Goal: Task Accomplishment & Management: Manage account settings

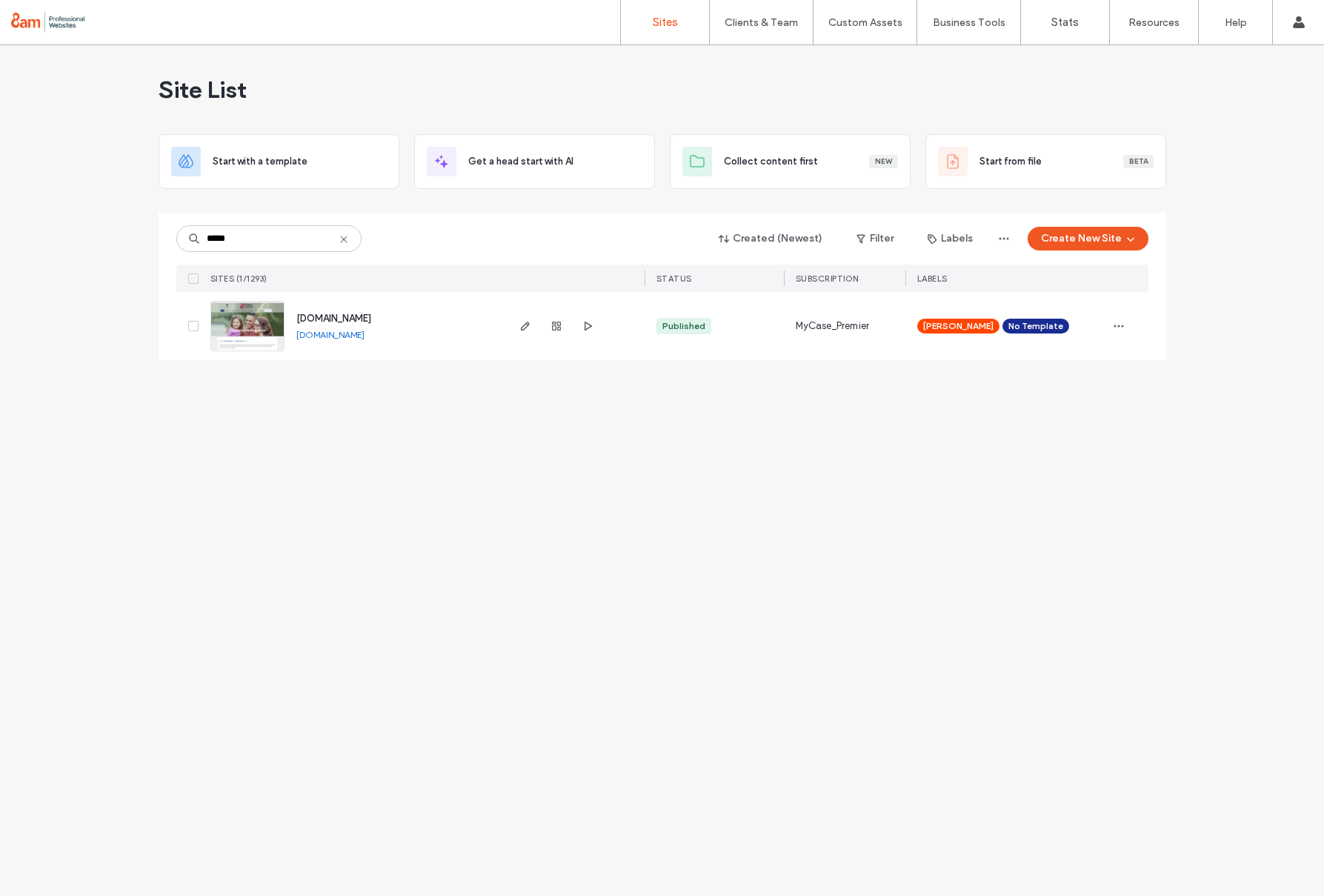
type input "*****"
click at [233, 320] on img at bounding box center [247, 352] width 72 height 101
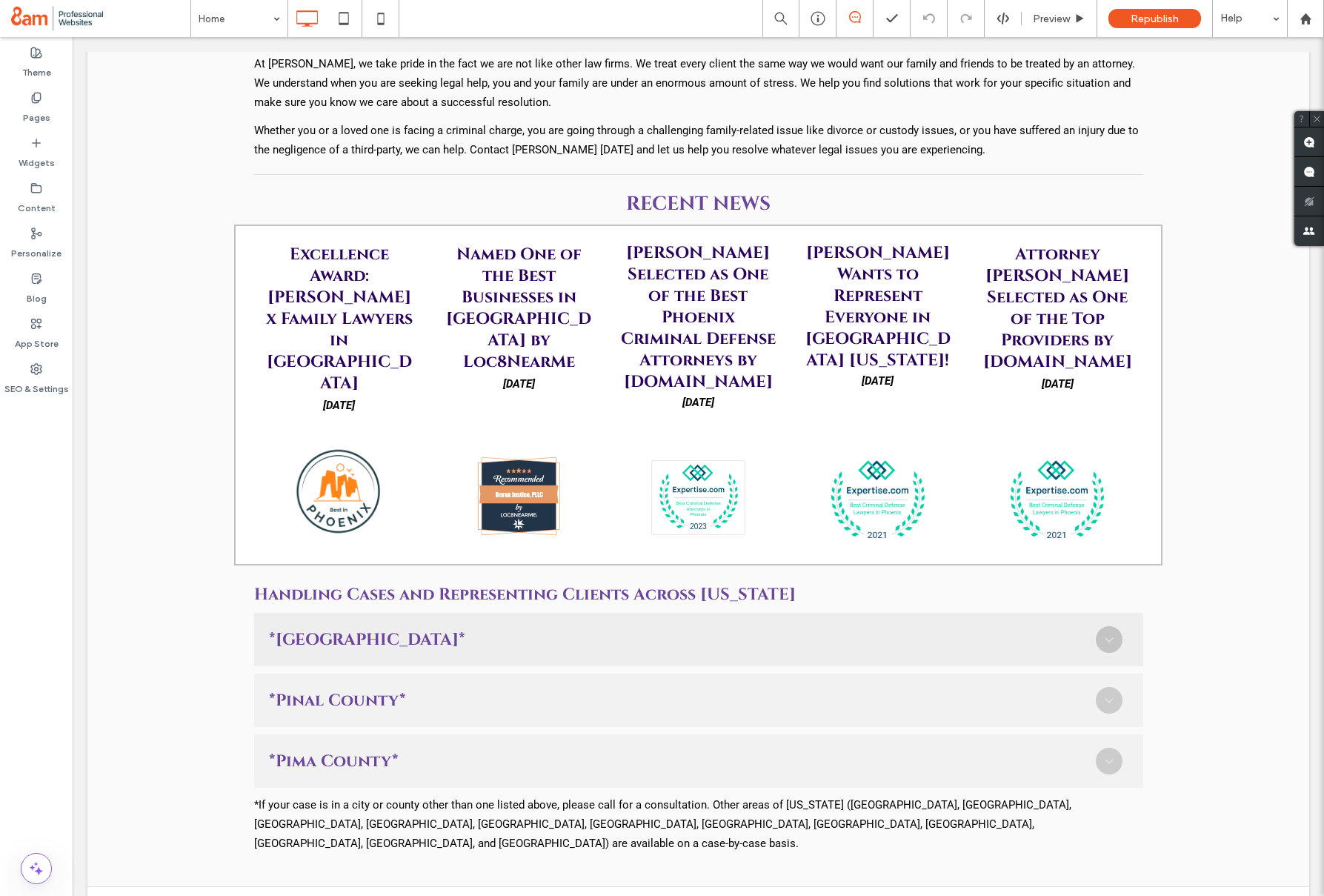
scroll to position [925, 0]
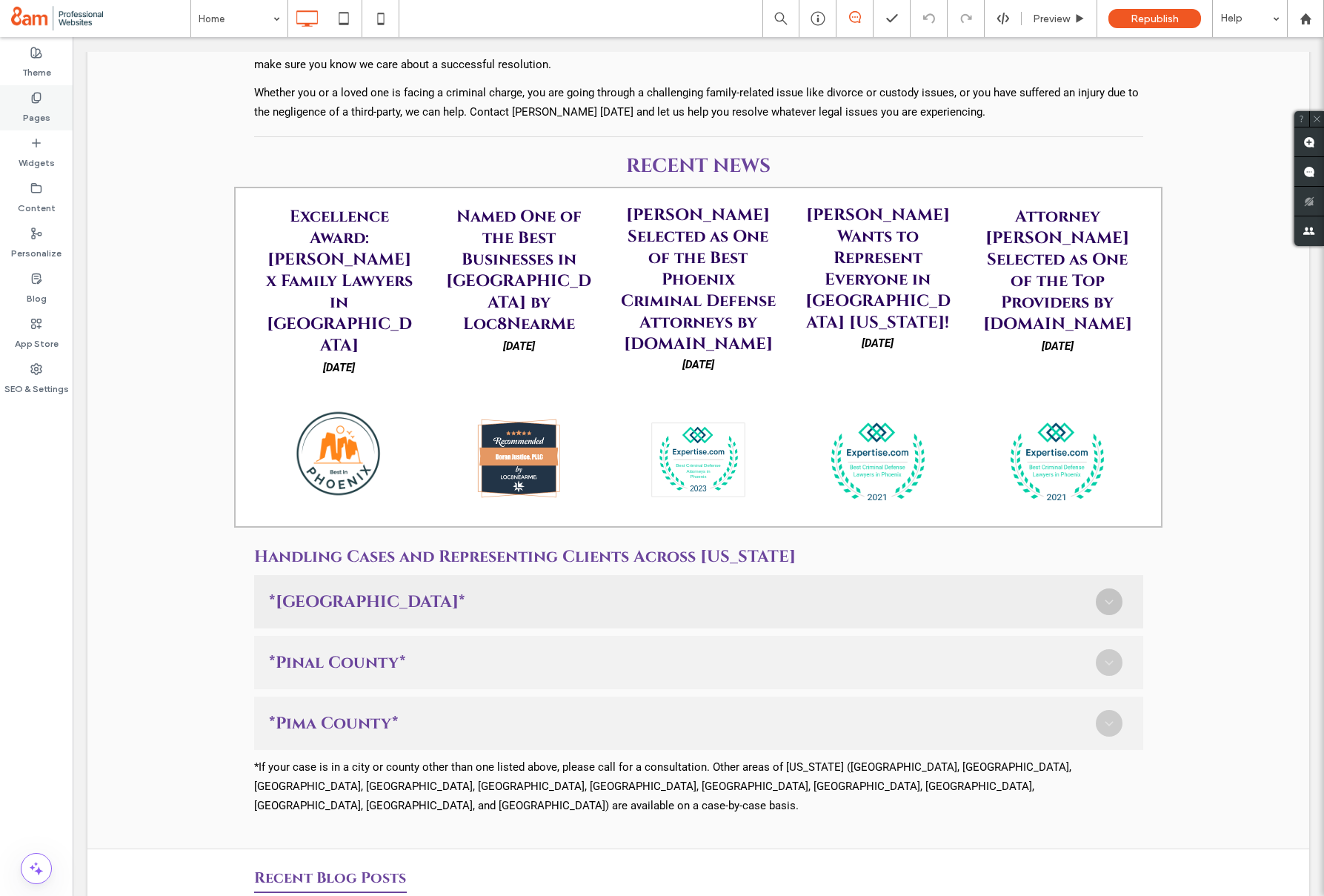
click at [29, 110] on label "Pages" at bounding box center [37, 114] width 28 height 21
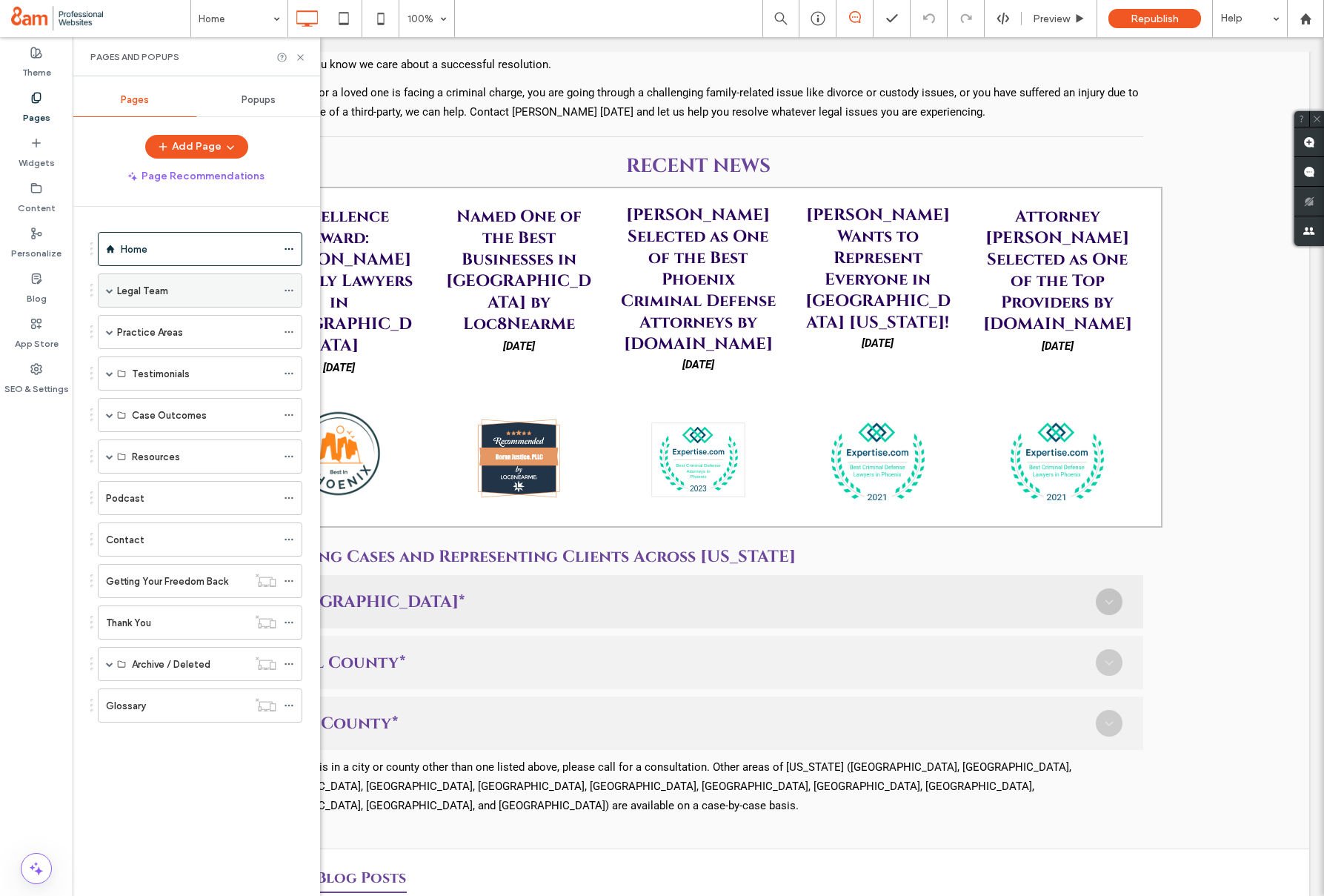
click at [105, 289] on div "Legal Team" at bounding box center [200, 291] width 205 height 34
click at [109, 290] on span at bounding box center [110, 291] width 7 height 7
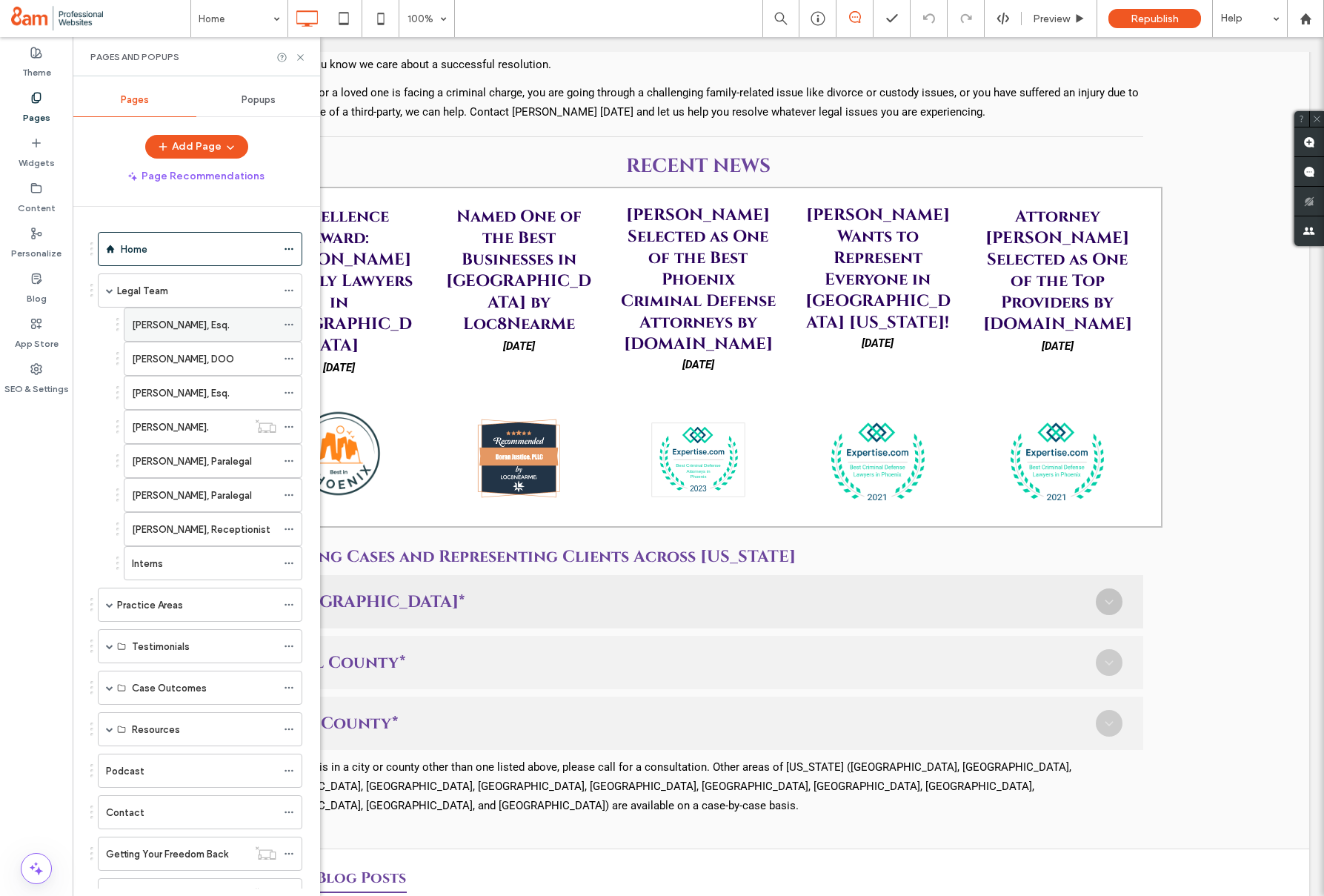
click at [164, 325] on label "Chris Doran, Esq." at bounding box center [181, 324] width 98 height 26
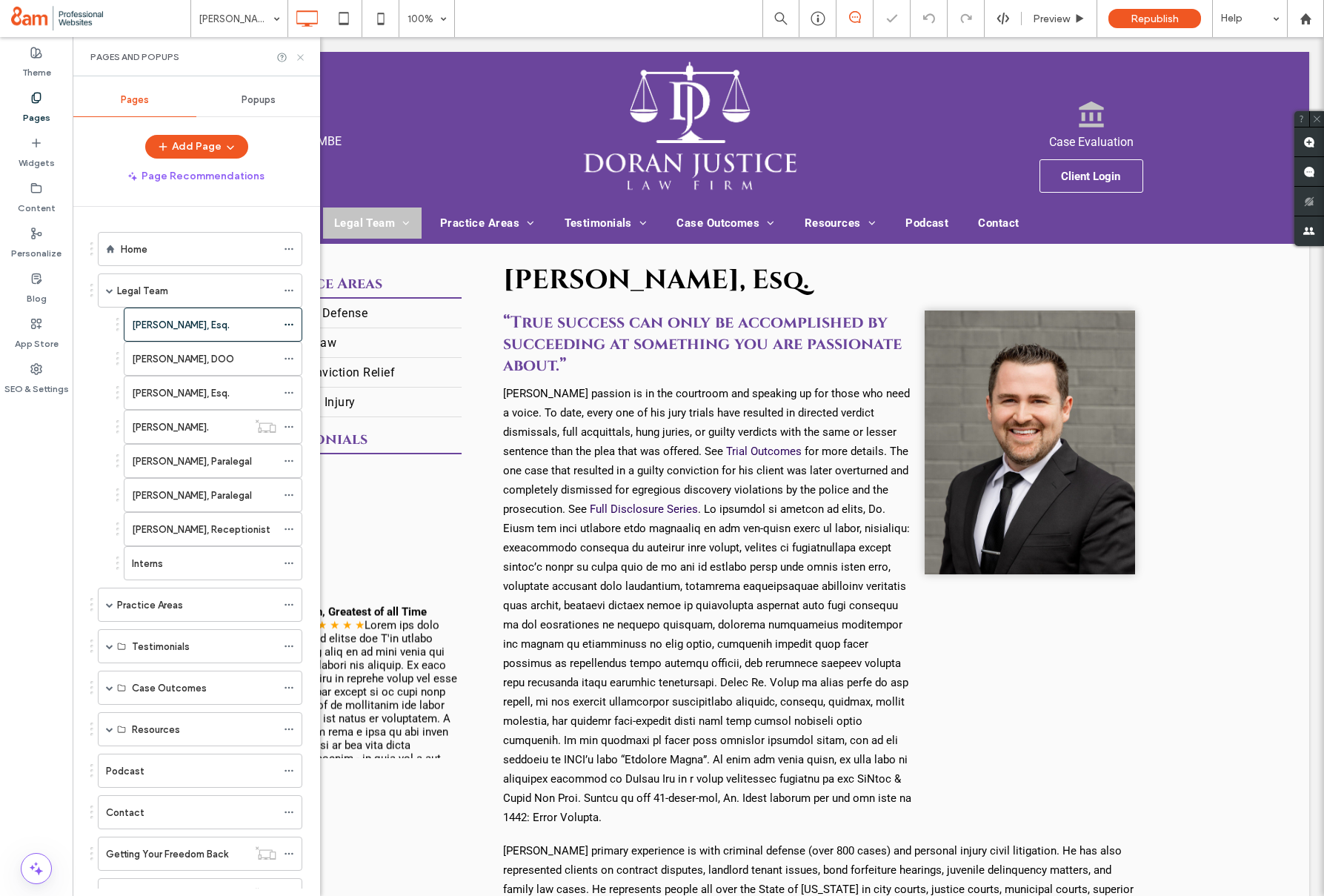
drag, startPoint x: 299, startPoint y: 54, endPoint x: 274, endPoint y: 213, distance: 161.0
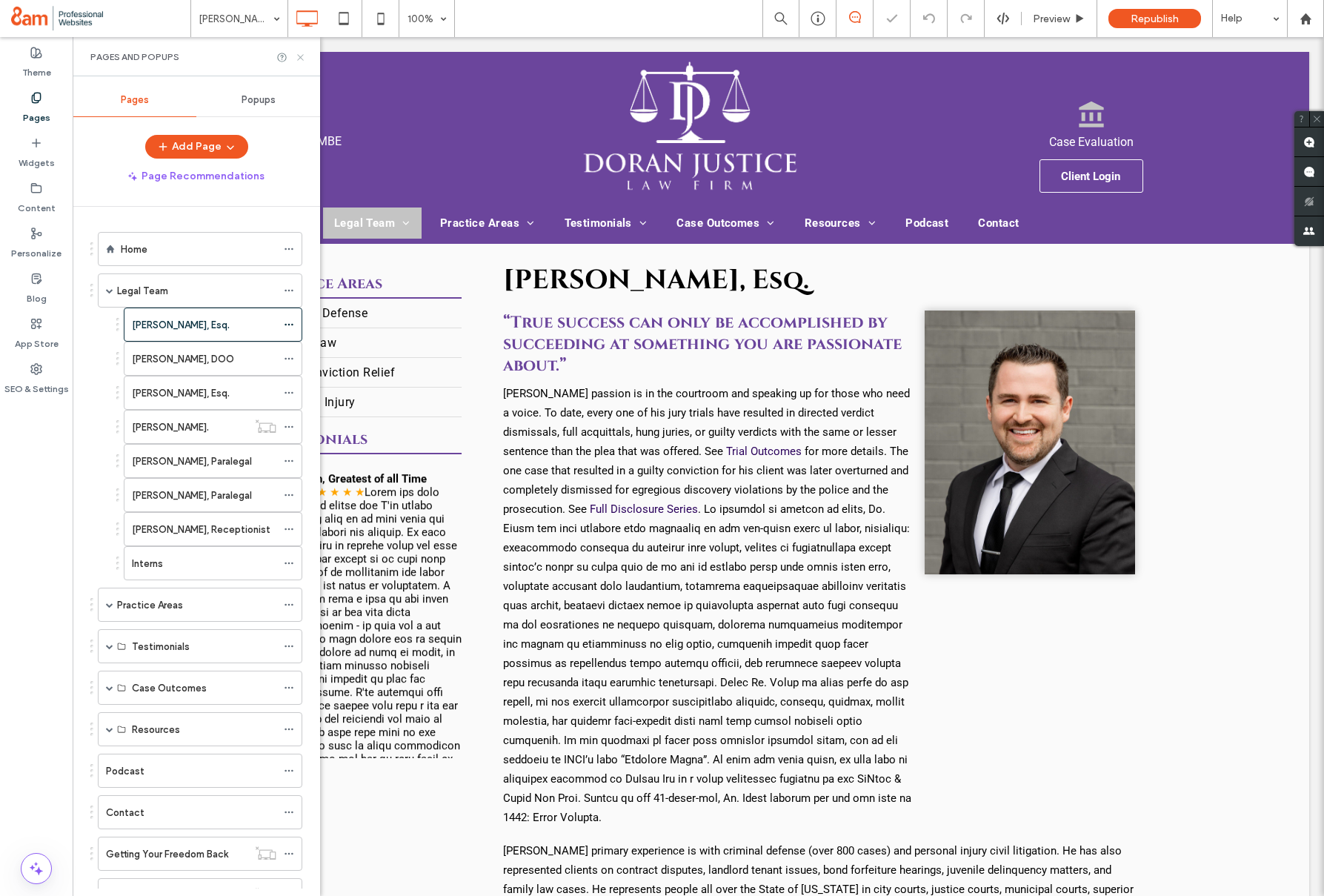
click at [299, 54] on icon at bounding box center [300, 57] width 11 height 11
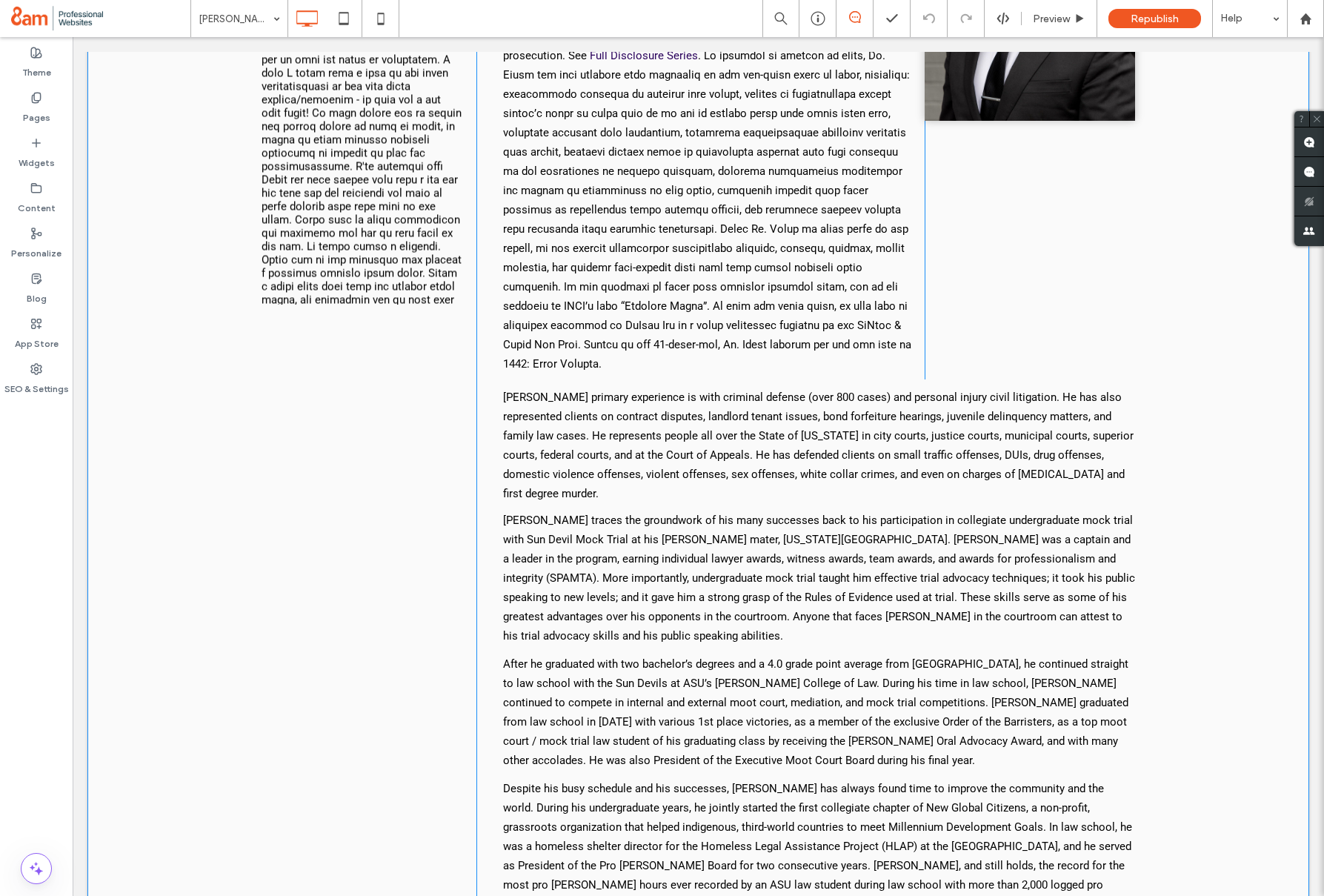
scroll to position [401, 0]
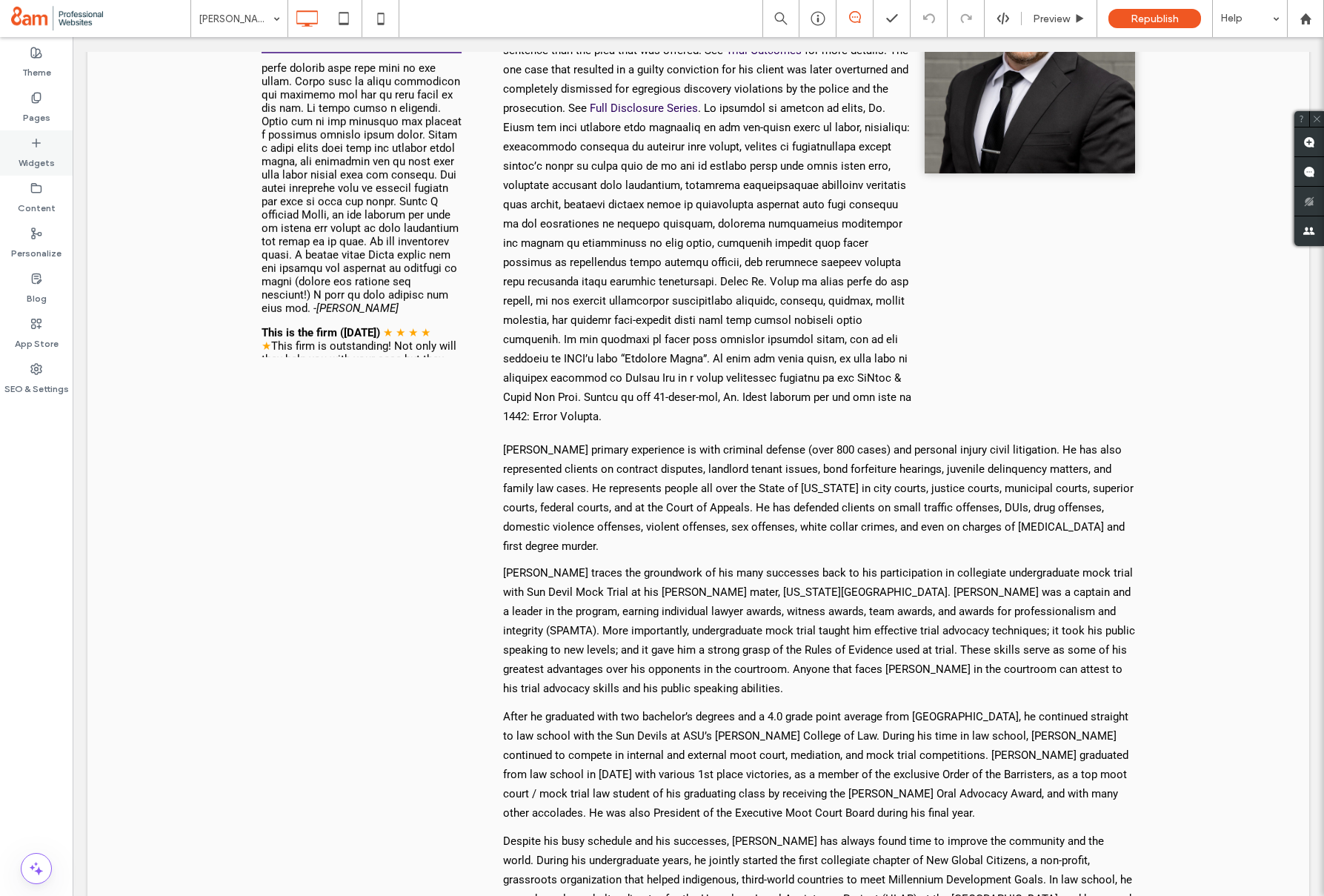
click at [44, 159] on label "Widgets" at bounding box center [37, 159] width 37 height 21
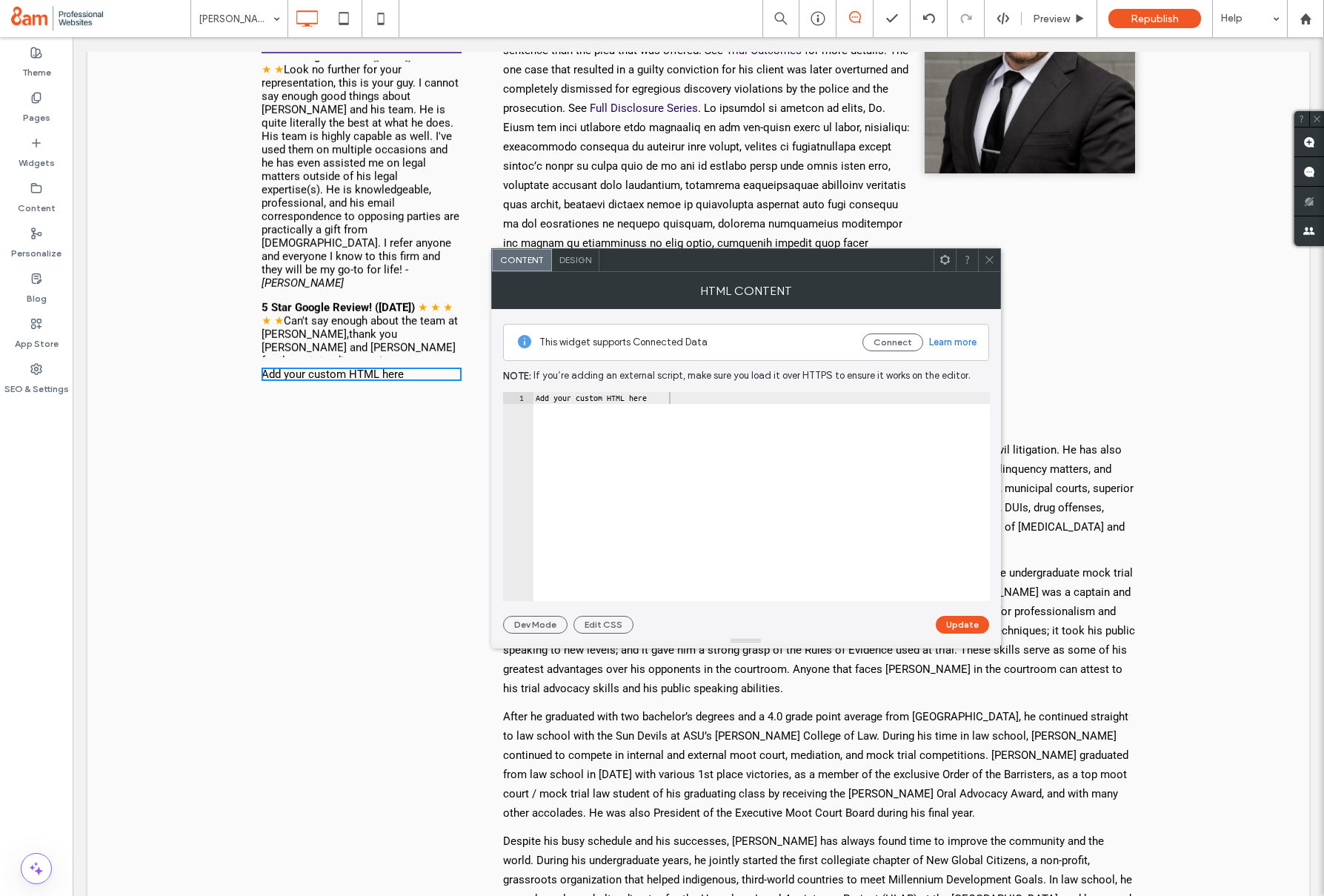
click at [698, 404] on div "Add your custom HTML here" at bounding box center [761, 508] width 457 height 232
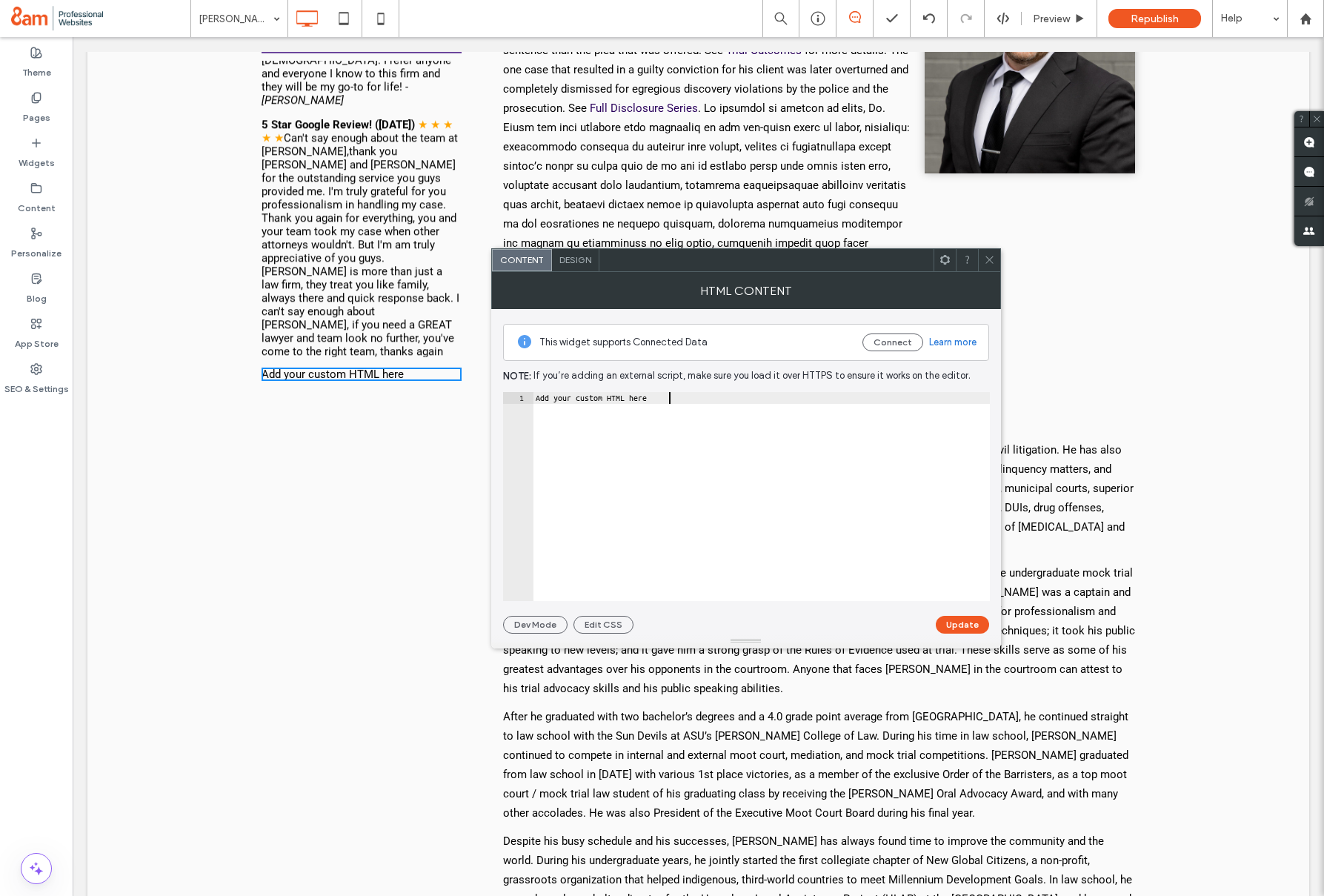
click at [698, 404] on div "Add your custom HTML here" at bounding box center [761, 508] width 457 height 232
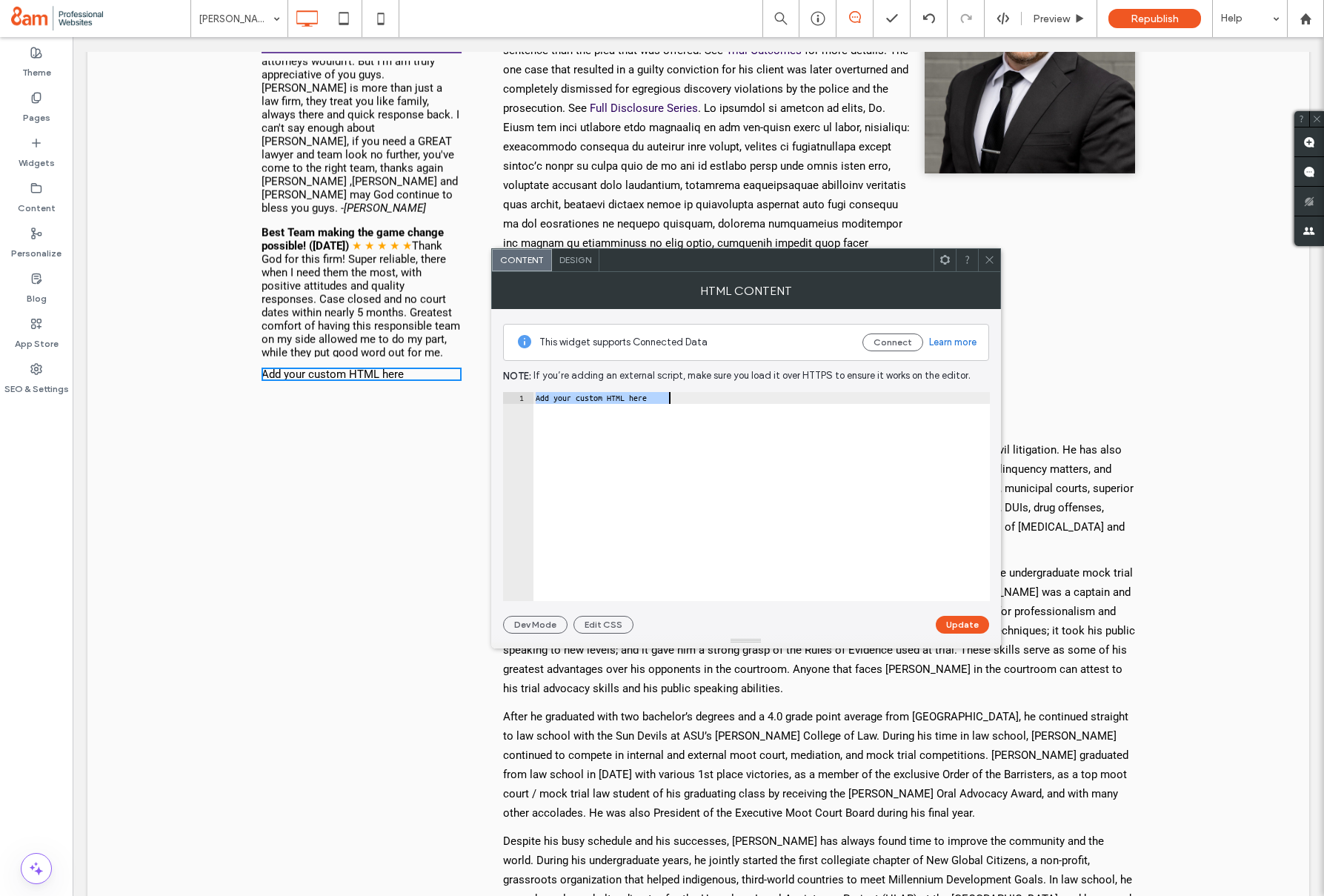
click at [698, 404] on div "Add your custom HTML here" at bounding box center [761, 508] width 457 height 232
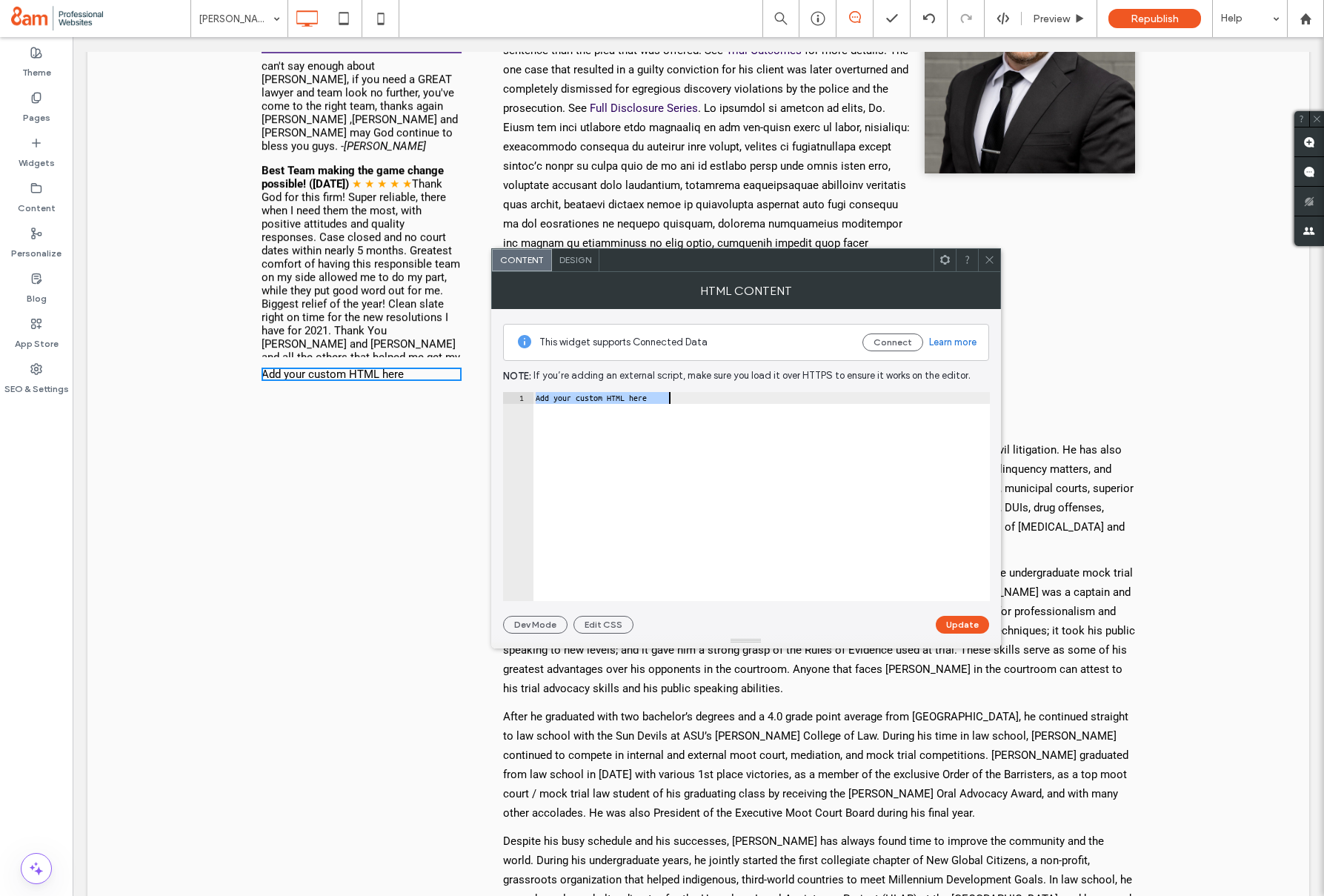
paste textarea "***"
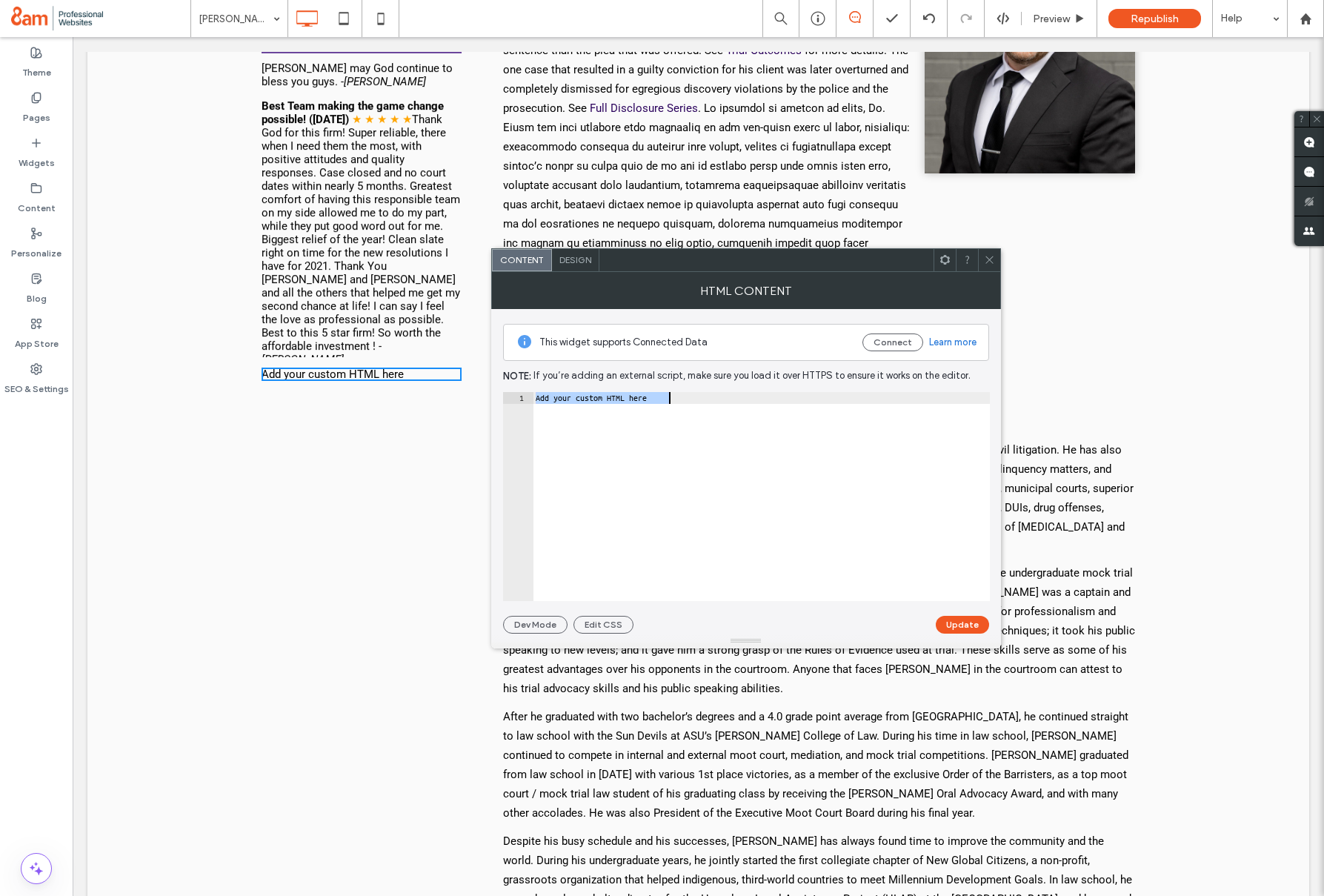
type textarea "**********"
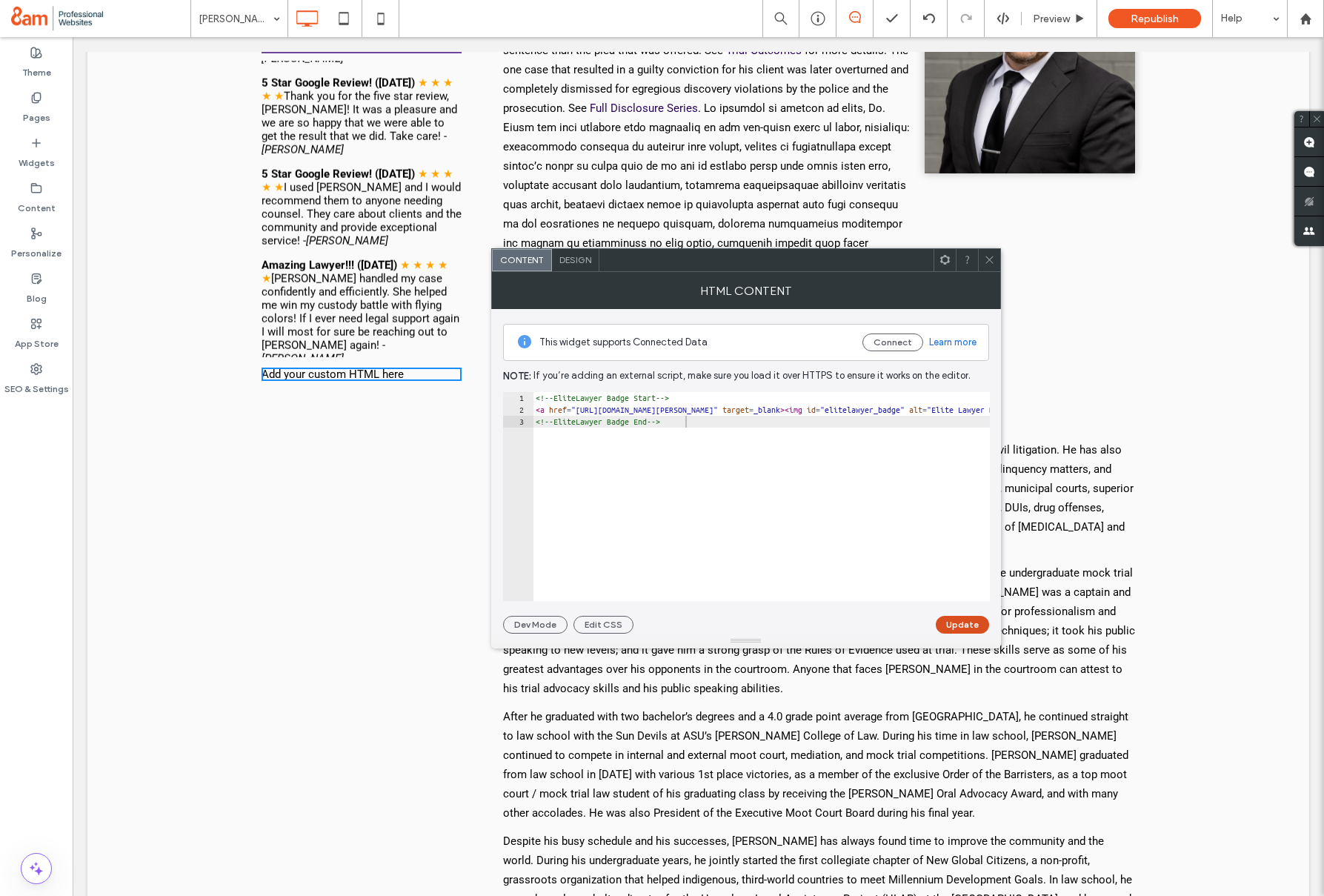
click at [987, 622] on button "Update" at bounding box center [962, 625] width 53 height 18
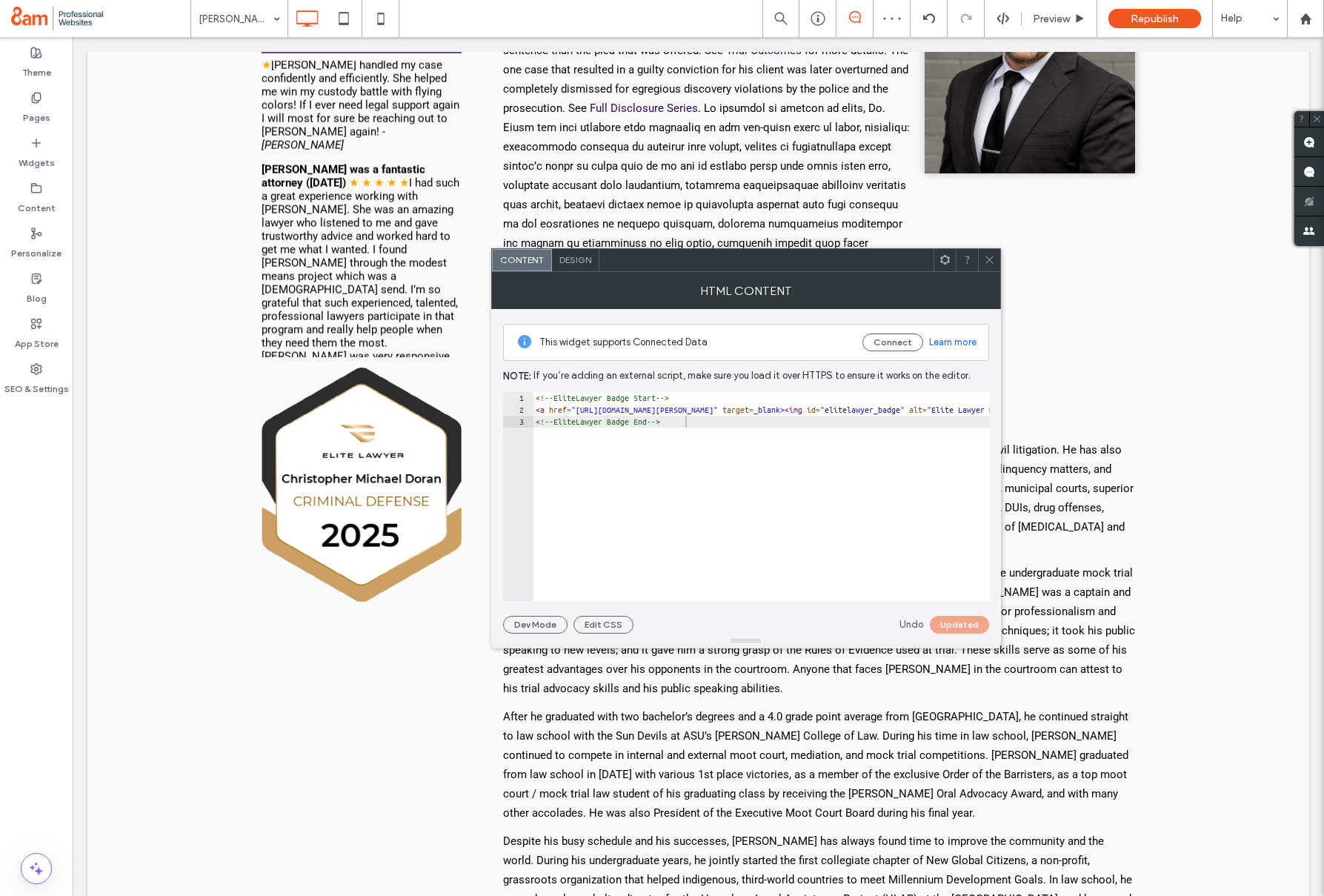
click at [990, 263] on icon at bounding box center [989, 259] width 11 height 11
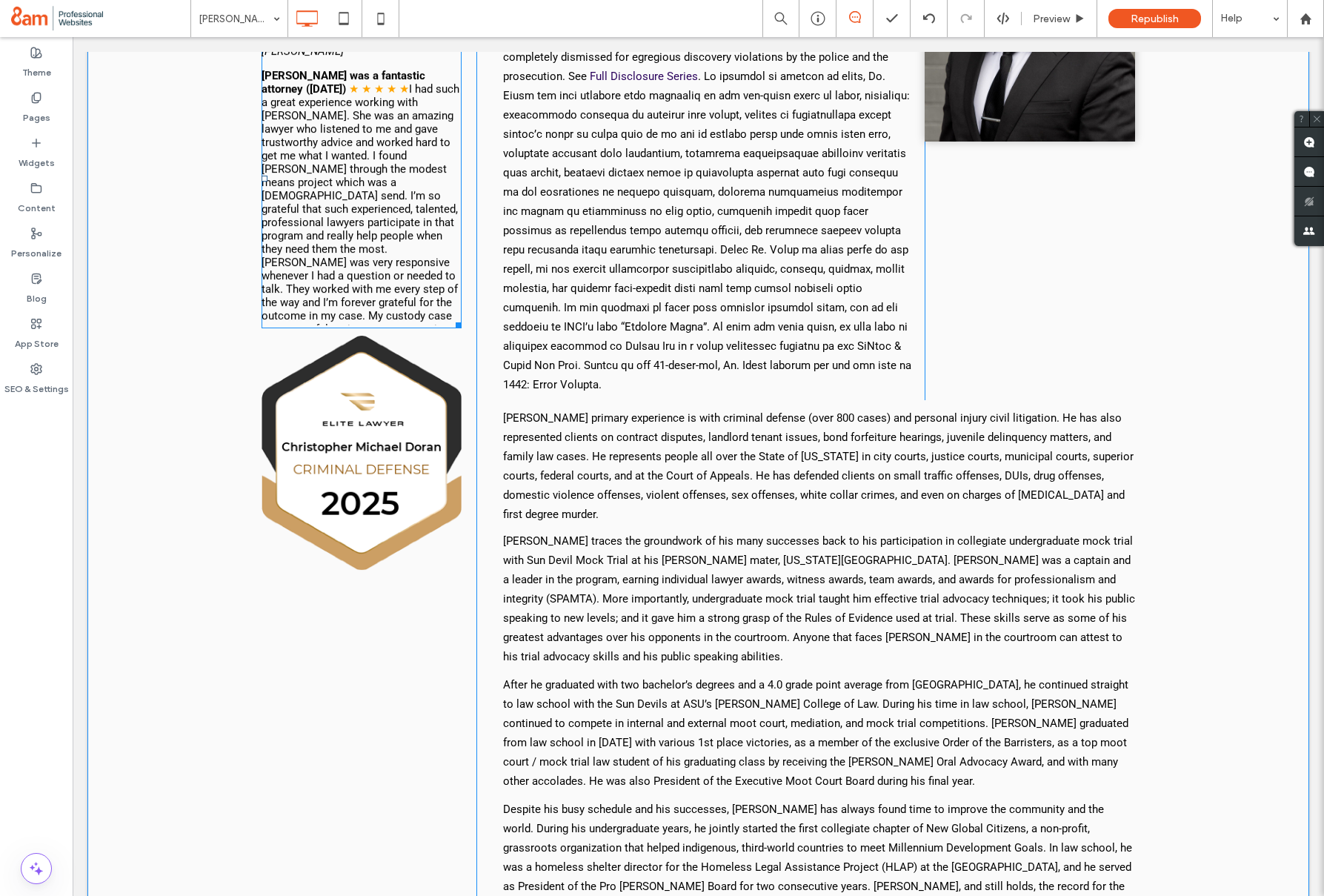
scroll to position [418, 0]
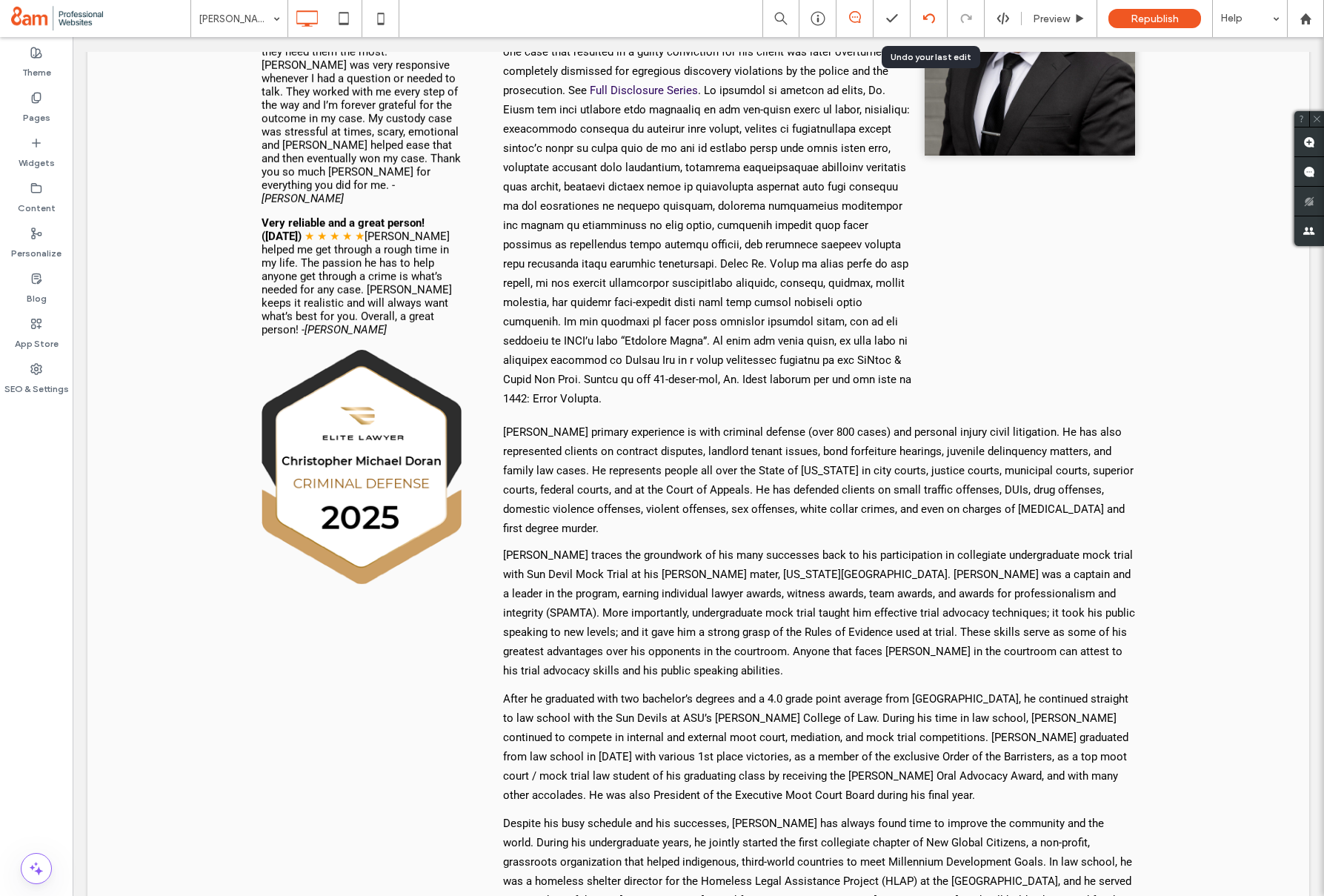
click at [934, 19] on use at bounding box center [929, 18] width 12 height 10
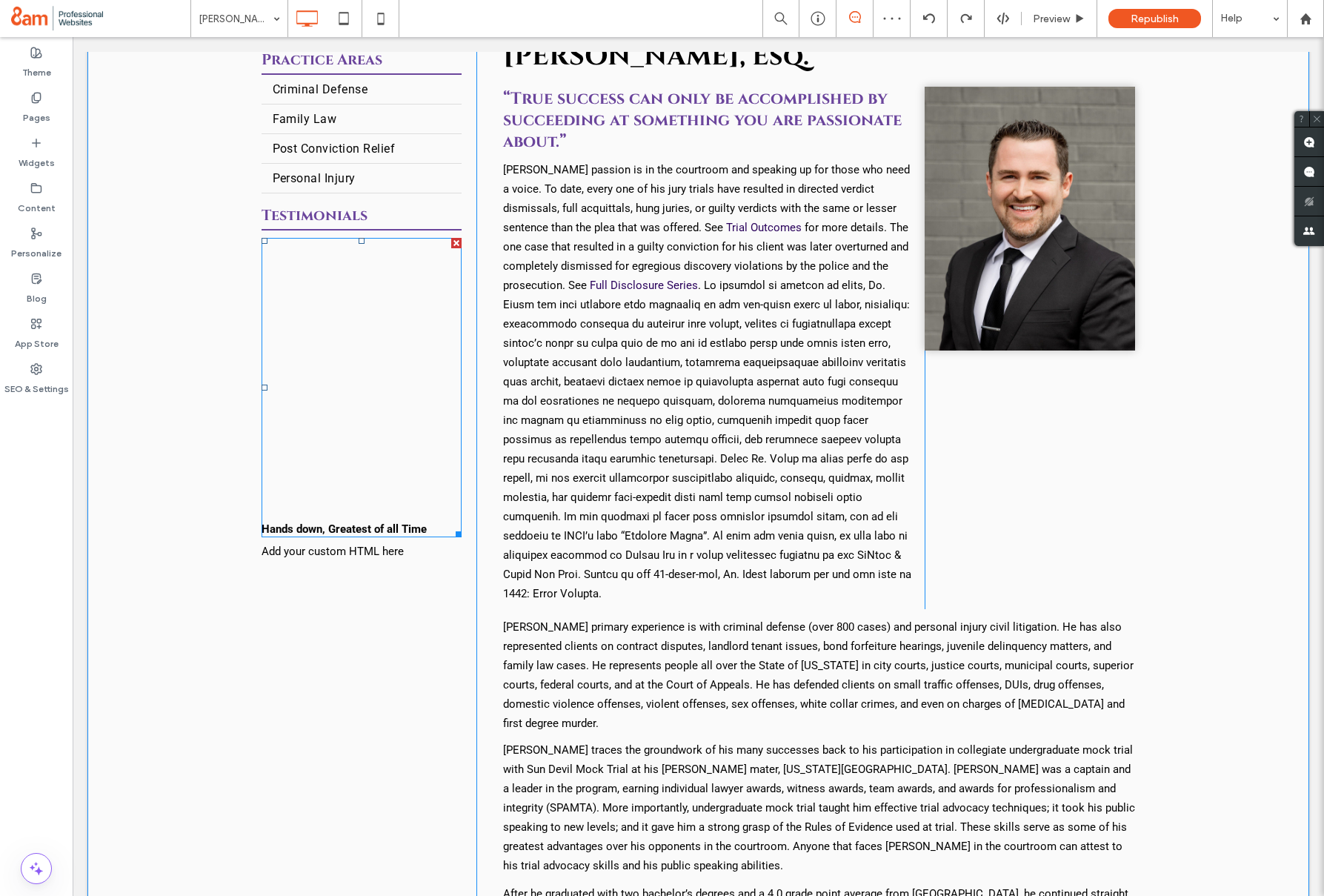
scroll to position [261, 0]
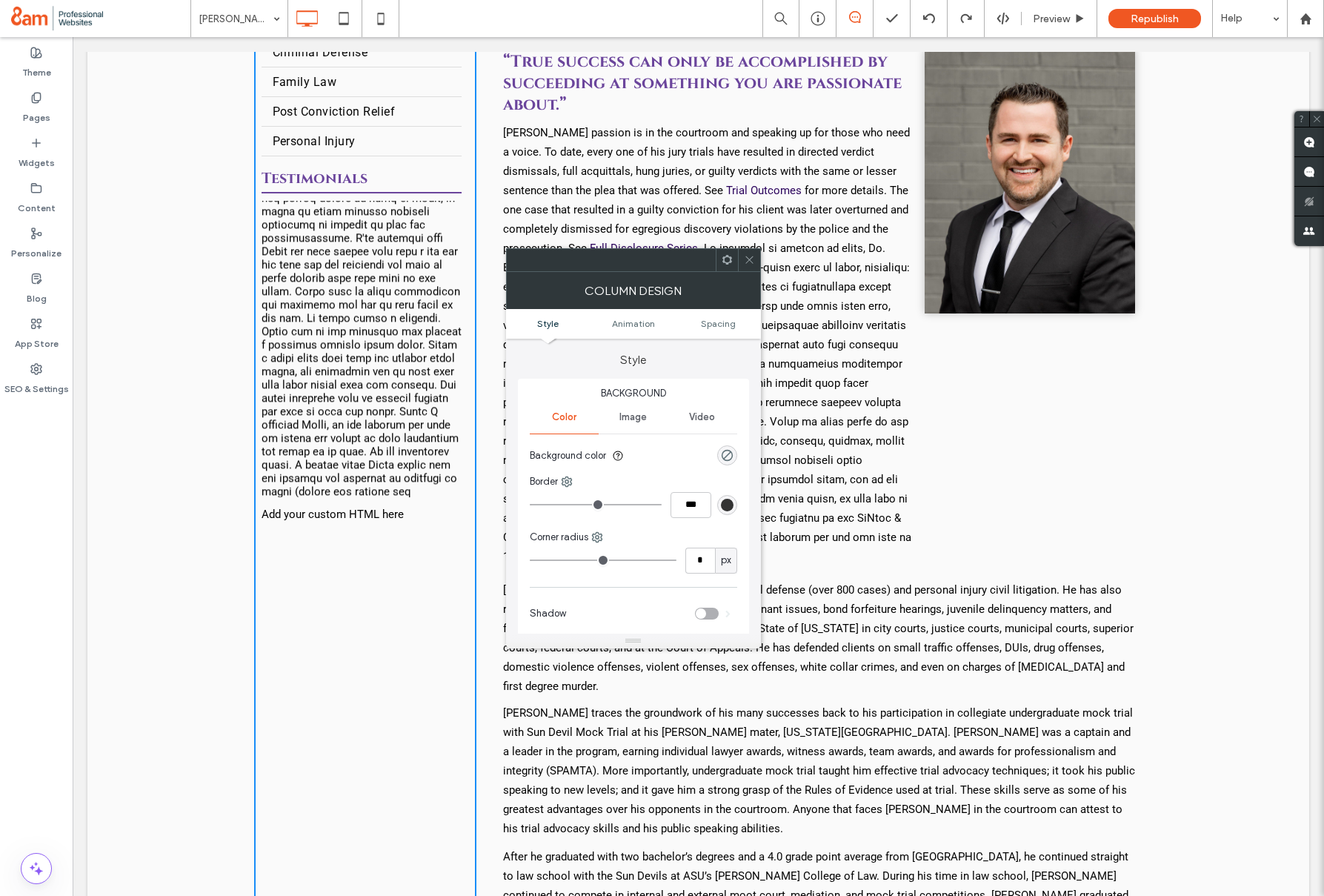
drag, startPoint x: 752, startPoint y: 260, endPoint x: 720, endPoint y: 286, distance: 41.2
click at [752, 260] on icon at bounding box center [749, 259] width 11 height 11
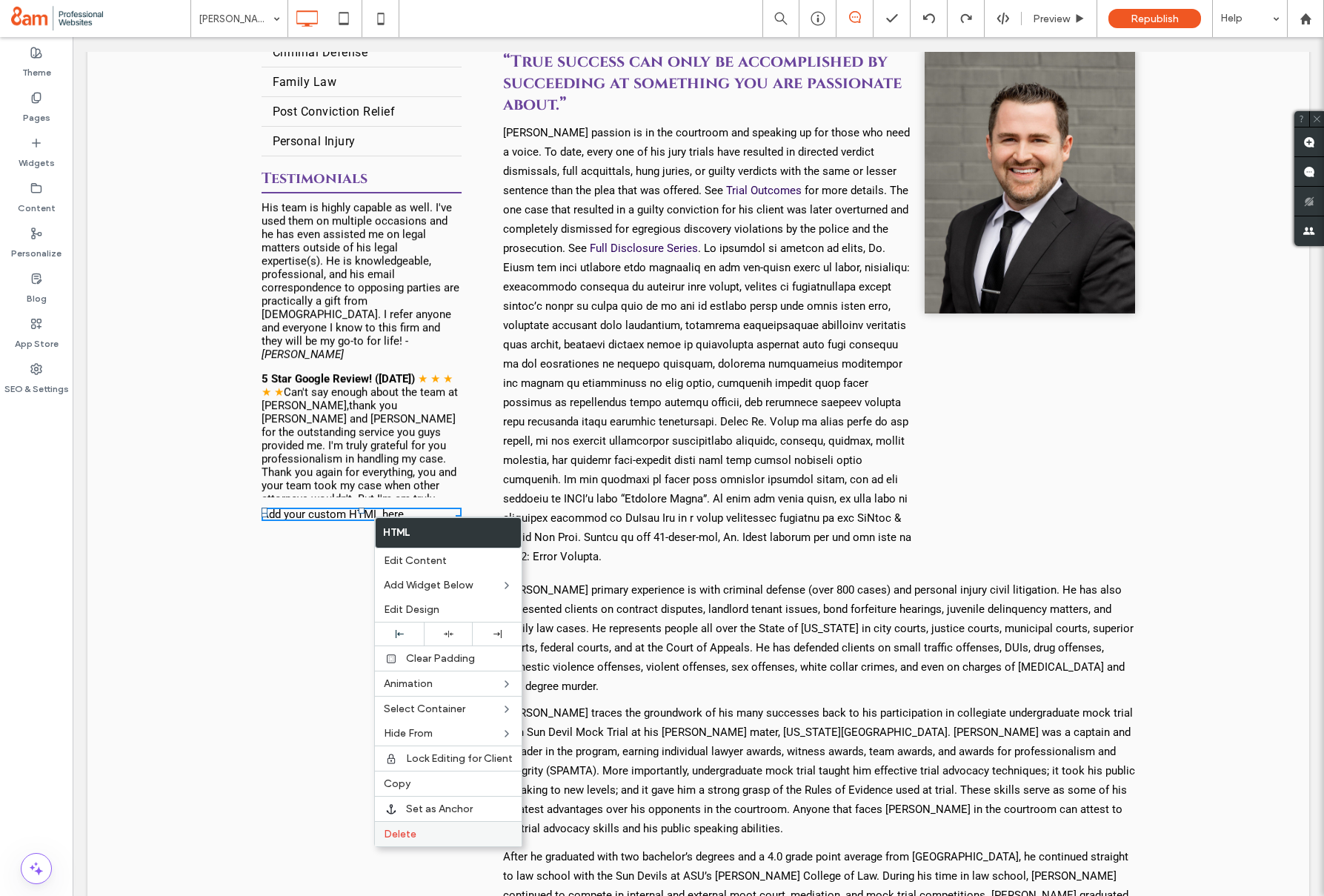
click at [387, 835] on span "Delete" at bounding box center [400, 834] width 33 height 13
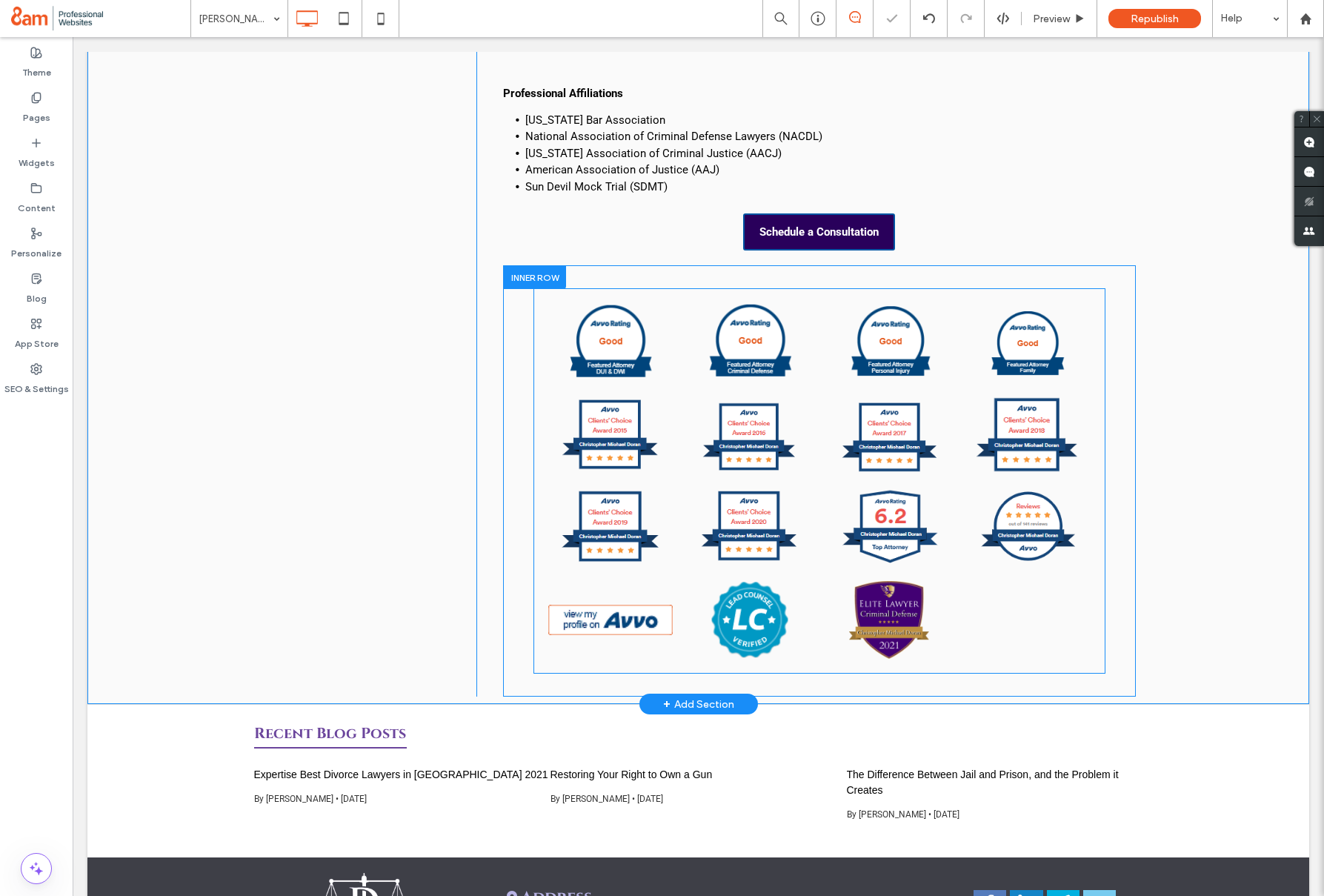
scroll to position [1976, 0]
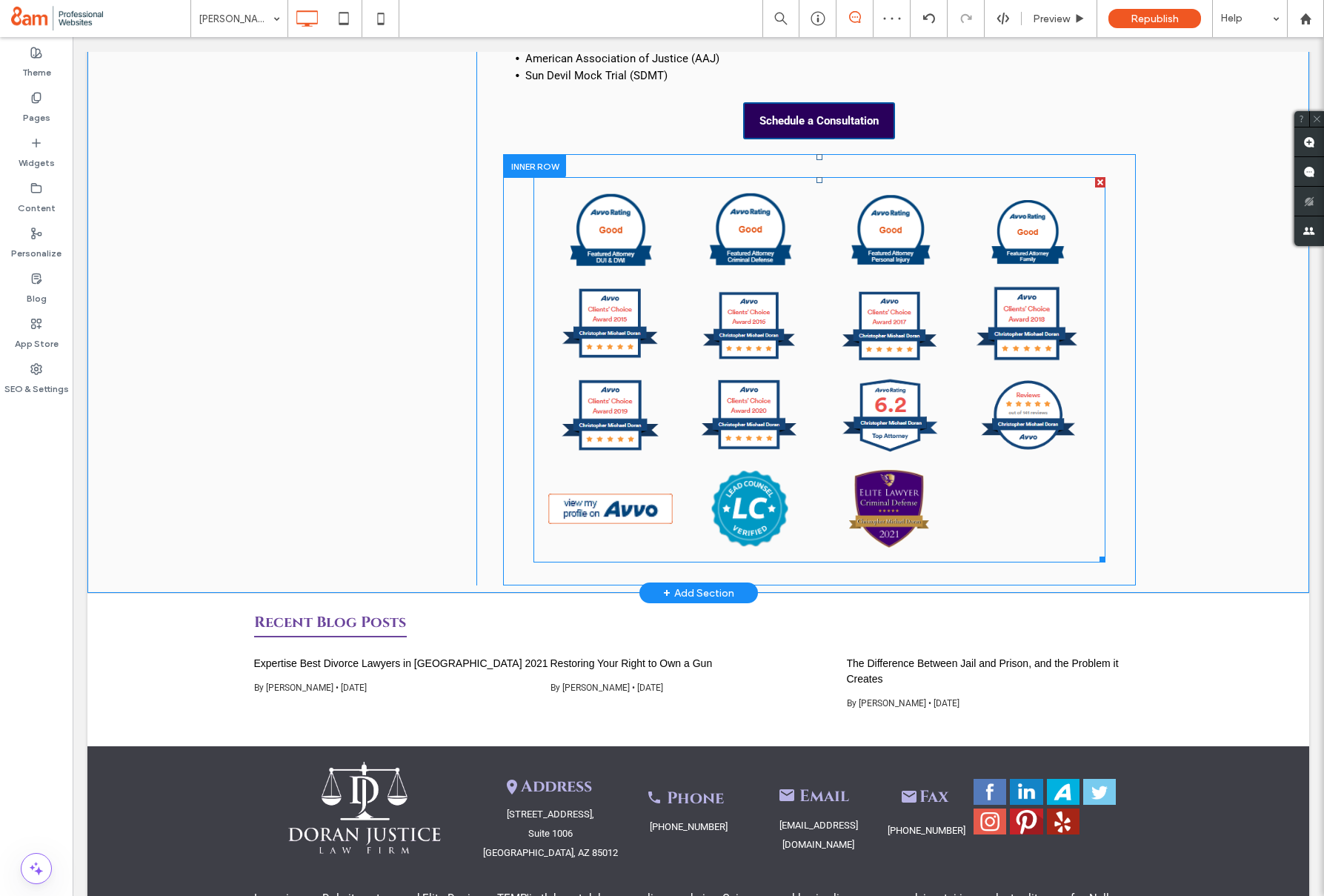
drag, startPoint x: 925, startPoint y: 433, endPoint x: 895, endPoint y: 476, distance: 52.4
click at [925, 470] on link at bounding box center [889, 509] width 125 height 78
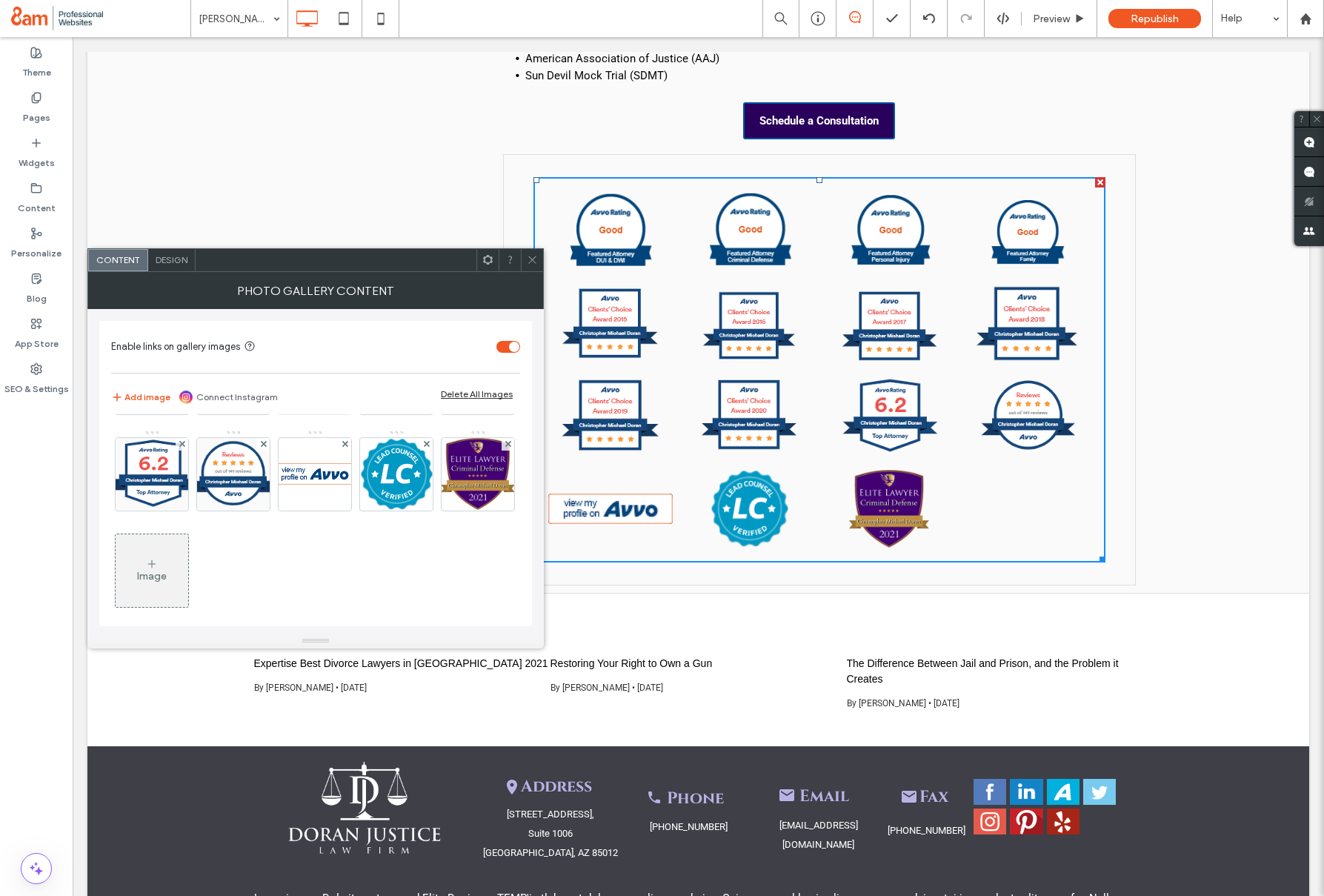
scroll to position [197, 0]
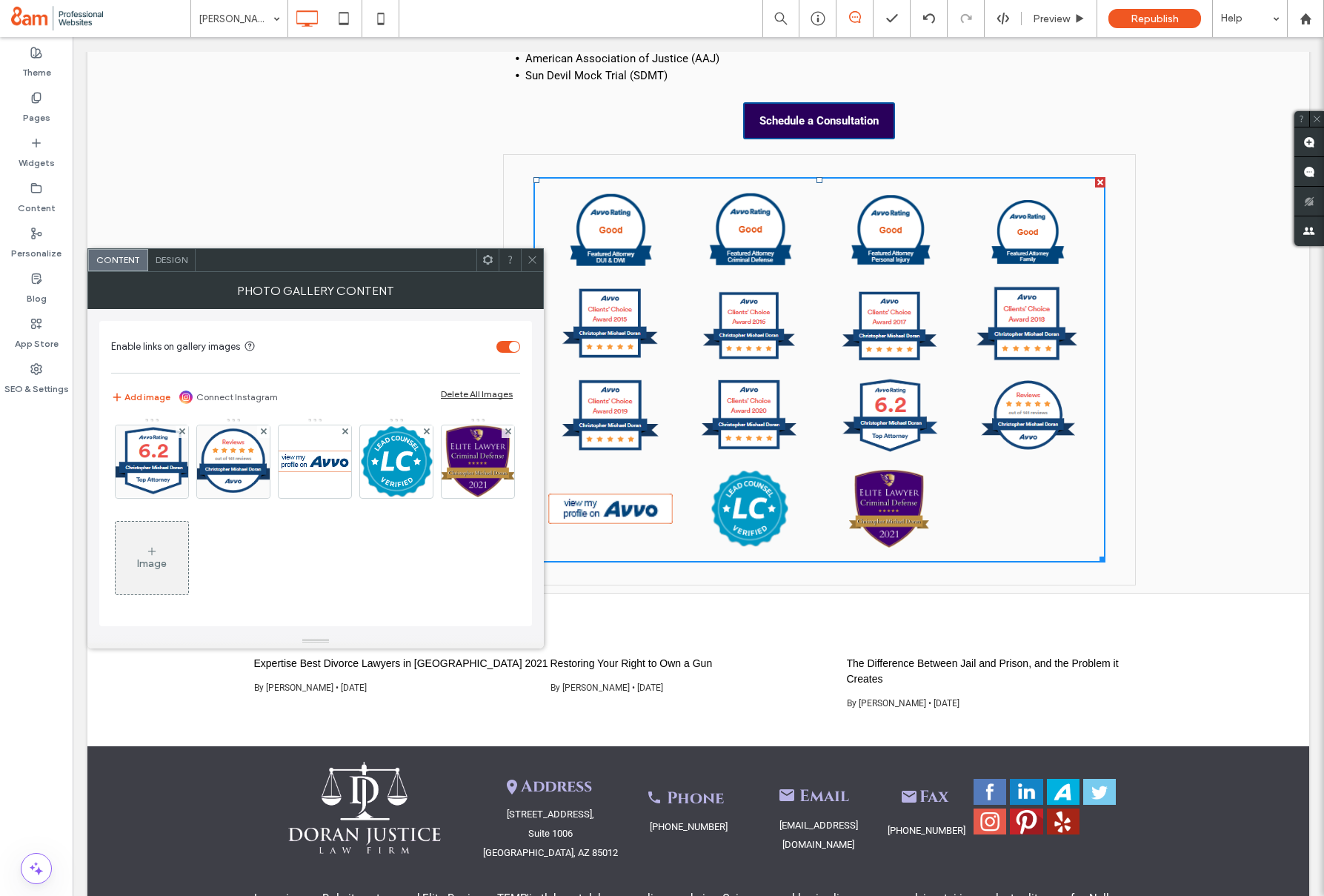
click at [188, 555] on div "Image" at bounding box center [152, 557] width 72 height 69
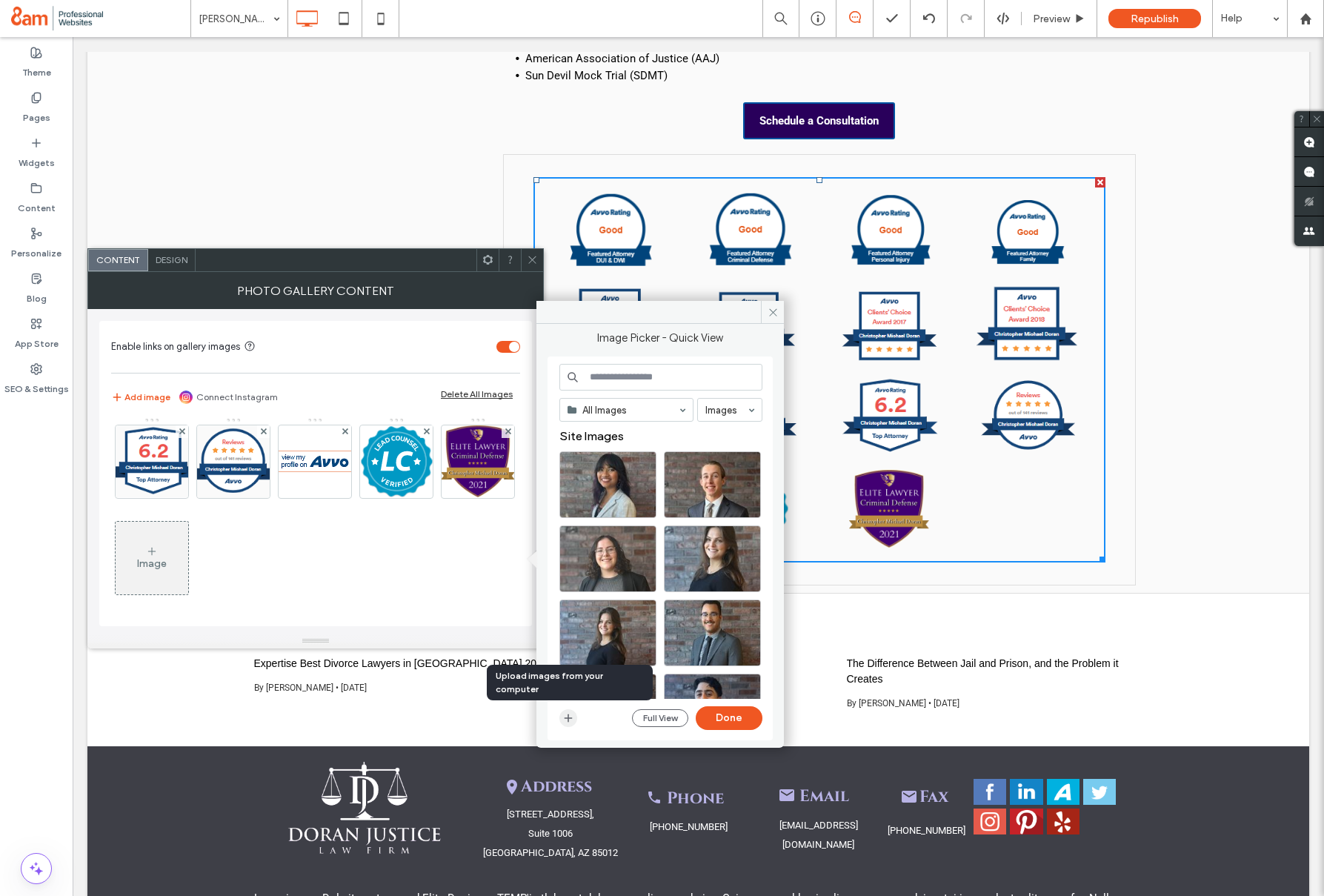
click at [572, 721] on icon "button" at bounding box center [569, 718] width 12 height 12
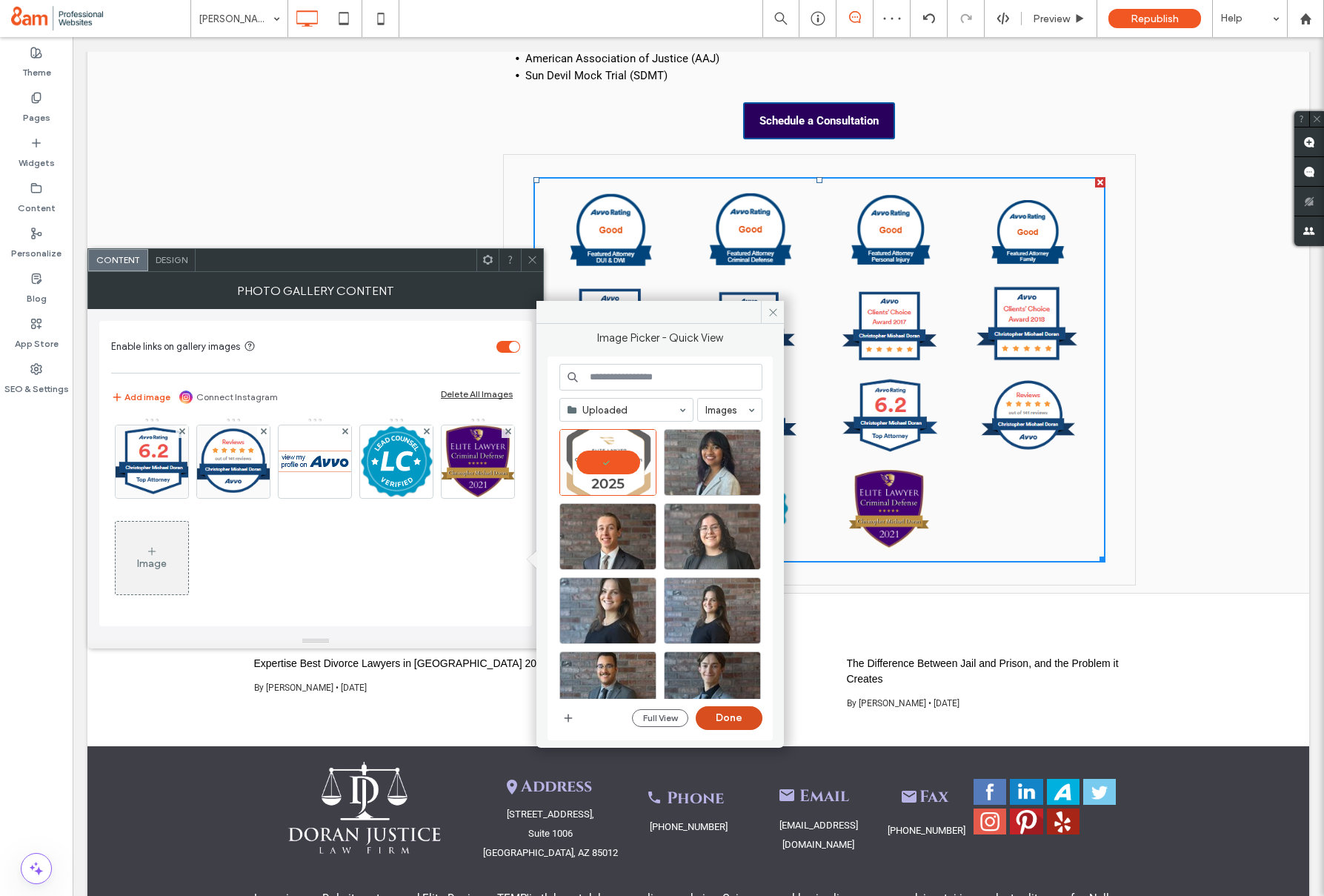
click at [723, 715] on button "Done" at bounding box center [728, 718] width 66 height 24
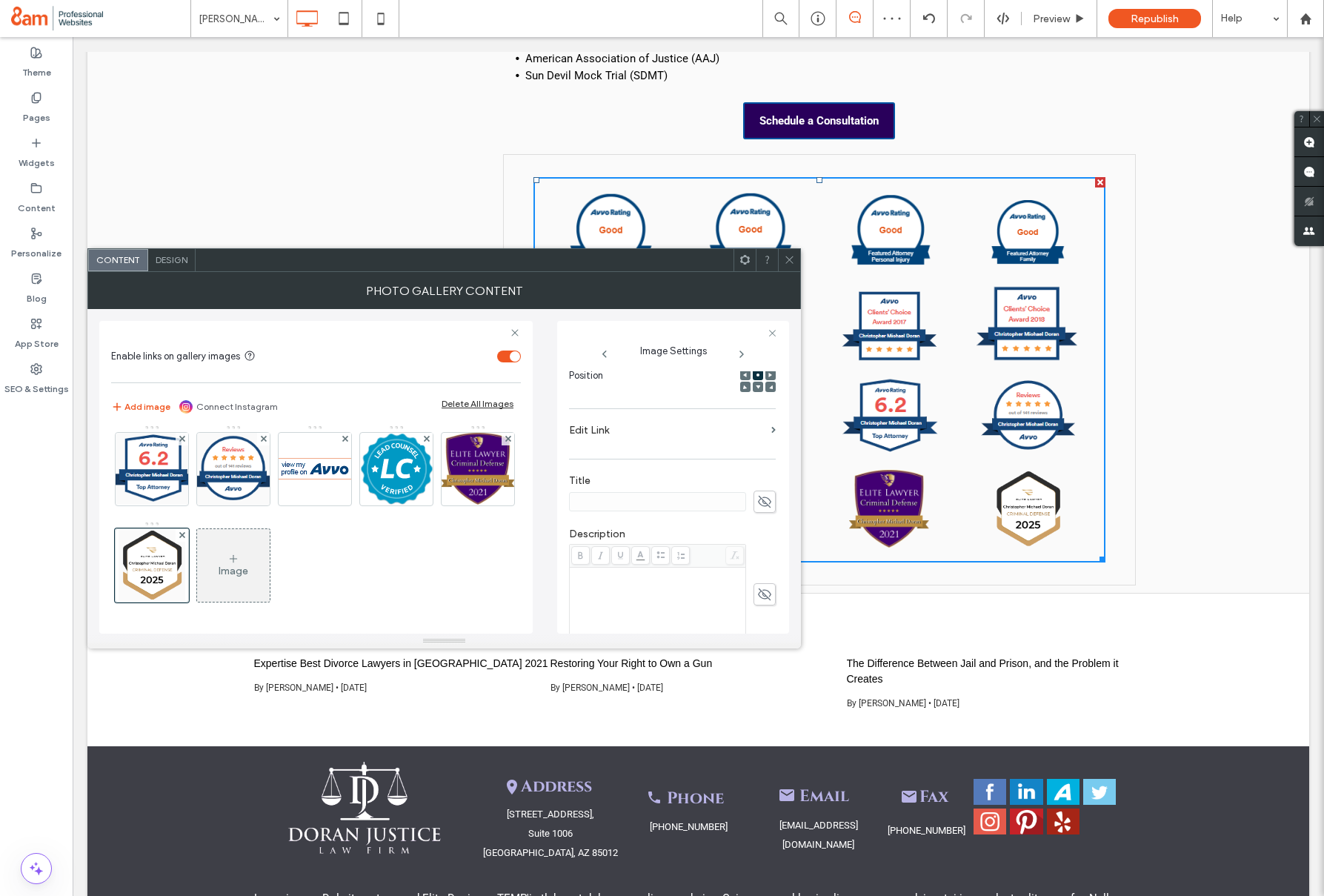
scroll to position [248, 0]
click at [659, 561] on div "Rich Text Editor" at bounding box center [658, 560] width 172 height 10
click at [764, 424] on span at bounding box center [764, 424] width 22 height 22
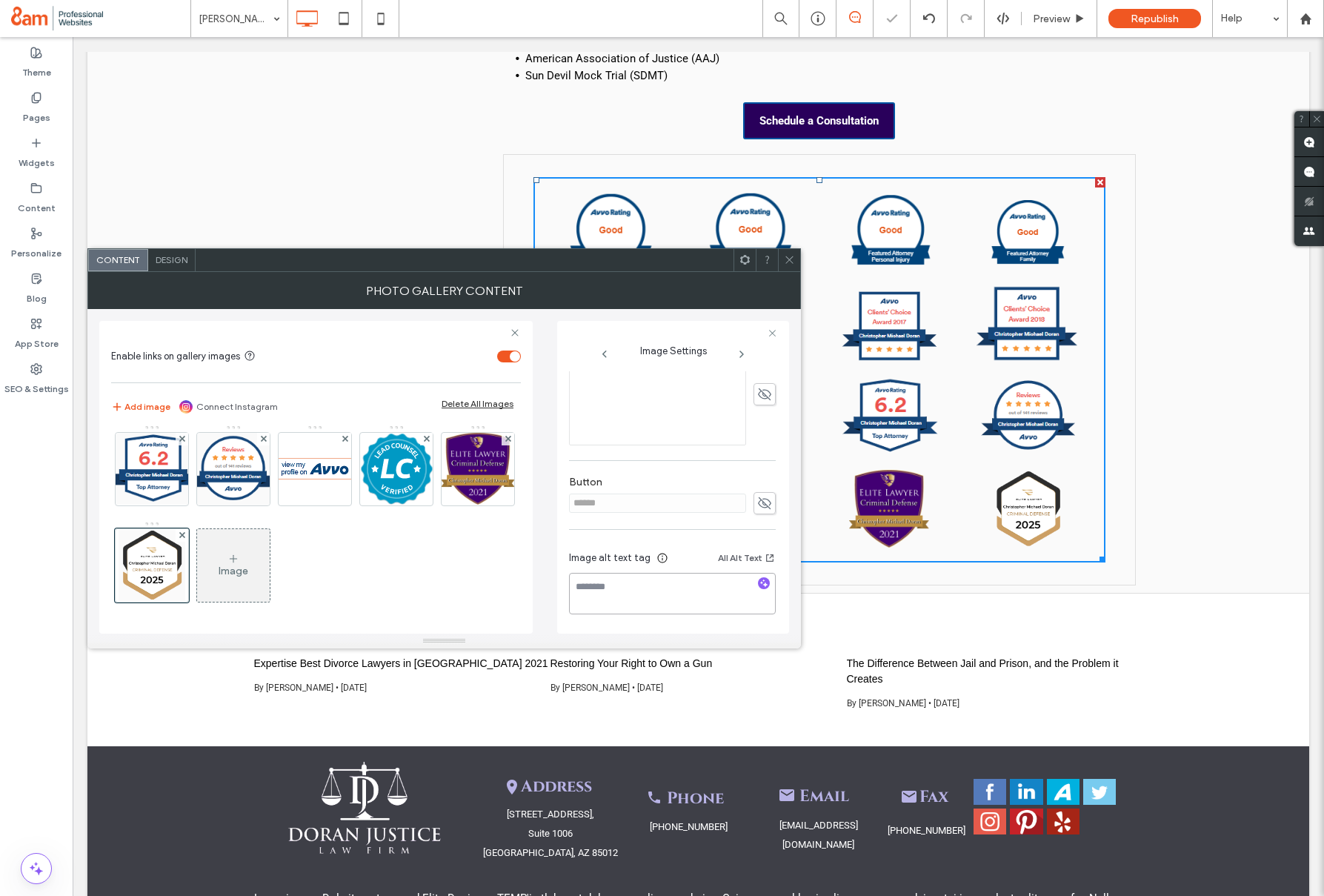
click at [657, 587] on textarea at bounding box center [672, 594] width 207 height 42
type textarea "**********"
click at [786, 256] on use at bounding box center [789, 260] width 7 height 7
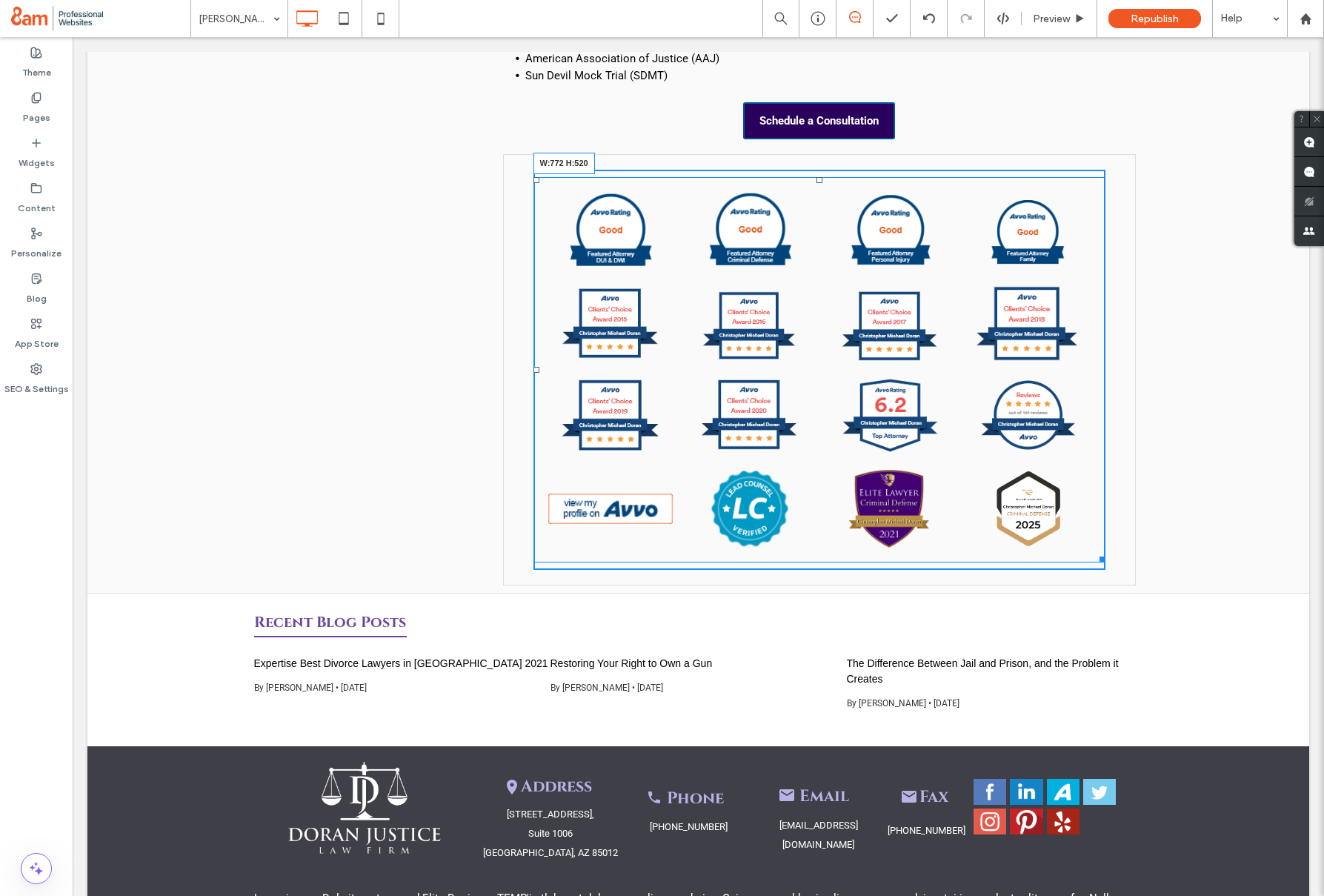
drag, startPoint x: 1105, startPoint y: 522, endPoint x: 1135, endPoint y: 535, distance: 32.7
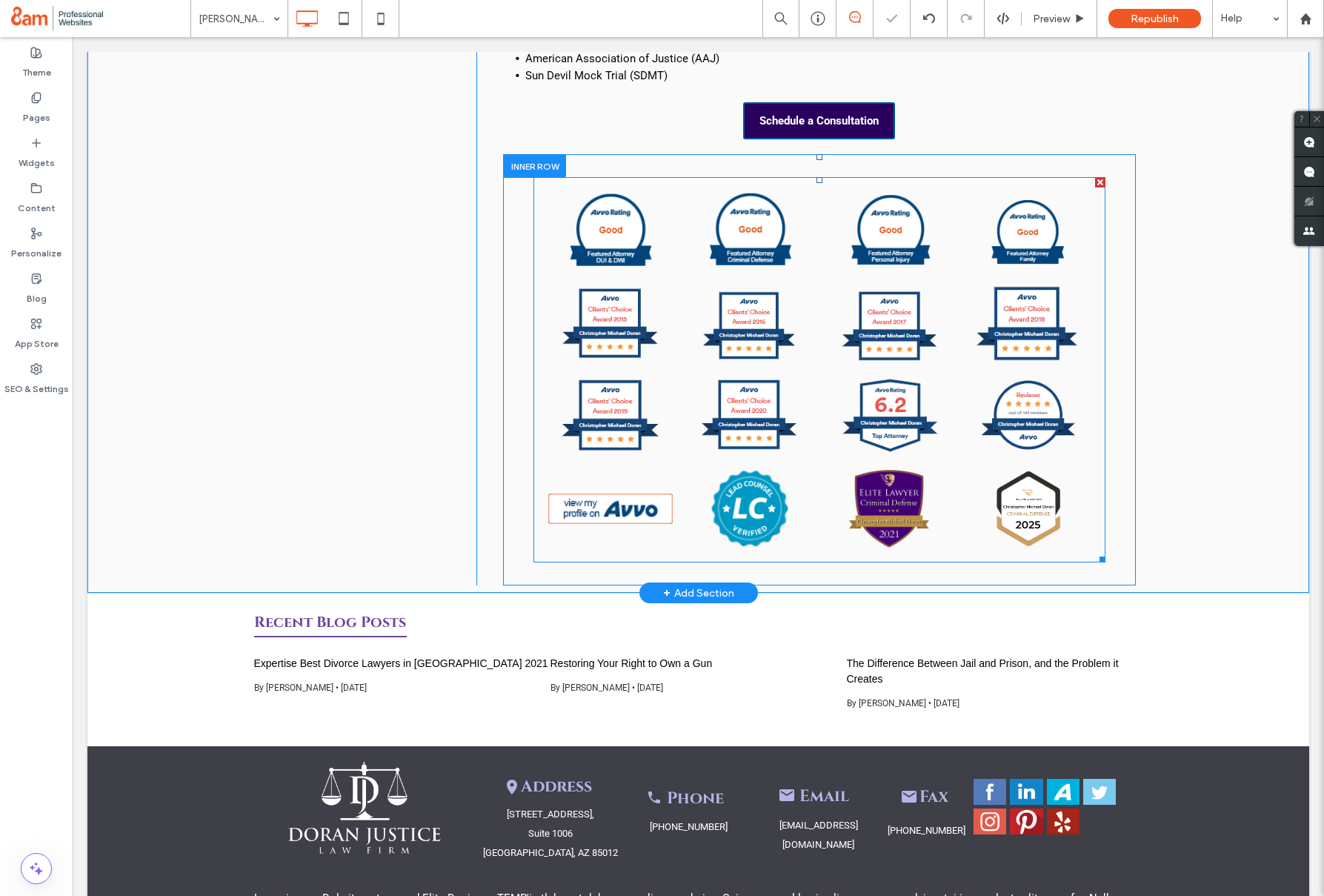
click at [1026, 479] on link at bounding box center [1028, 509] width 125 height 78
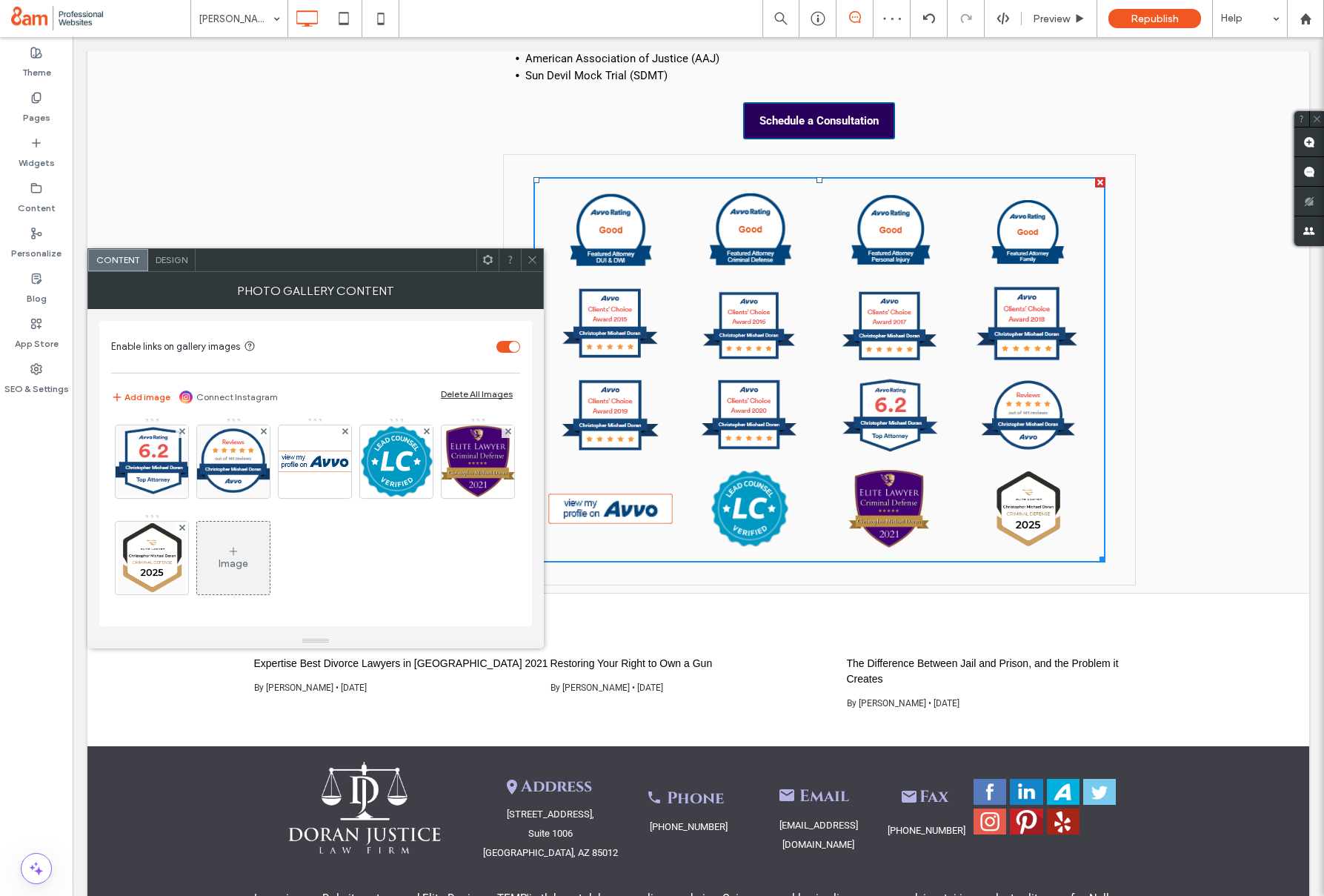
scroll to position [293, 0]
click at [186, 522] on img at bounding box center [152, 557] width 67 height 72
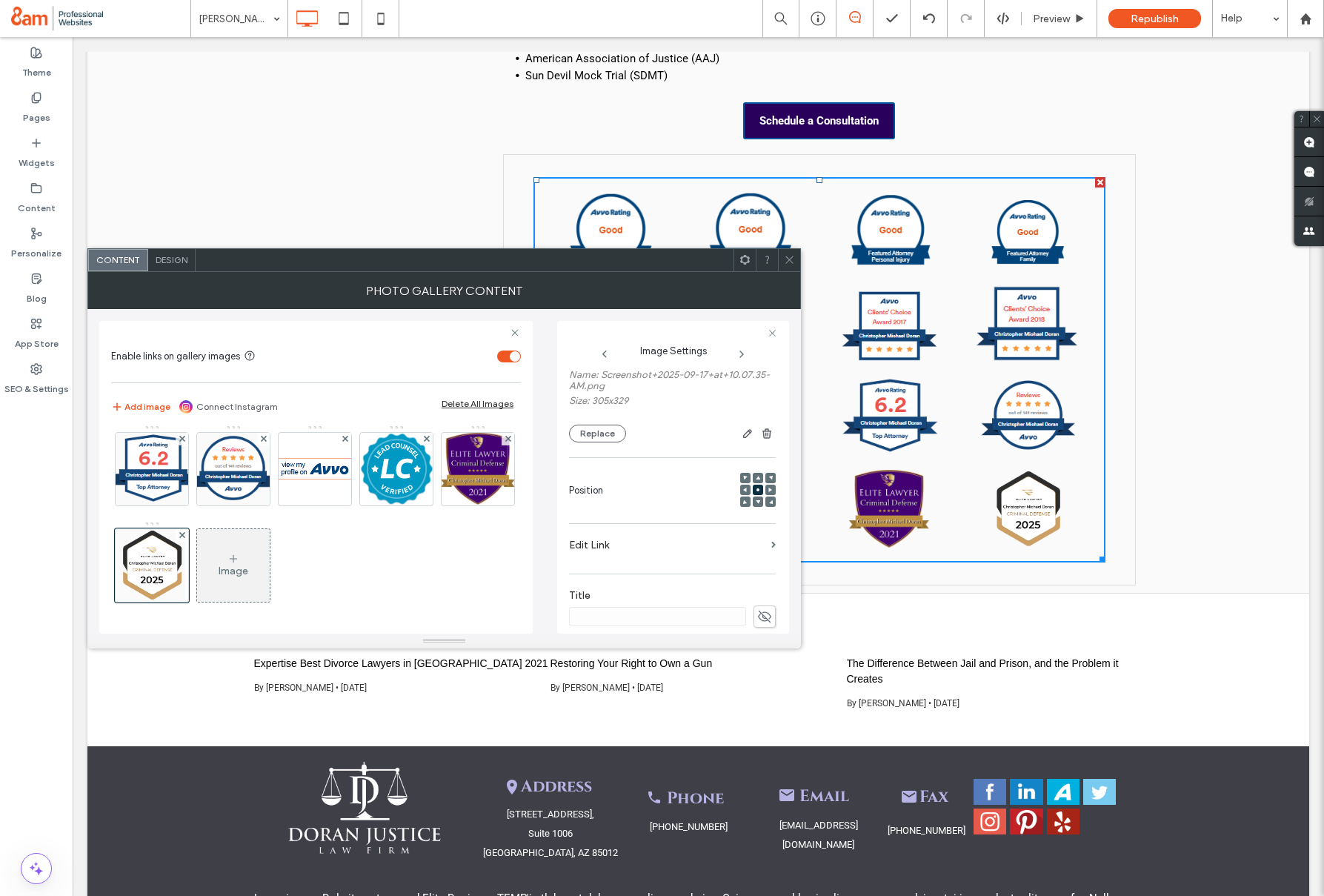
scroll to position [121, 0]
click at [754, 541] on label "Edit Link" at bounding box center [667, 543] width 197 height 28
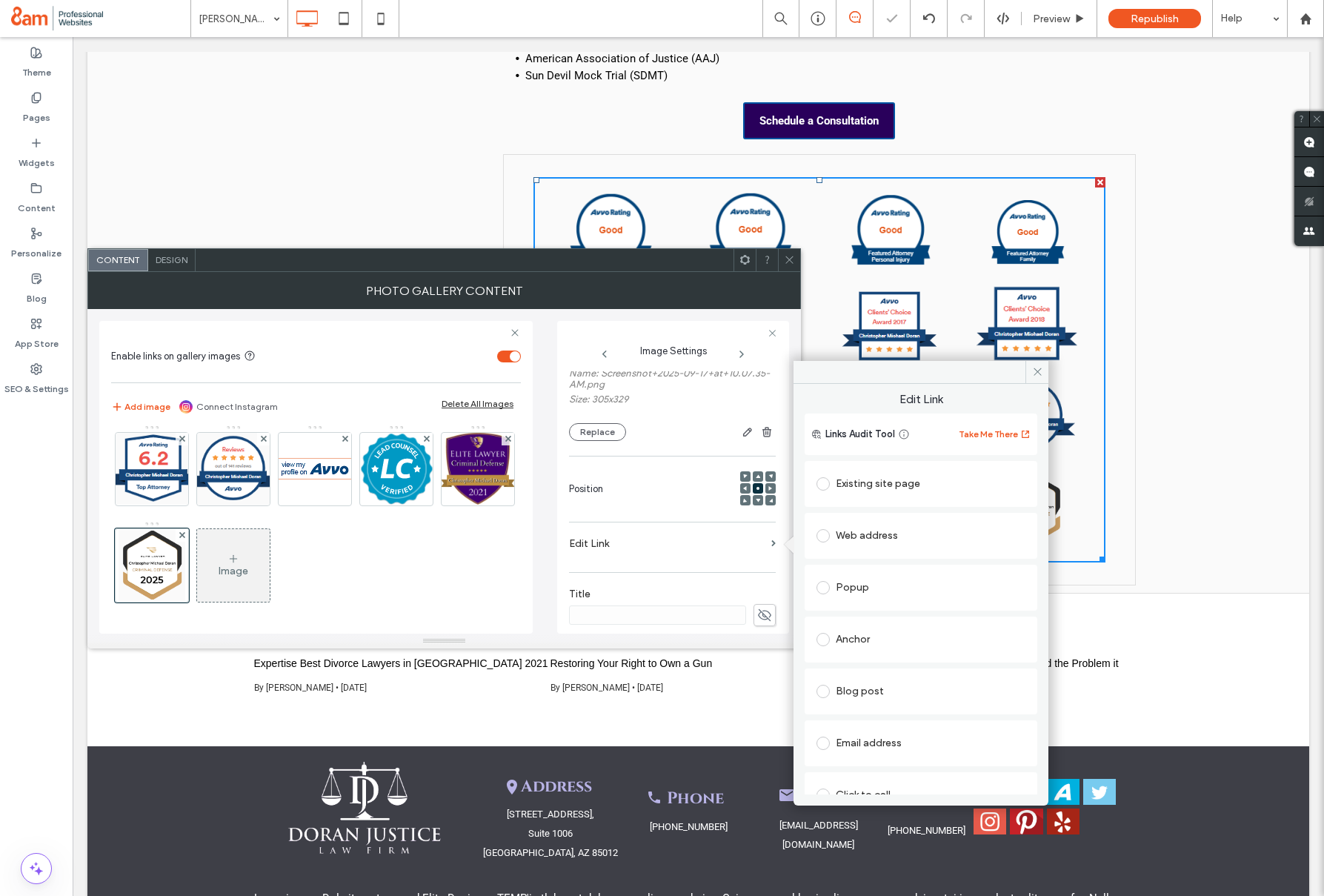
click at [877, 529] on div "Web address" at bounding box center [921, 536] width 209 height 24
click at [890, 560] on input "url" at bounding box center [921, 565] width 209 height 19
paste input "**********"
type input "**********"
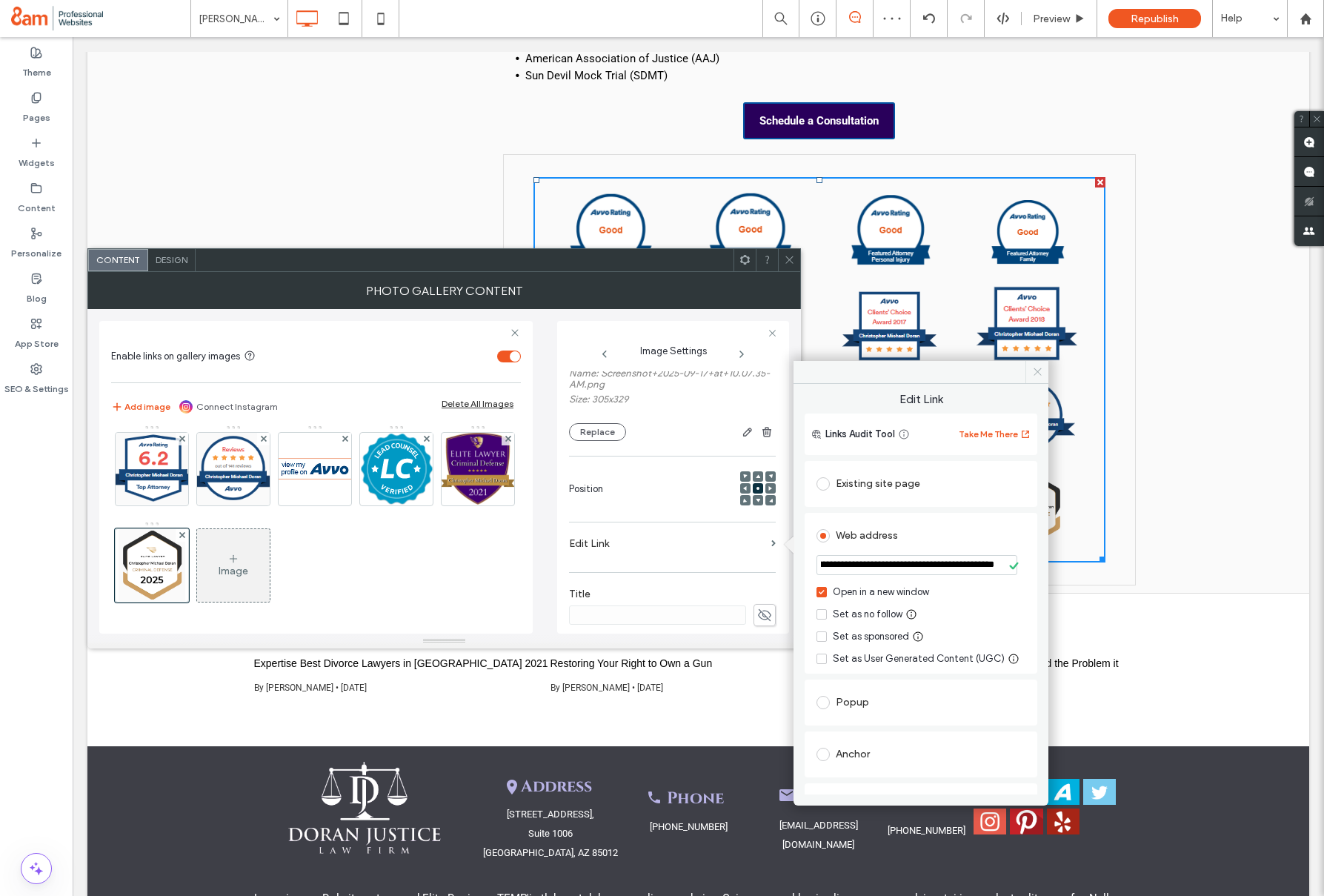
click at [1032, 366] on icon at bounding box center [1037, 371] width 11 height 11
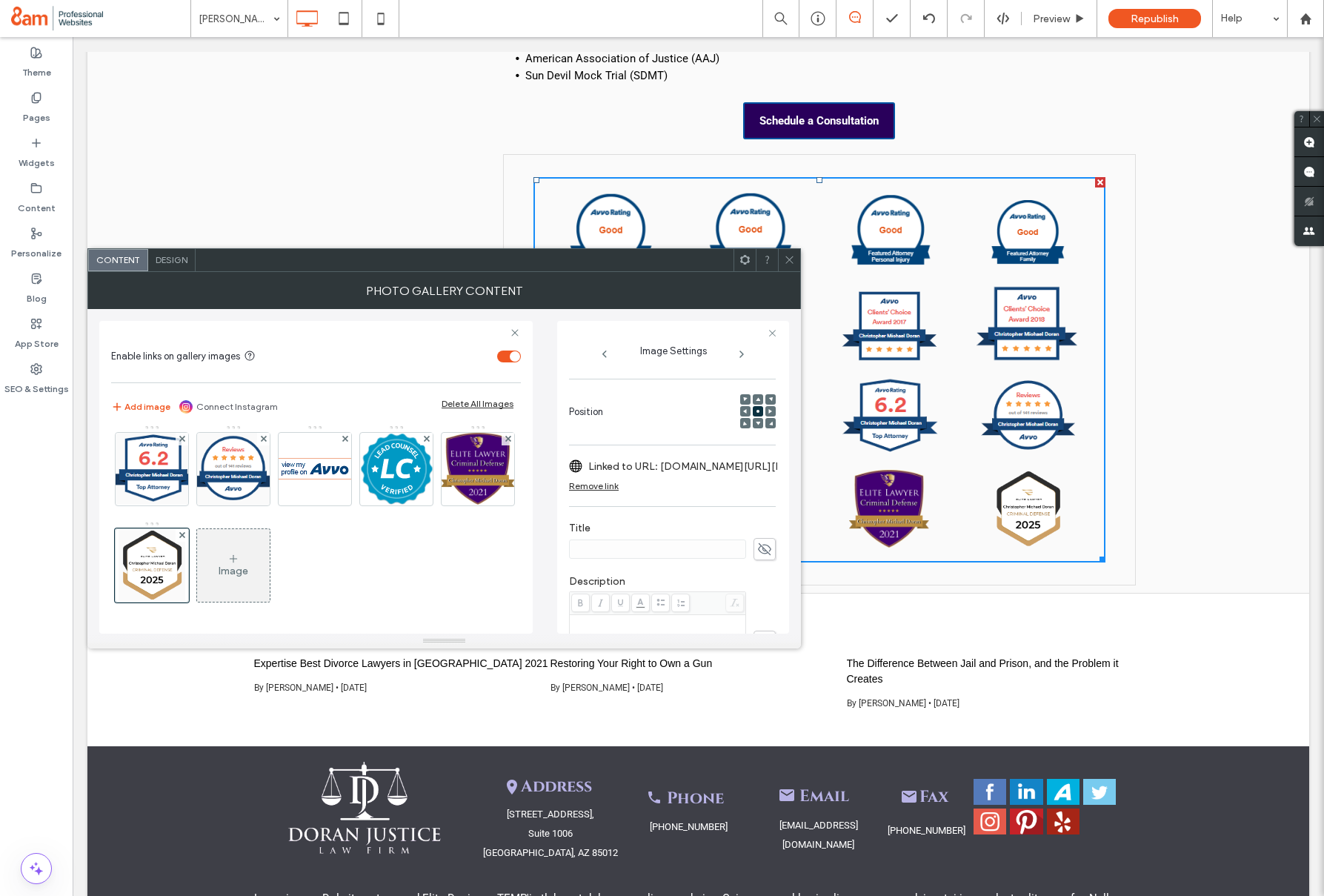
scroll to position [0, 0]
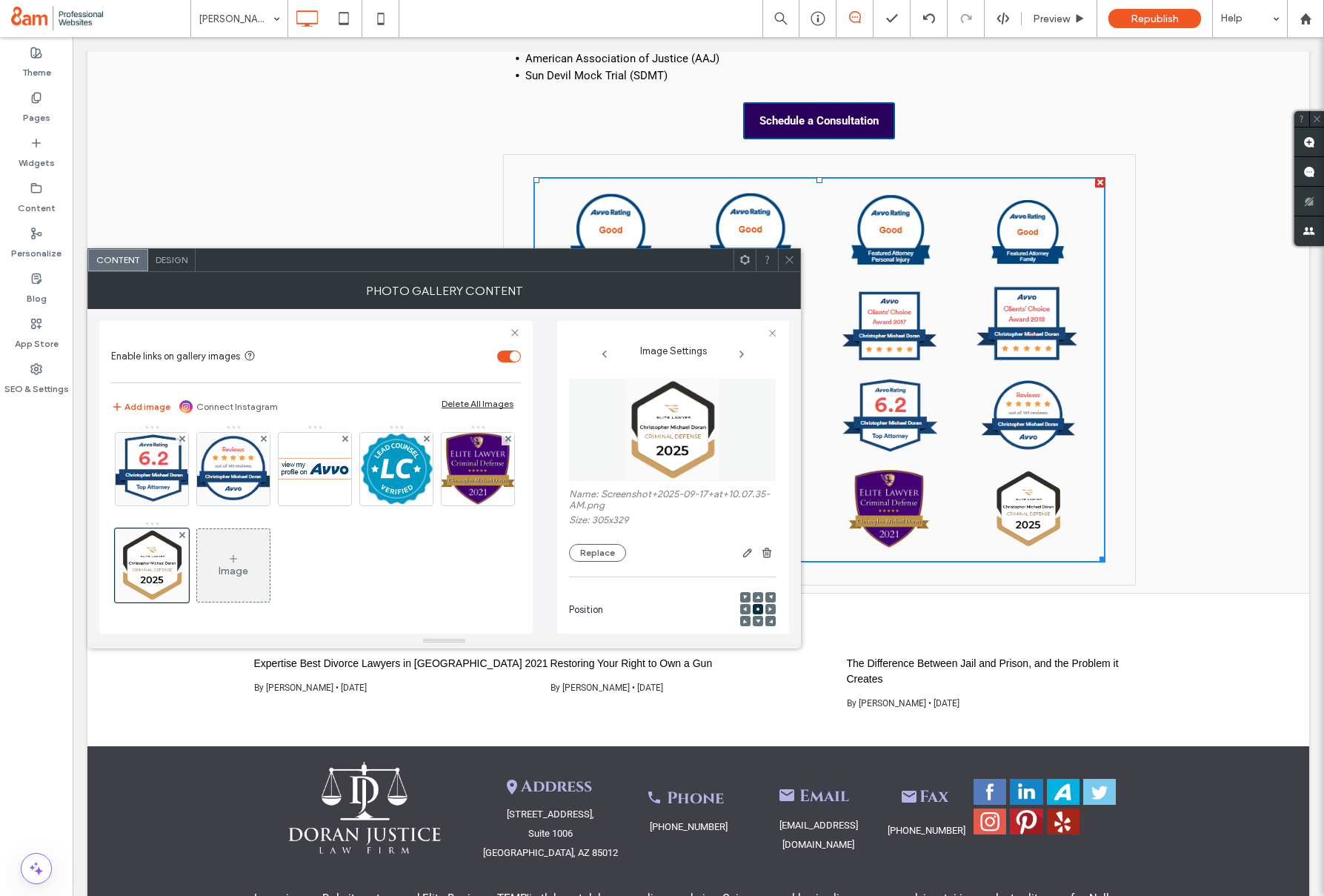
click at [786, 262] on icon at bounding box center [789, 259] width 11 height 11
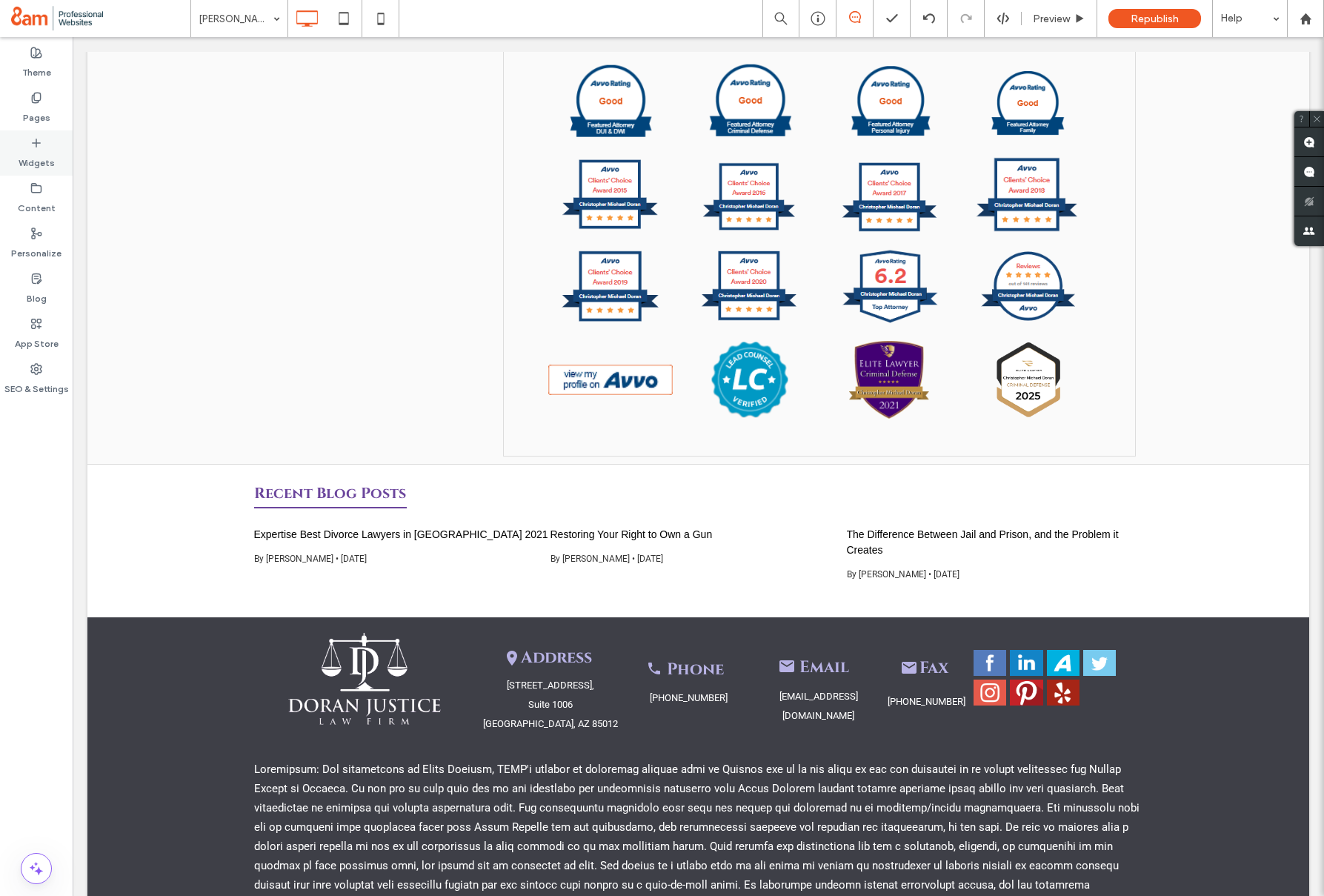
scroll to position [2119, 0]
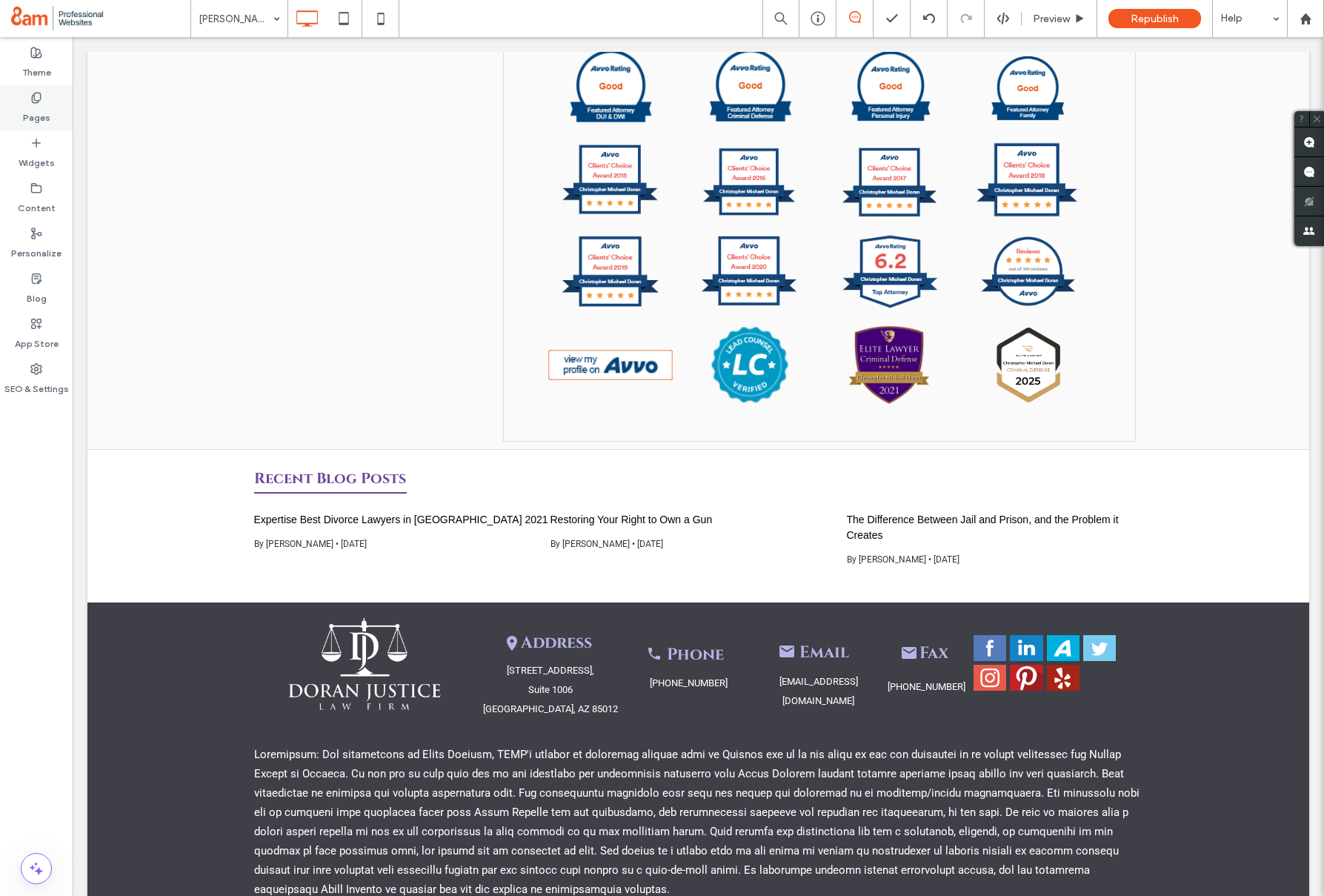
click at [43, 111] on label "Pages" at bounding box center [37, 114] width 28 height 21
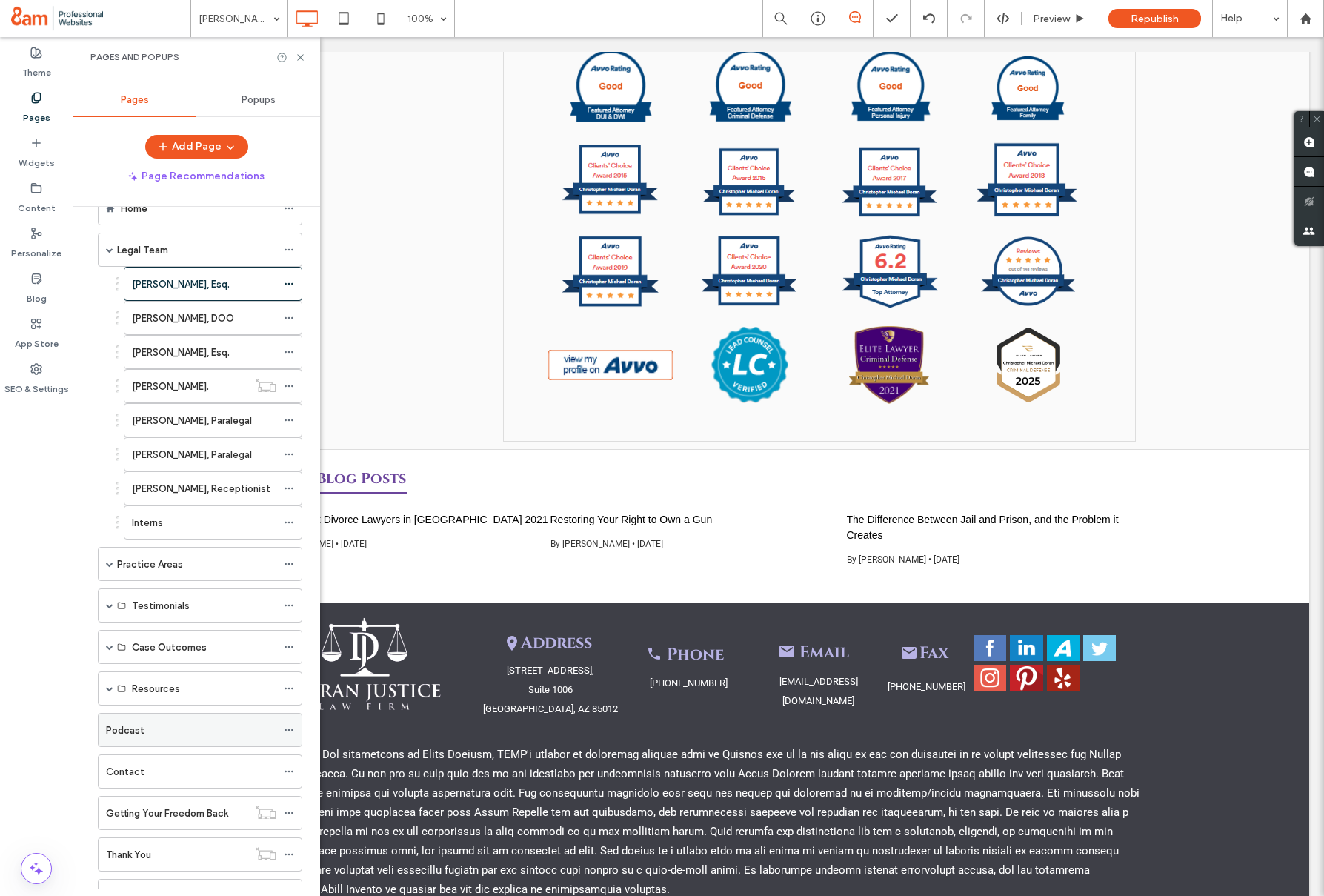
scroll to position [92, 0]
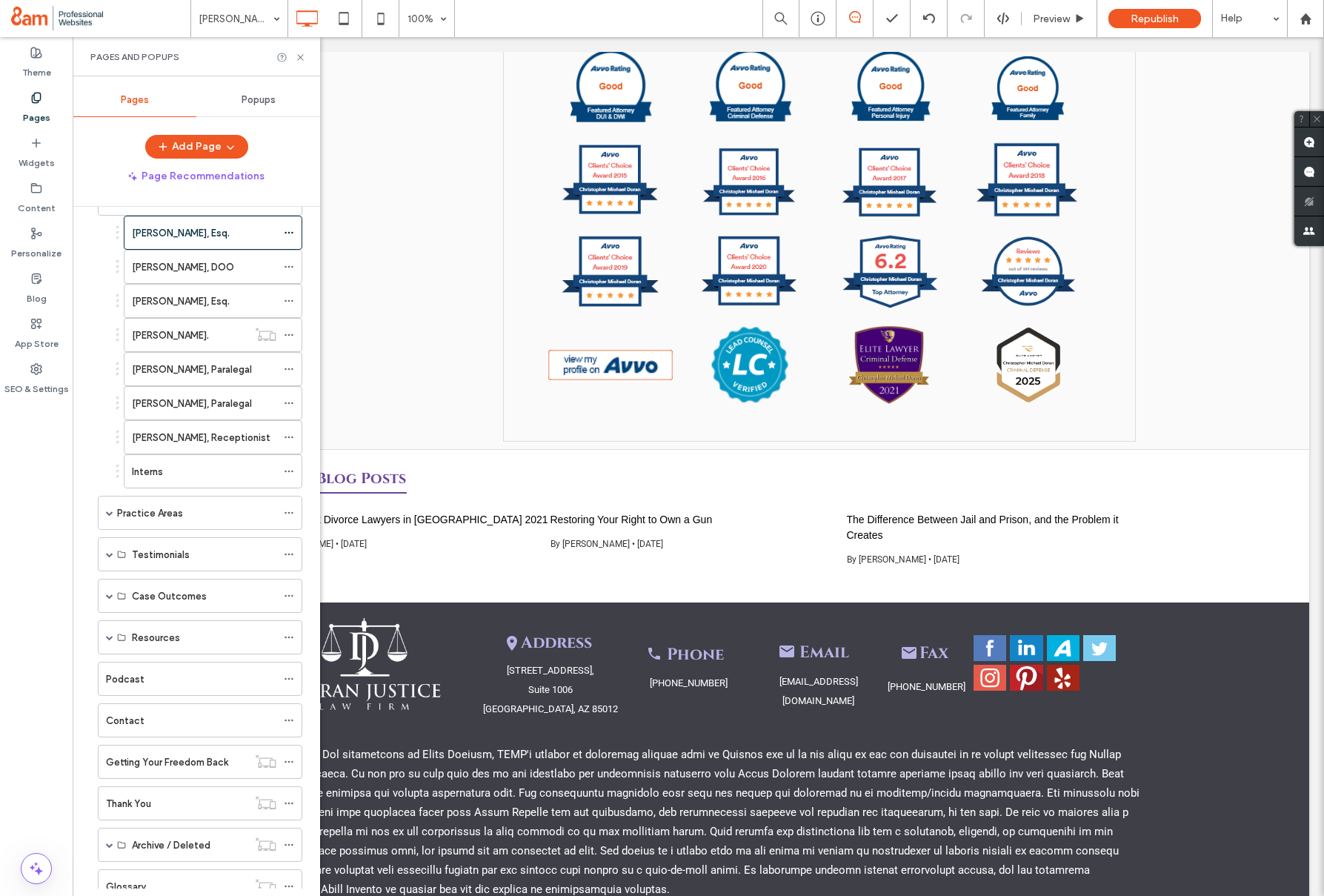
click at [190, 729] on div "Contact" at bounding box center [191, 720] width 170 height 33
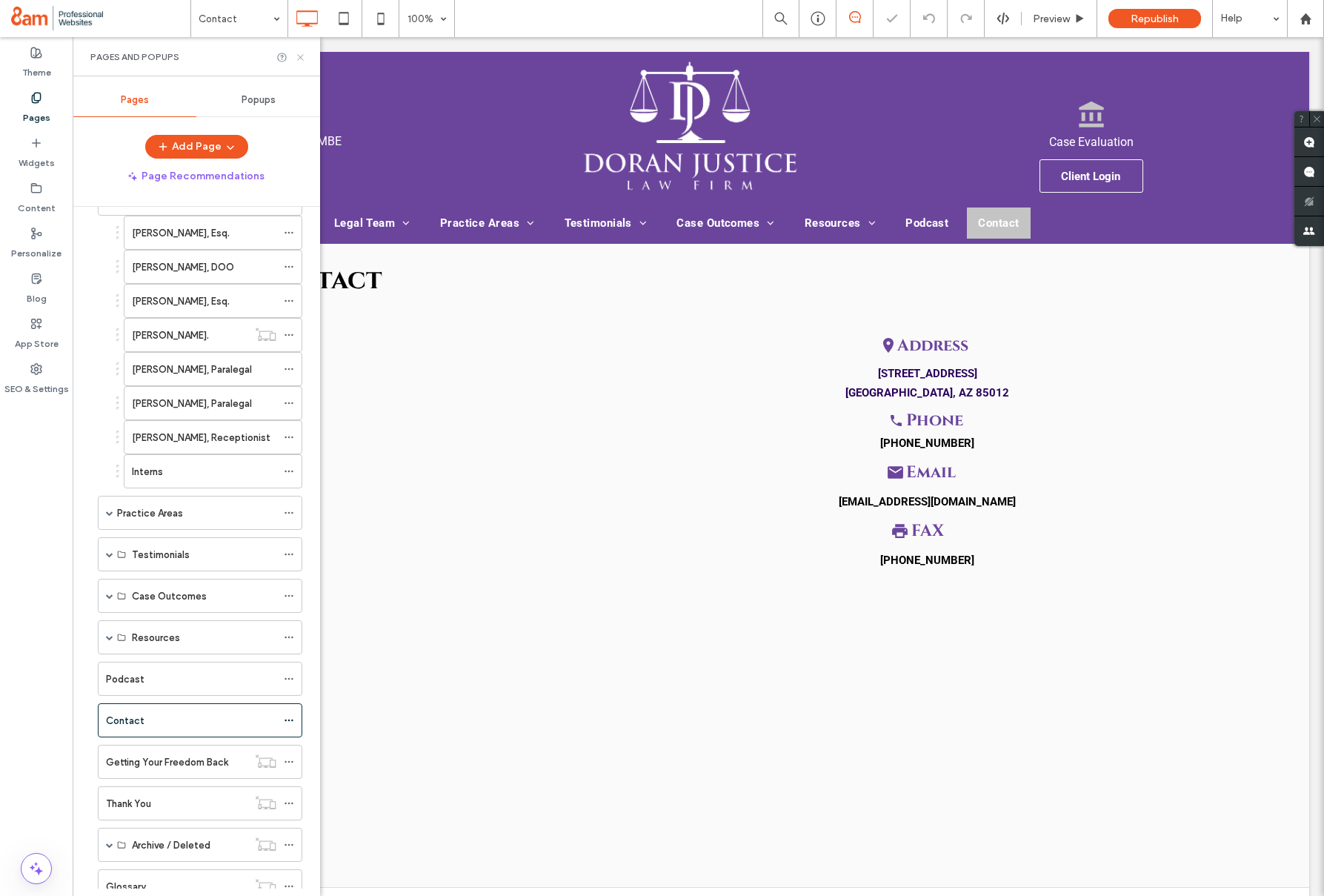
drag, startPoint x: 297, startPoint y: 51, endPoint x: 587, endPoint y: 564, distance: 589.3
click at [297, 52] on icon at bounding box center [300, 57] width 11 height 11
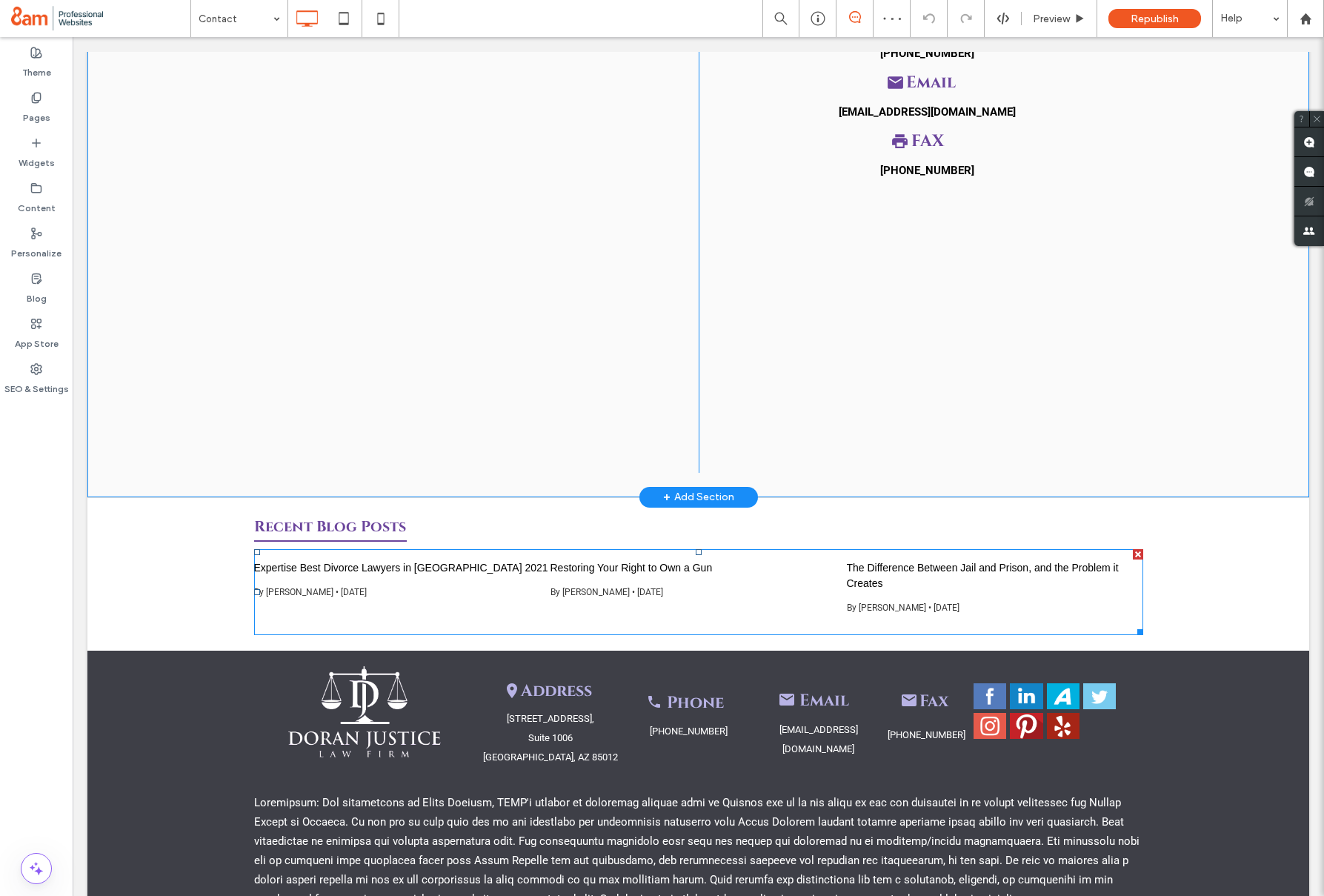
scroll to position [392, 0]
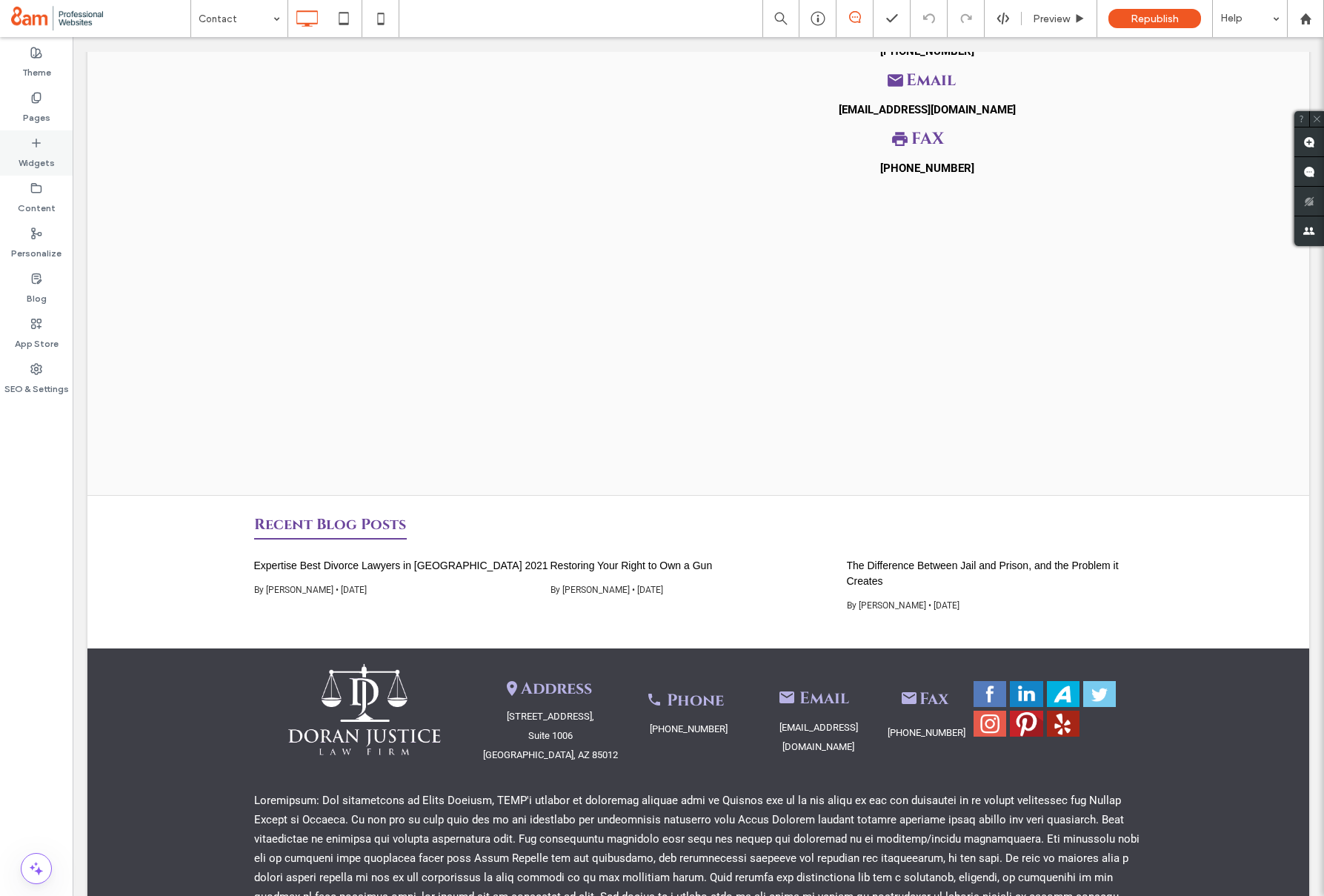
click at [32, 138] on icon at bounding box center [37, 143] width 12 height 12
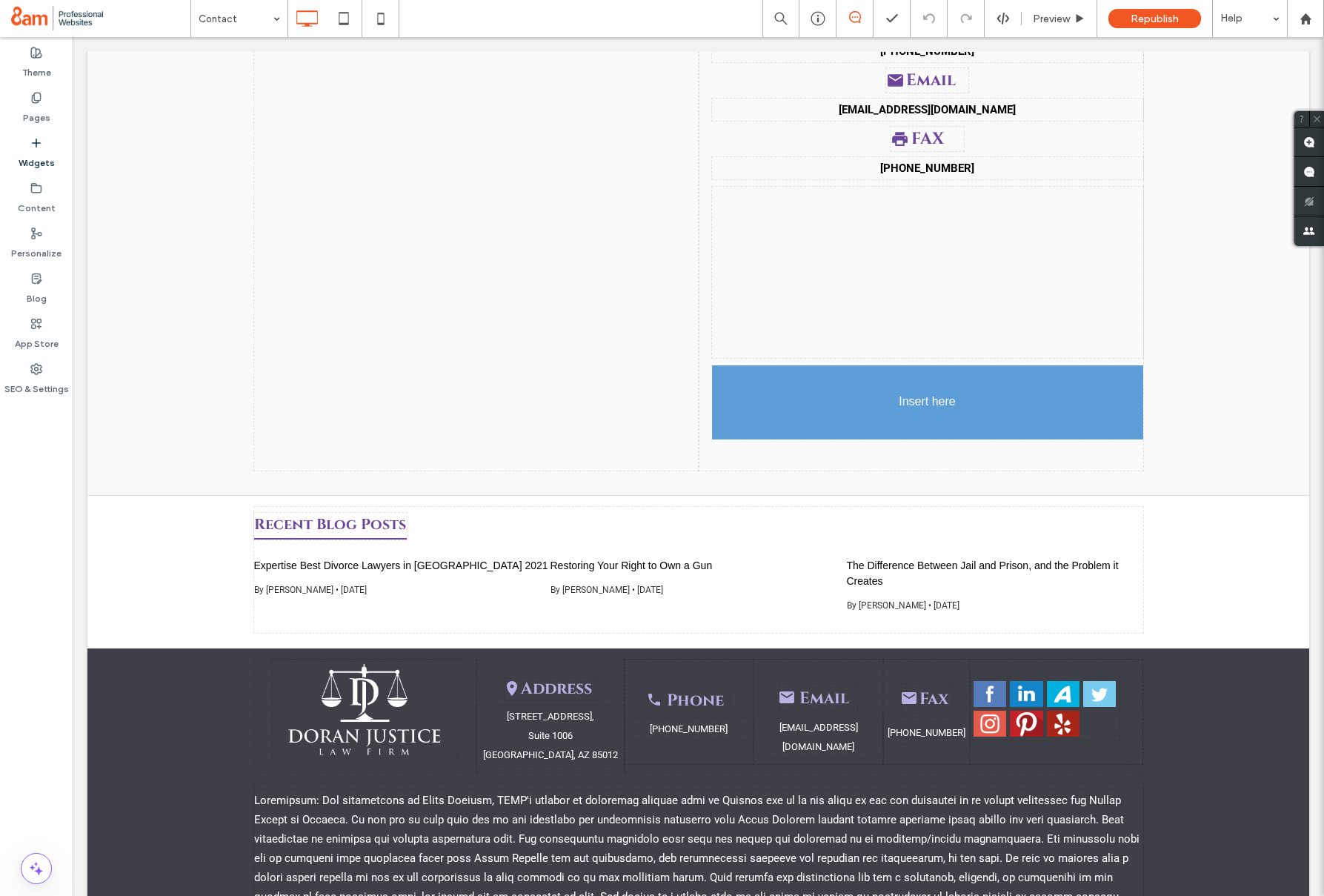
drag, startPoint x: 197, startPoint y: 217, endPoint x: 206, endPoint y: 220, distance: 9.5
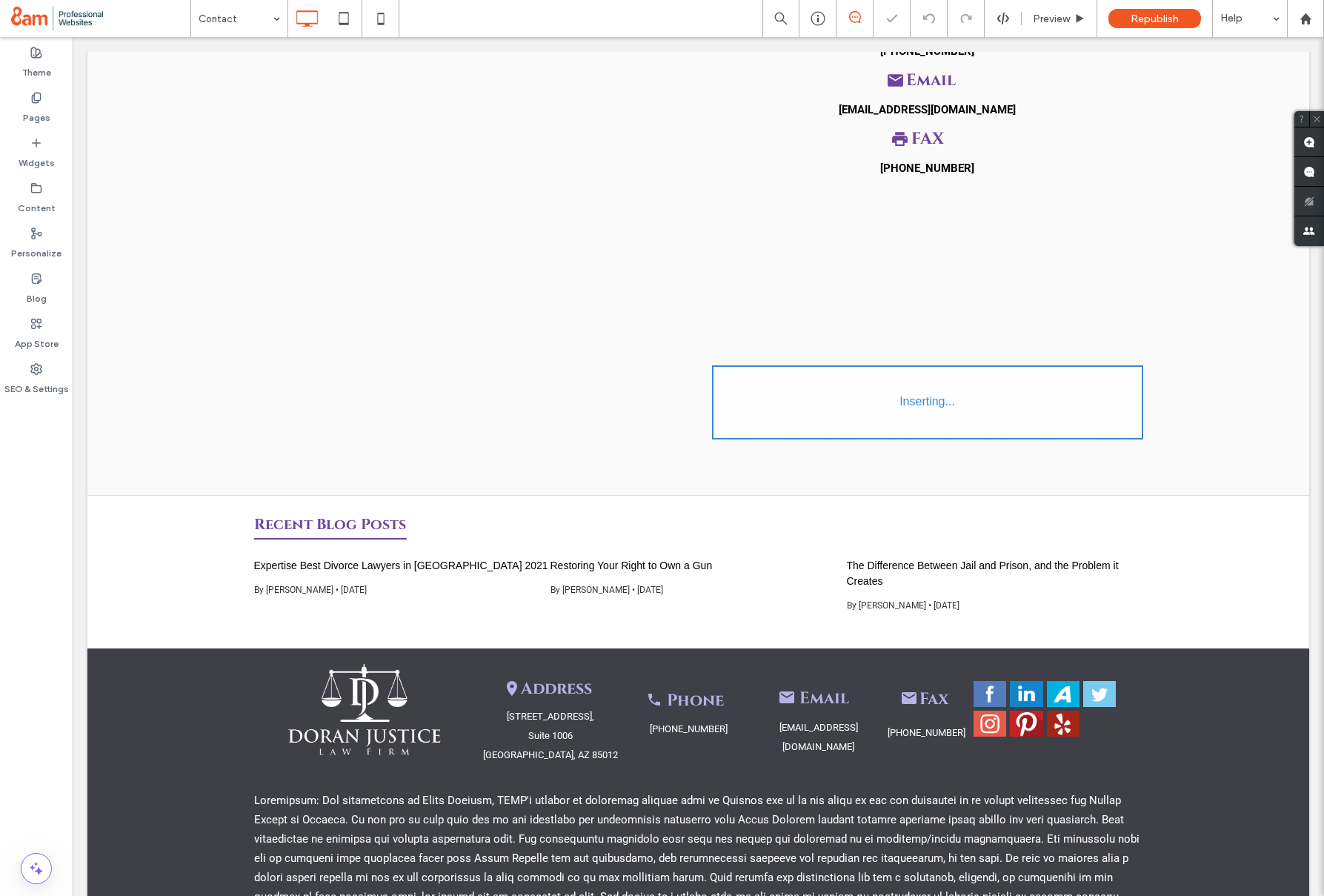
scroll to position [398, 0]
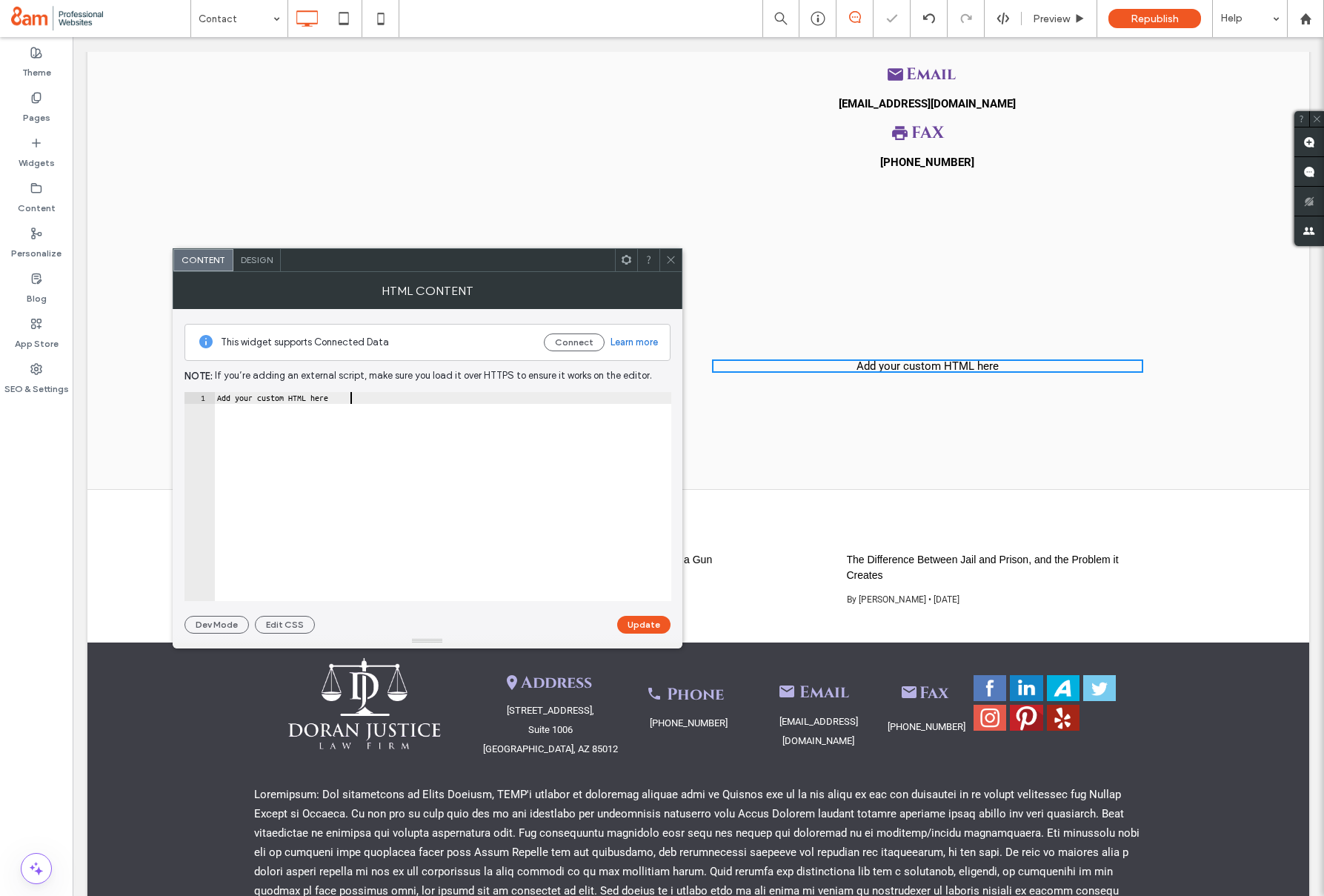
click at [353, 398] on div "Add your custom HTML here" at bounding box center [443, 508] width 457 height 232
paste textarea "***"
type textarea "**********"
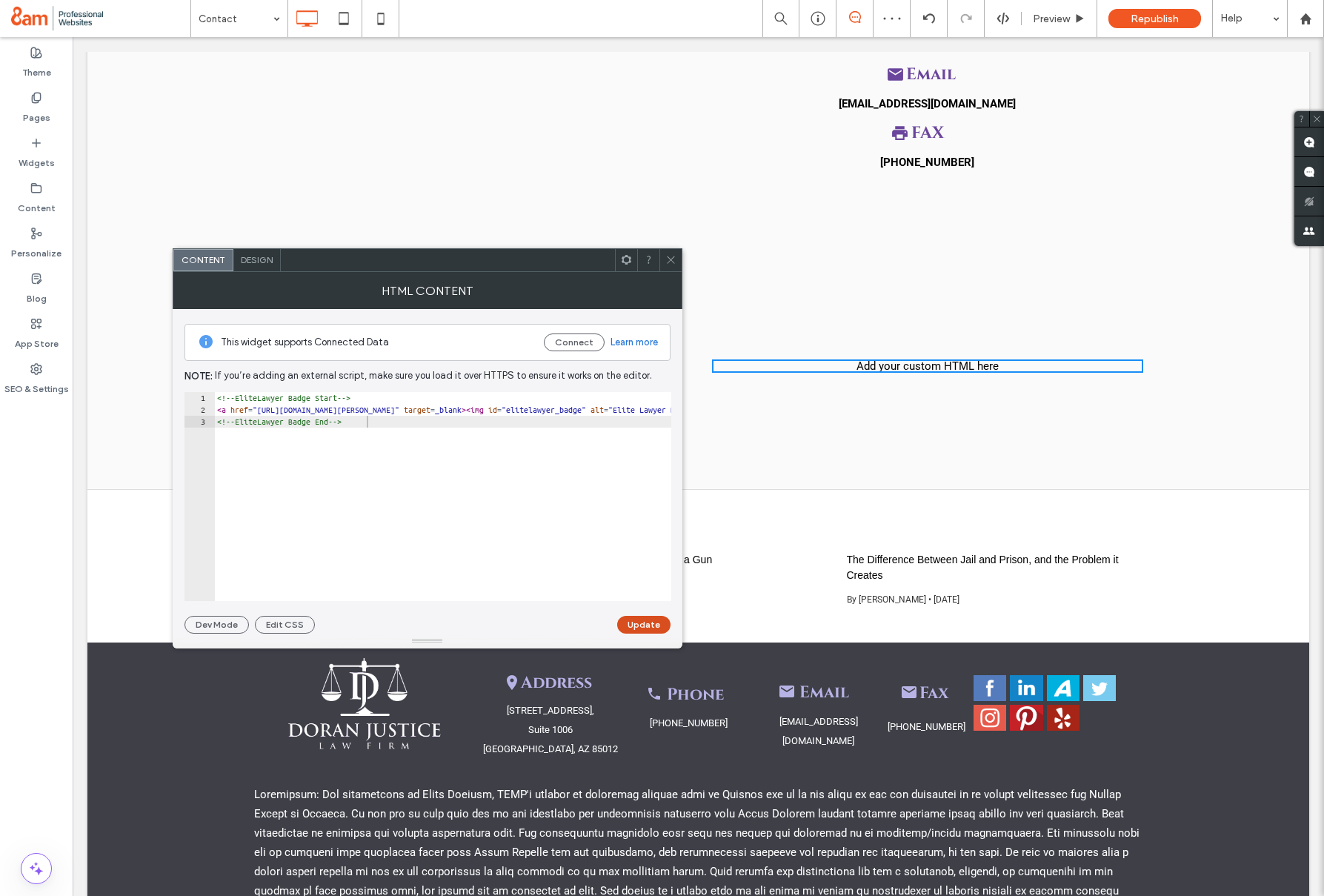
click at [620, 620] on button "Update" at bounding box center [643, 625] width 53 height 18
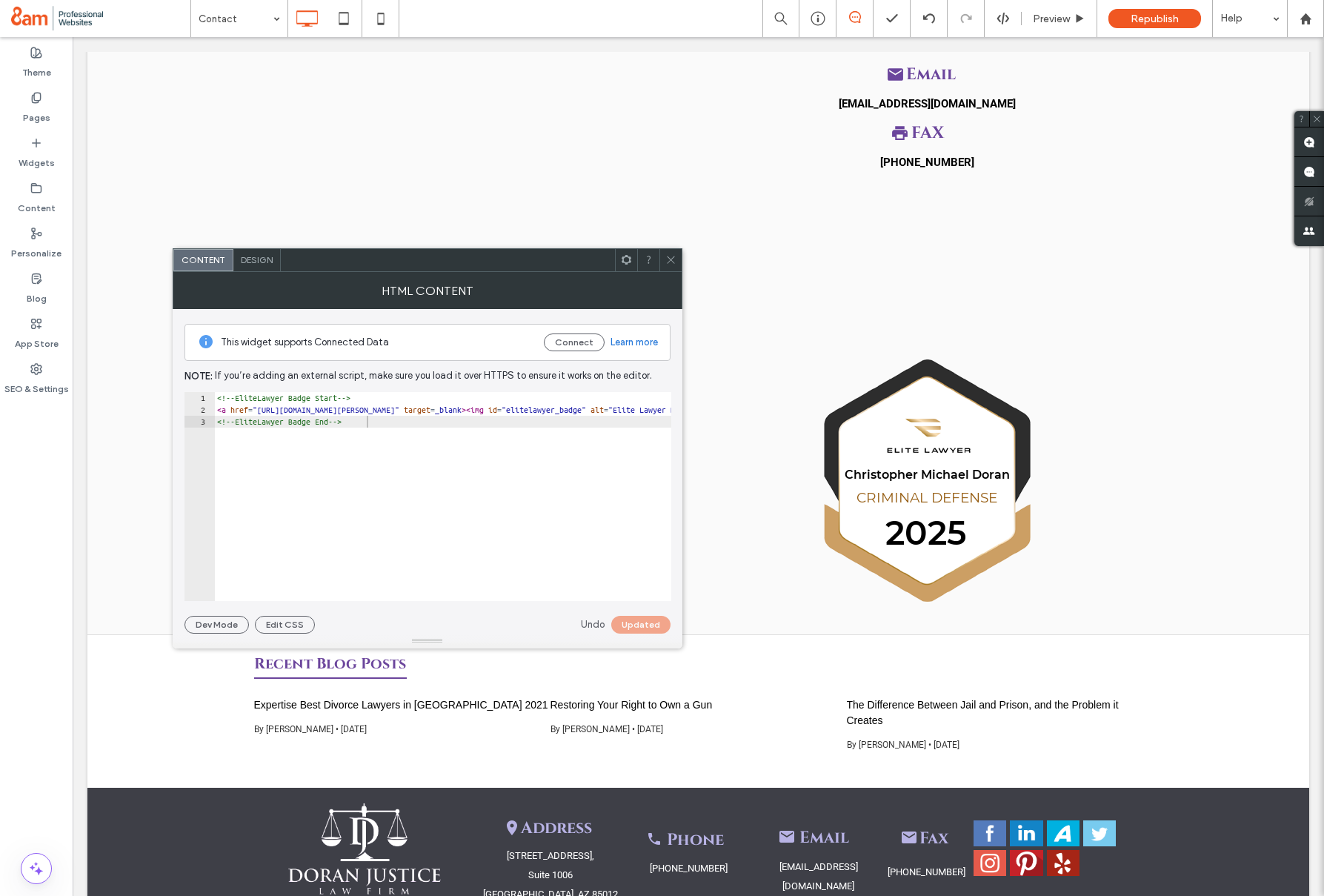
click at [674, 259] on icon at bounding box center [670, 259] width 11 height 11
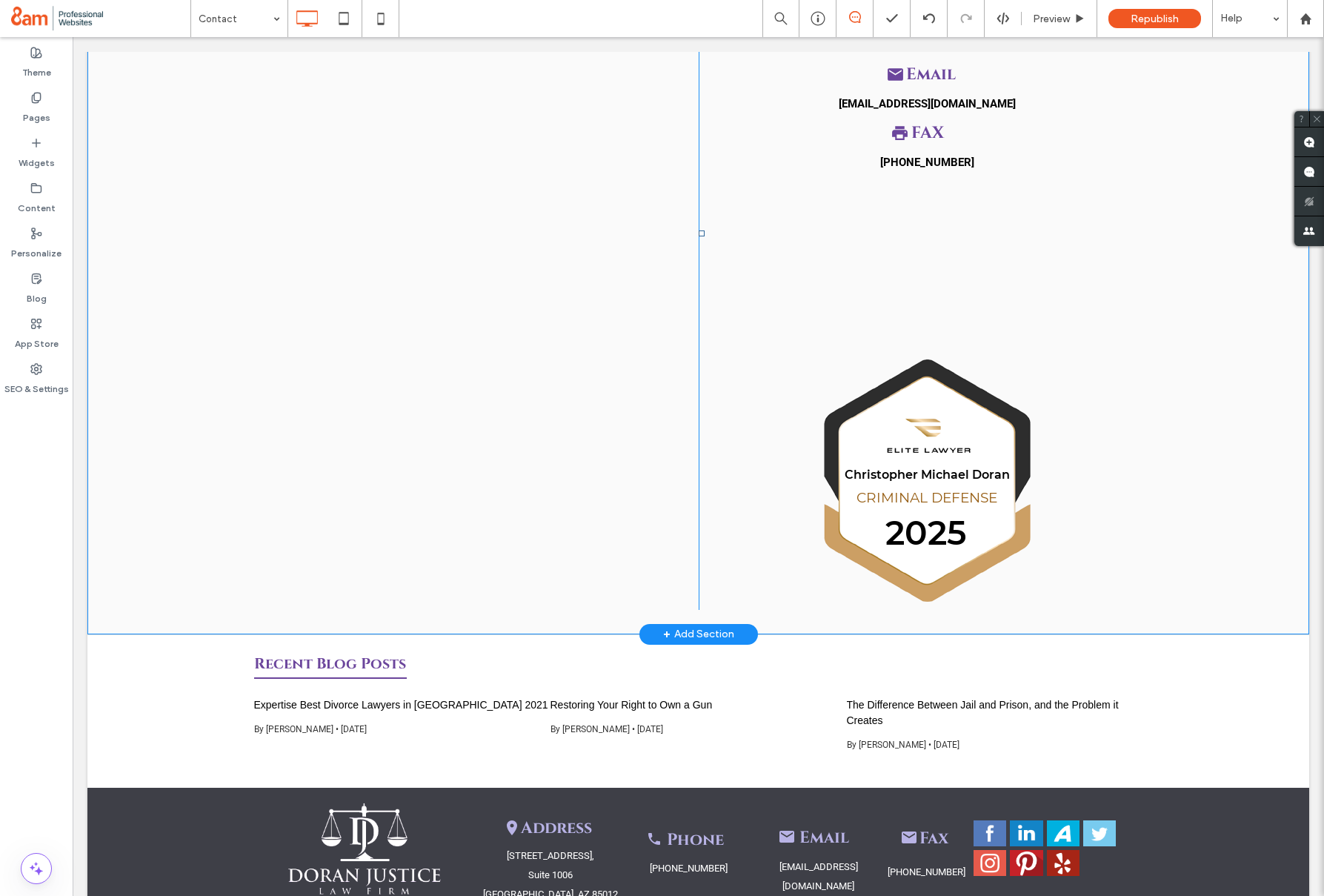
click at [976, 513] on img at bounding box center [927, 481] width 207 height 243
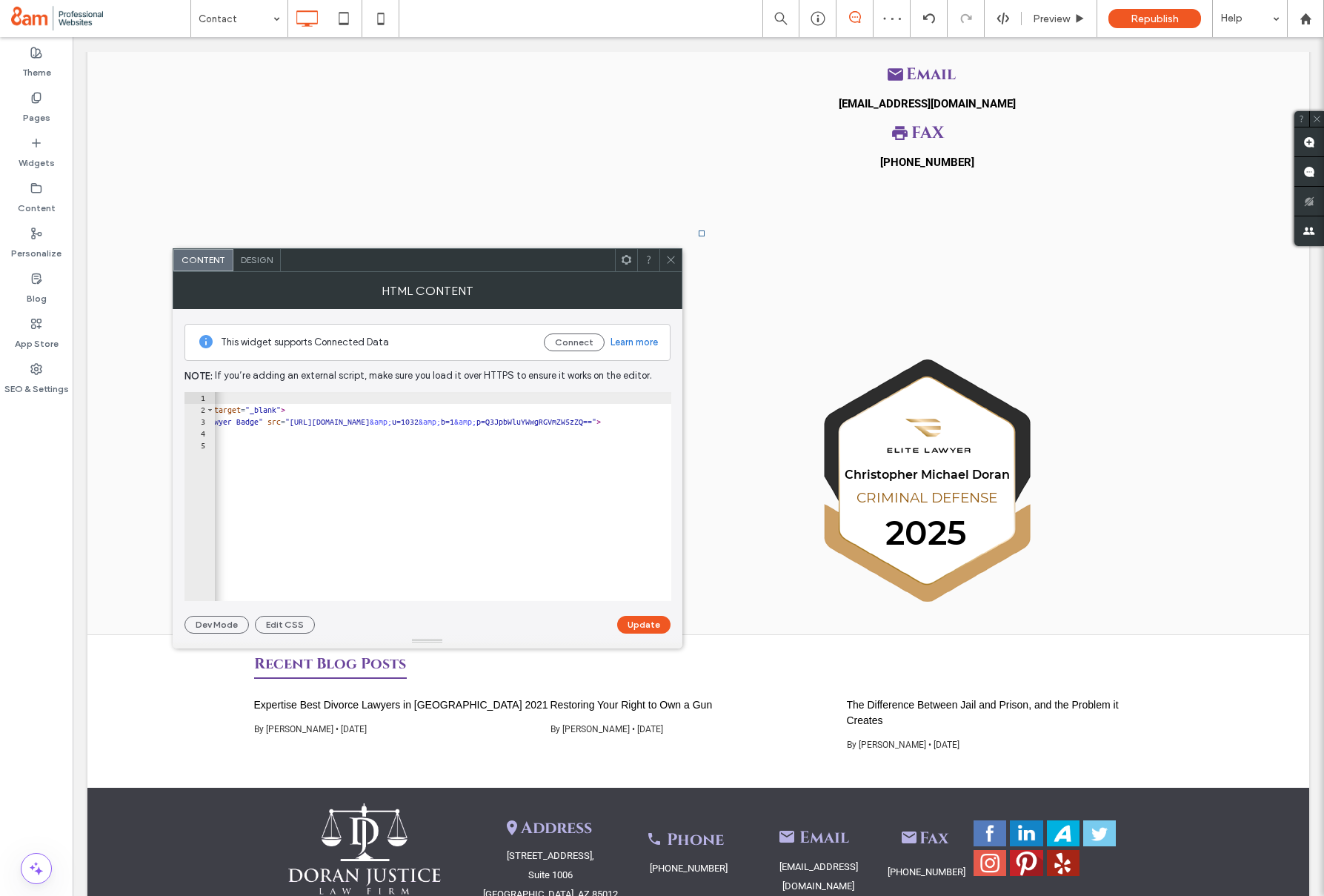
scroll to position [0, 180]
drag, startPoint x: 667, startPoint y: 264, endPoint x: 398, endPoint y: 297, distance: 271.0
click at [667, 264] on icon at bounding box center [670, 259] width 11 height 11
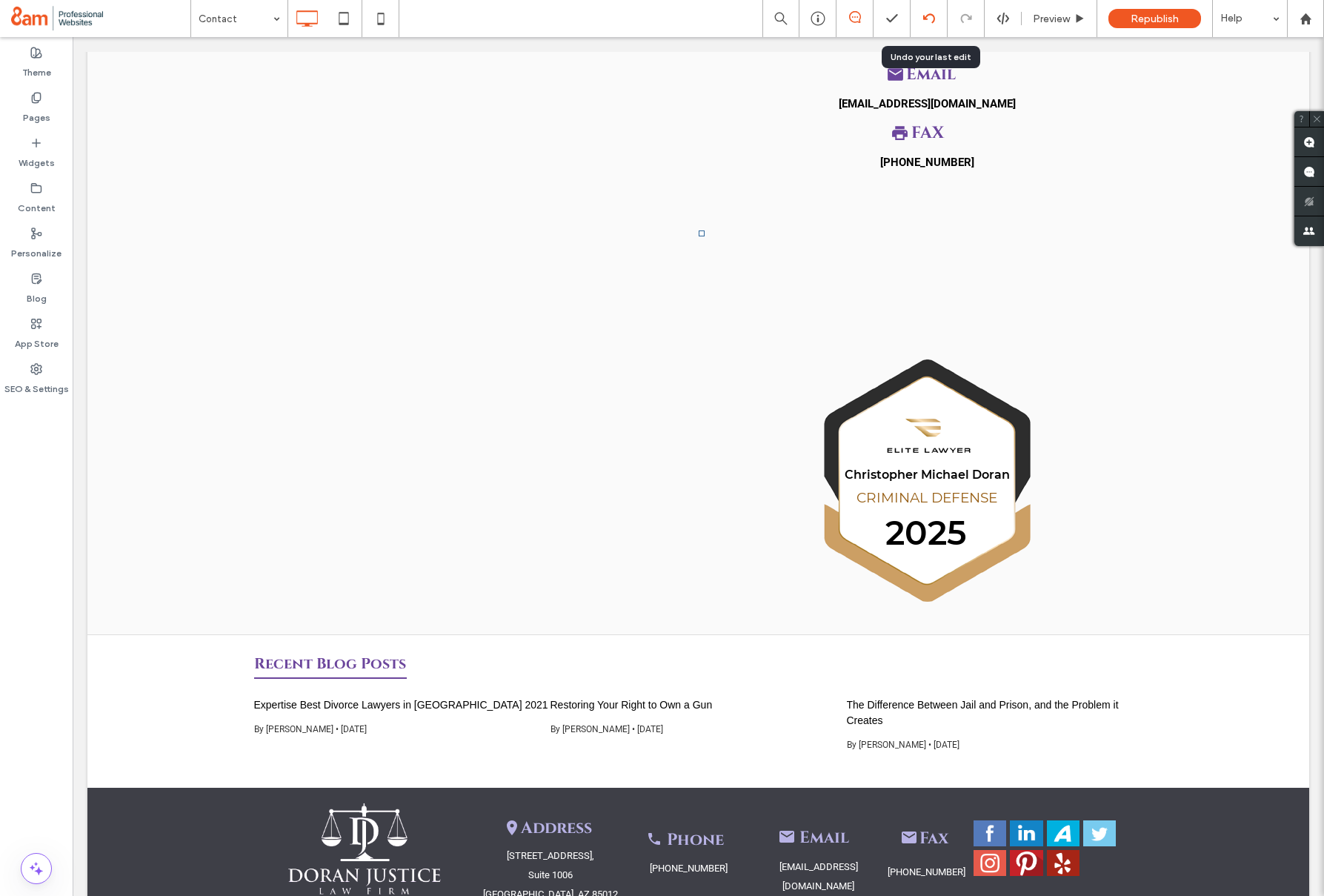
click at [931, 22] on use at bounding box center [929, 18] width 12 height 10
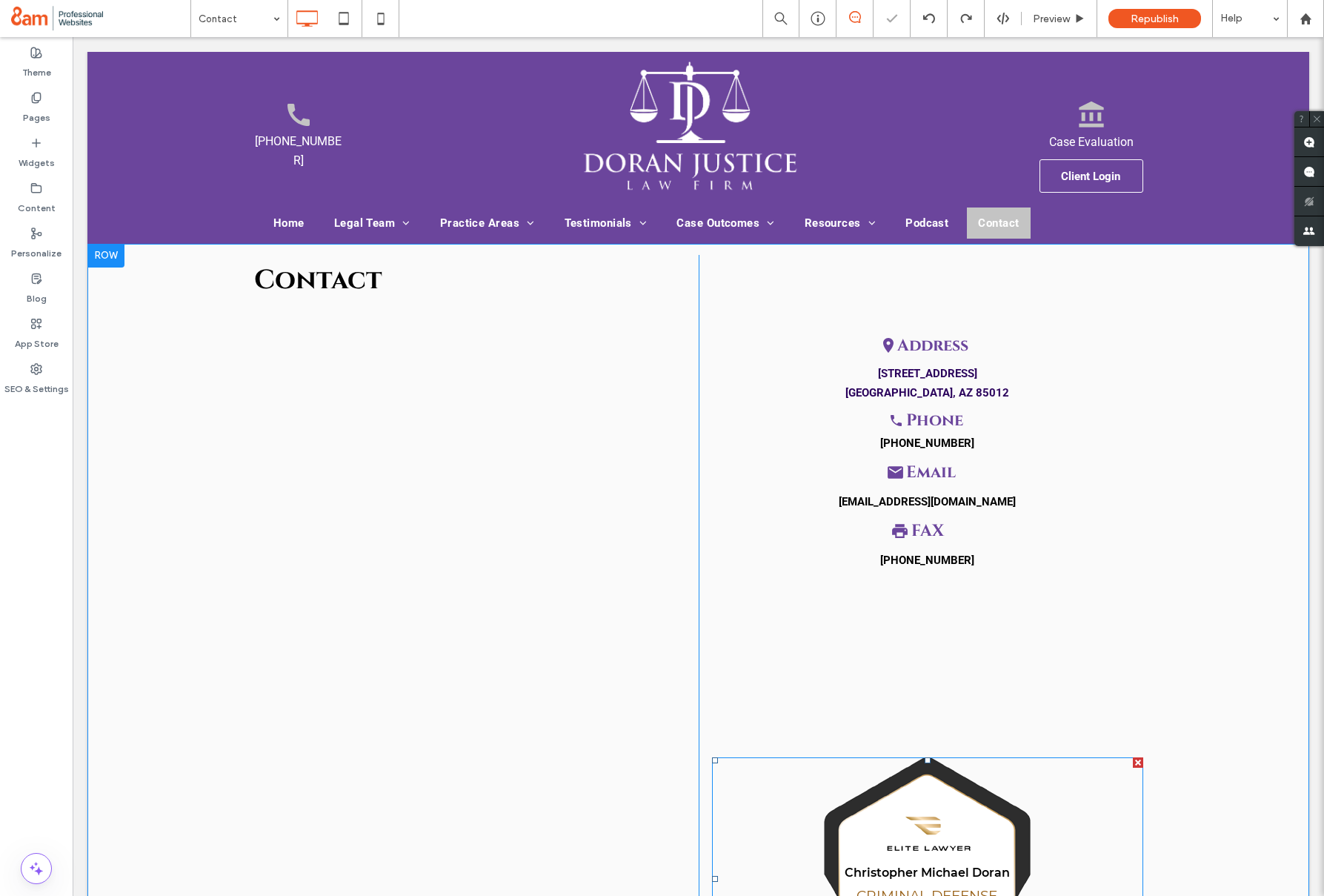
scroll to position [421, 0]
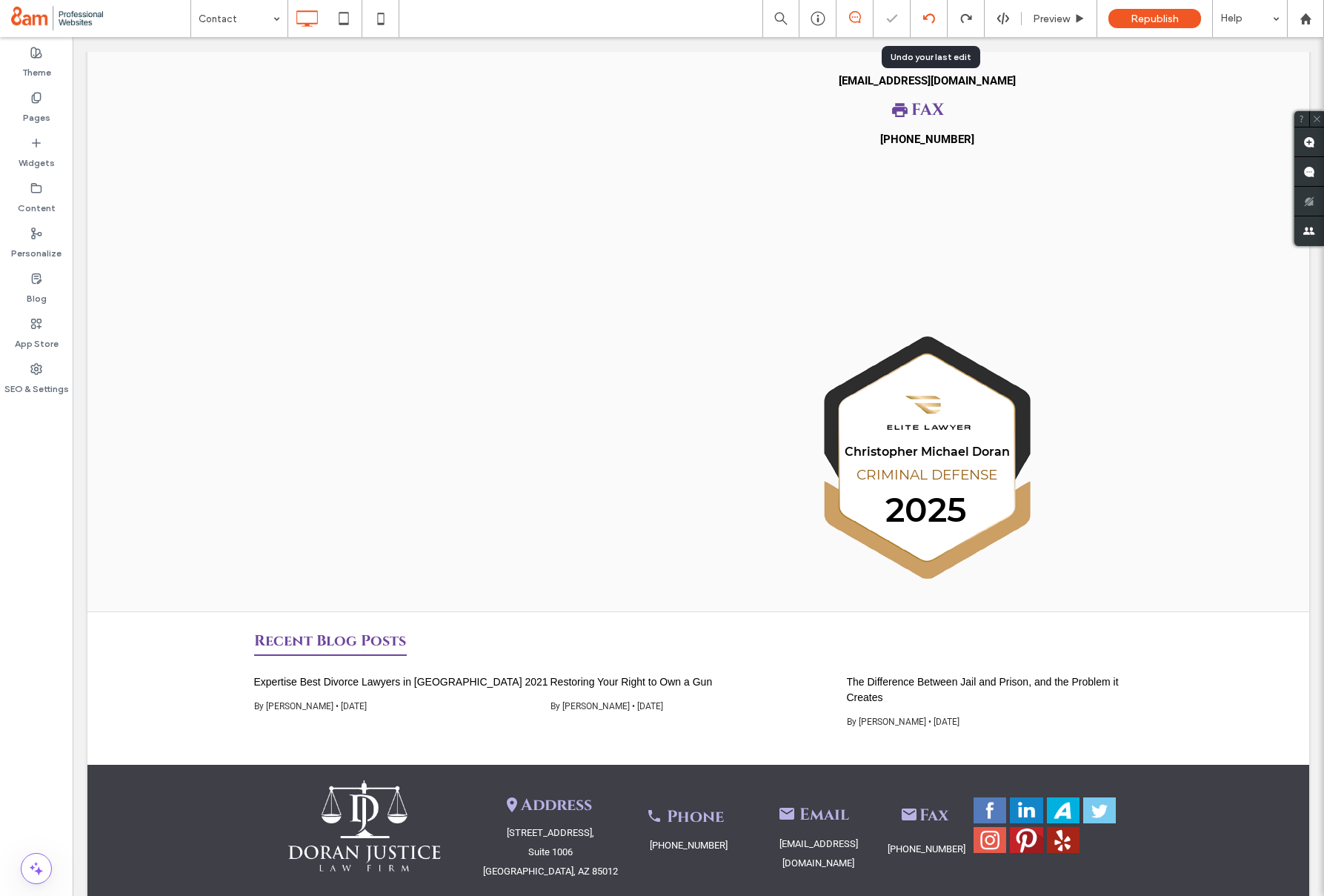
click at [921, 16] on div at bounding box center [929, 19] width 37 height 12
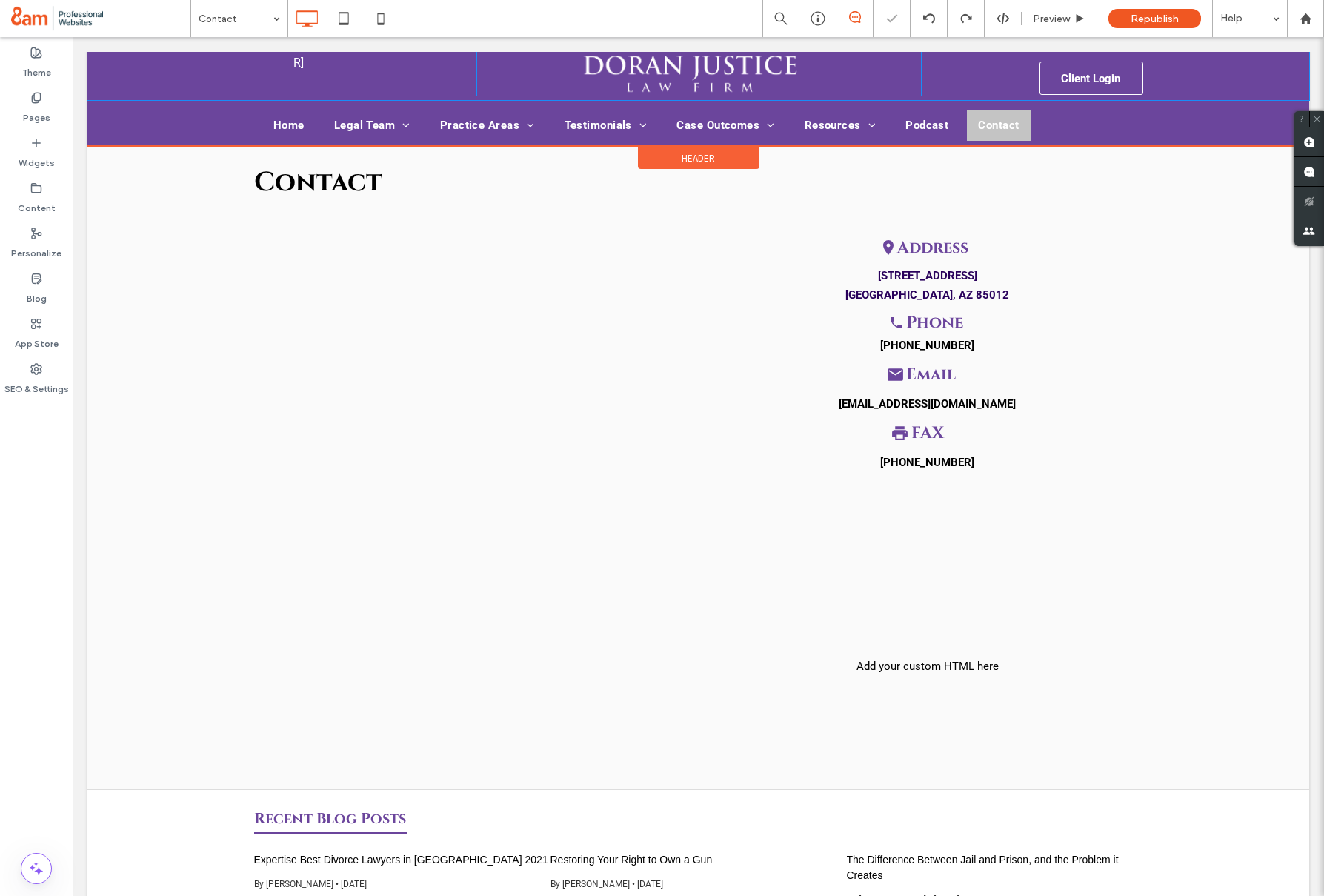
scroll to position [312, 0]
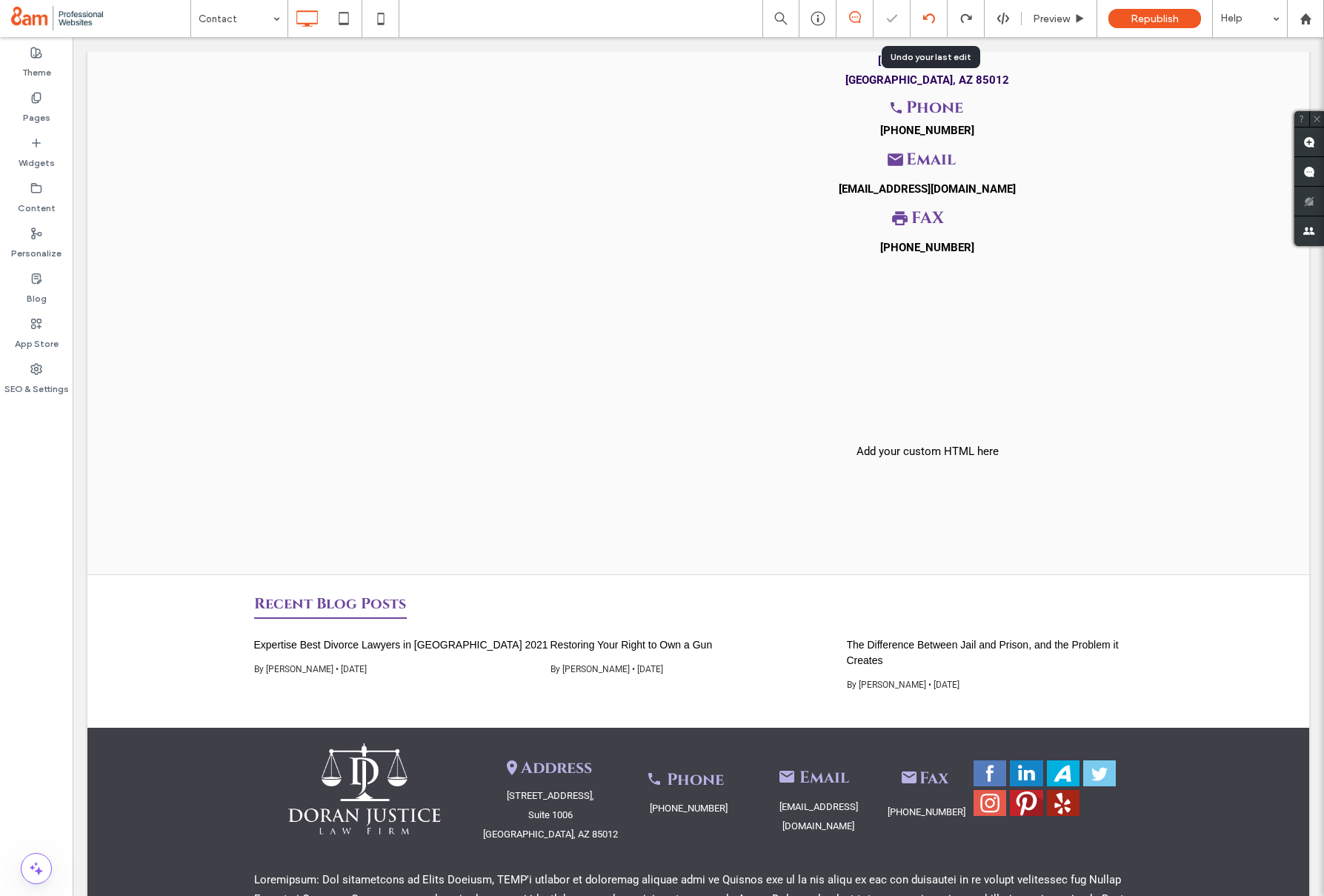
click at [924, 23] on icon at bounding box center [929, 19] width 12 height 12
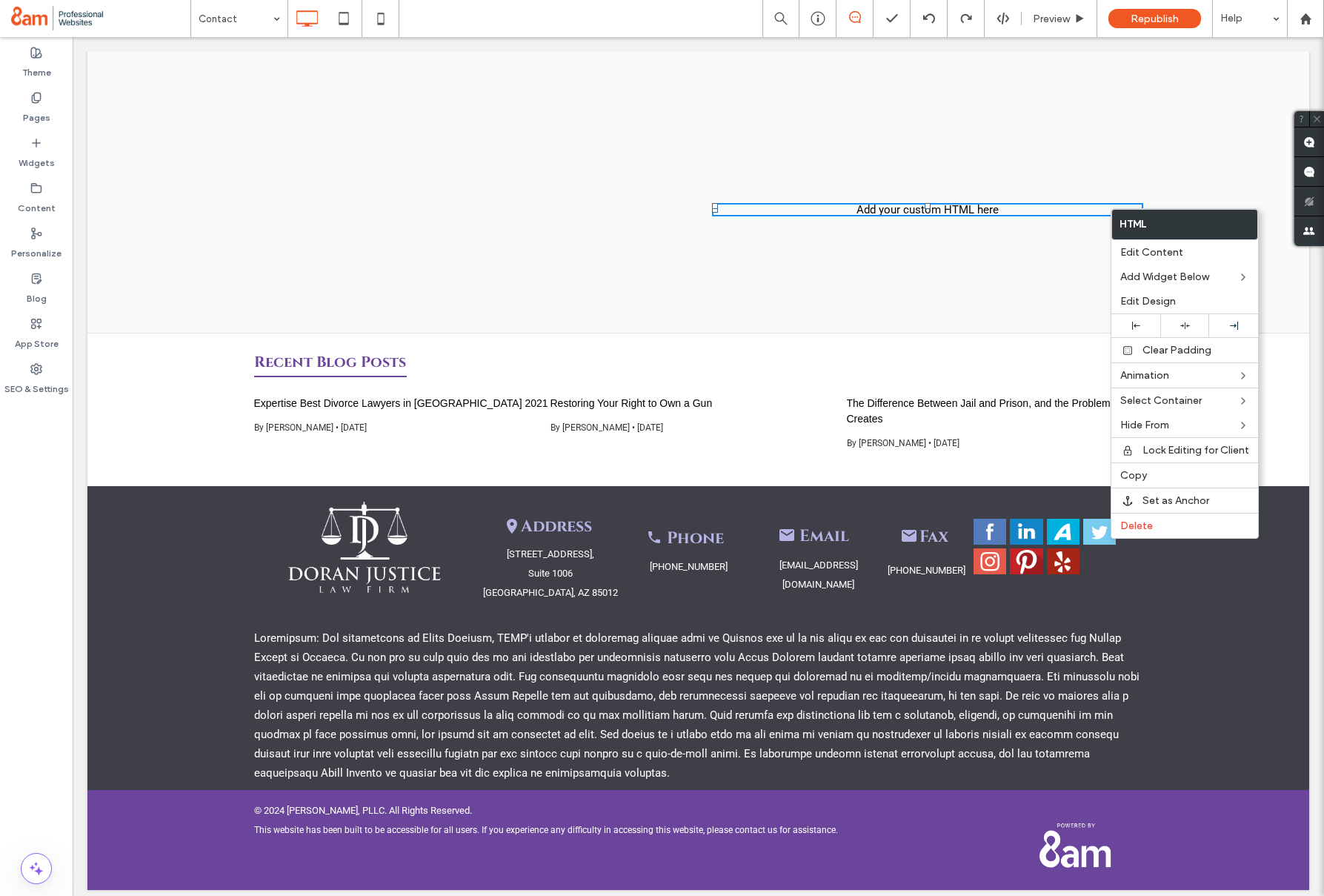
scroll to position [554, 0]
drag, startPoint x: 1146, startPoint y: 520, endPoint x: 971, endPoint y: 471, distance: 181.7
click at [1145, 520] on span "Delete" at bounding box center [1136, 525] width 33 height 13
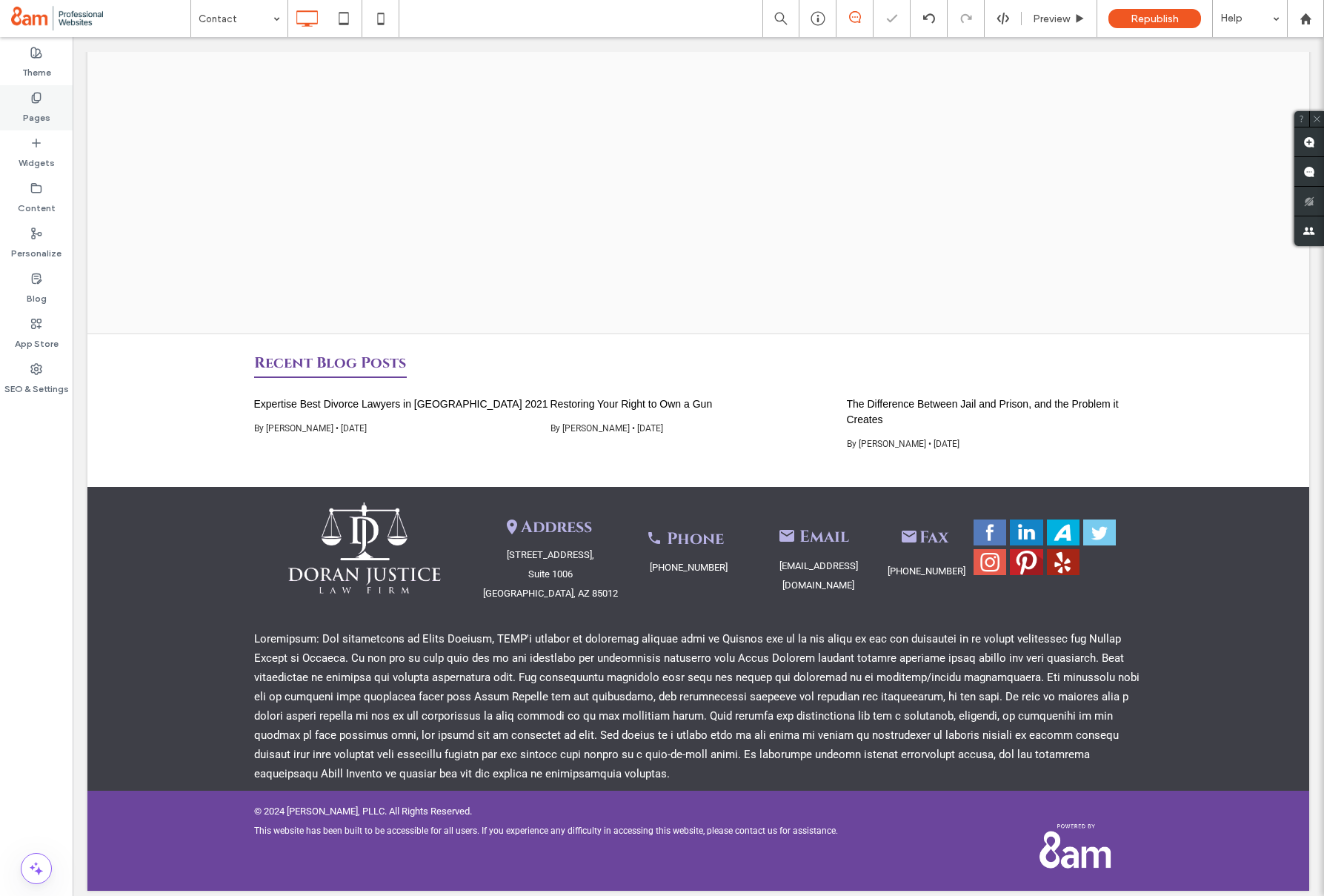
click at [20, 111] on div "Pages" at bounding box center [36, 108] width 72 height 45
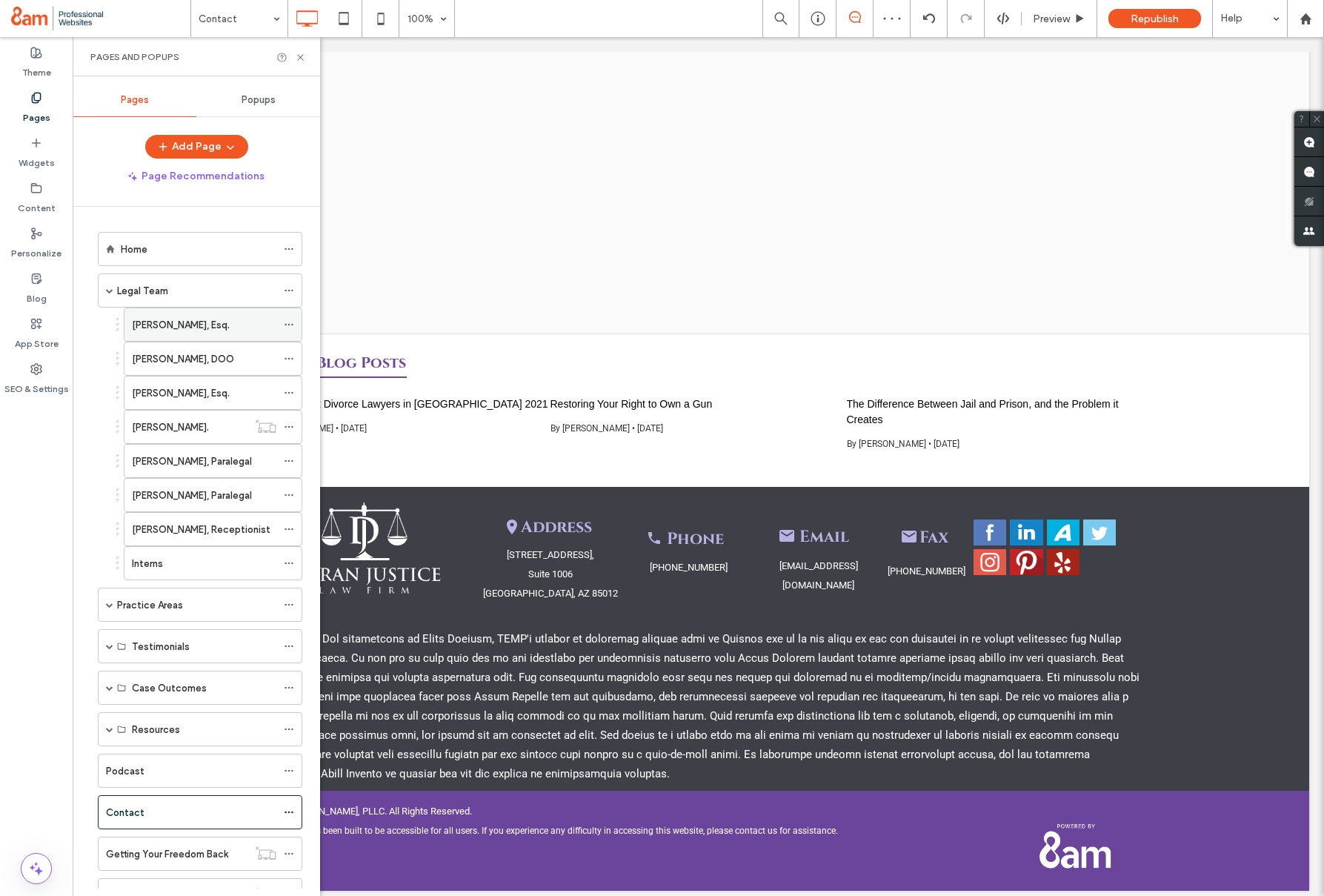
click at [164, 334] on div "Chris Doran, Esq." at bounding box center [204, 325] width 144 height 33
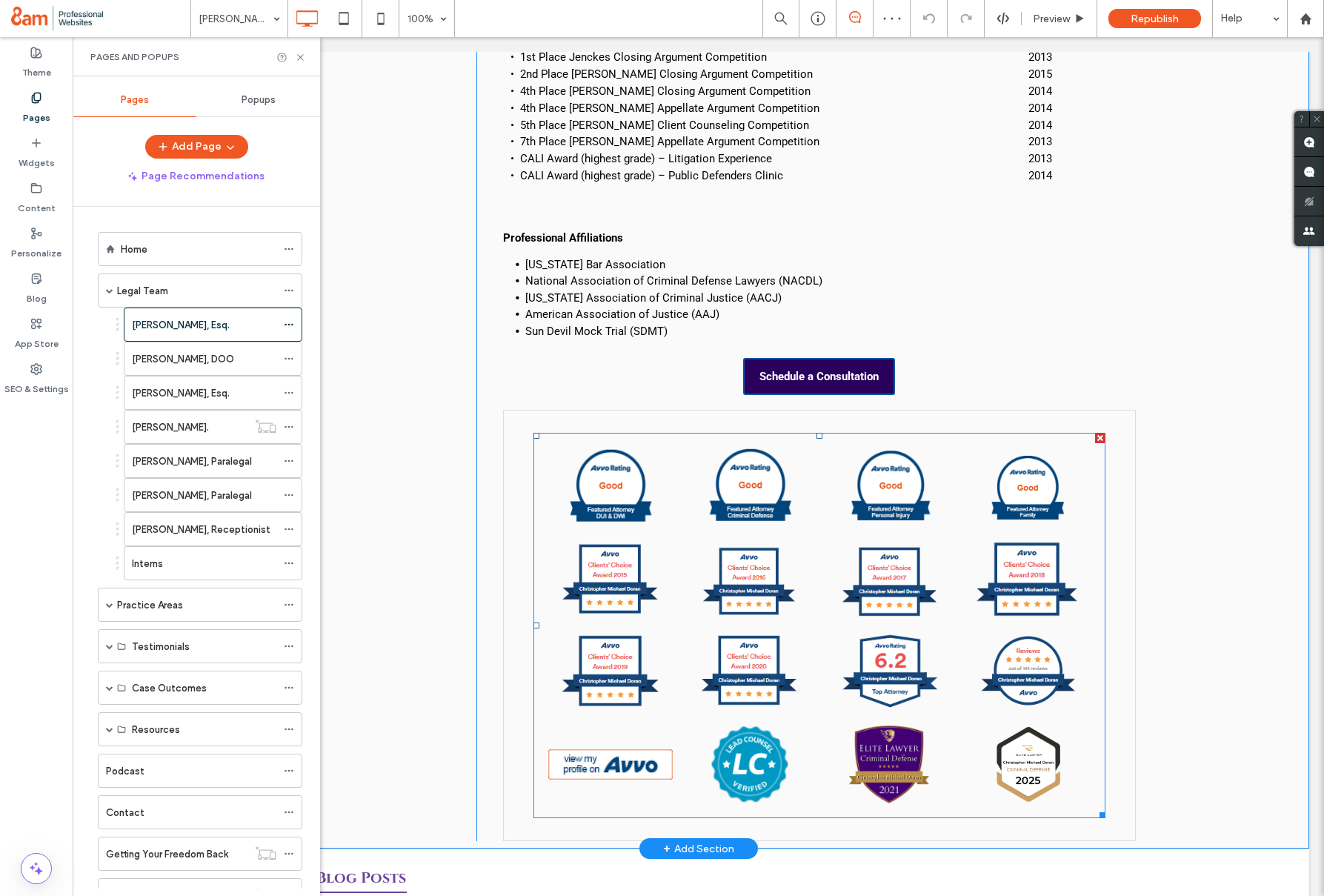
scroll to position [1747, 0]
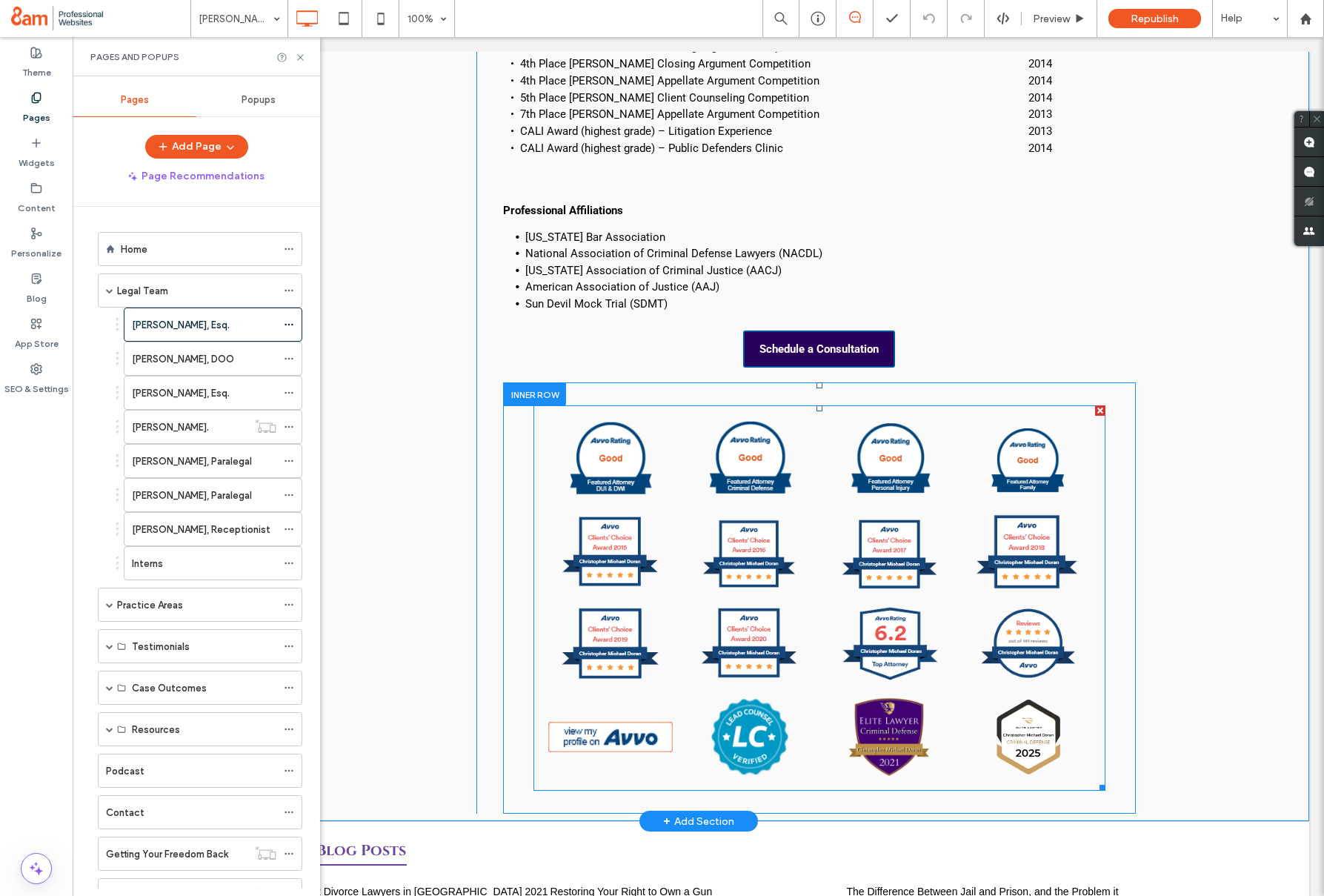
drag, startPoint x: 1017, startPoint y: 693, endPoint x: 1006, endPoint y: 688, distance: 12.1
click at [1017, 698] on link at bounding box center [1028, 737] width 125 height 78
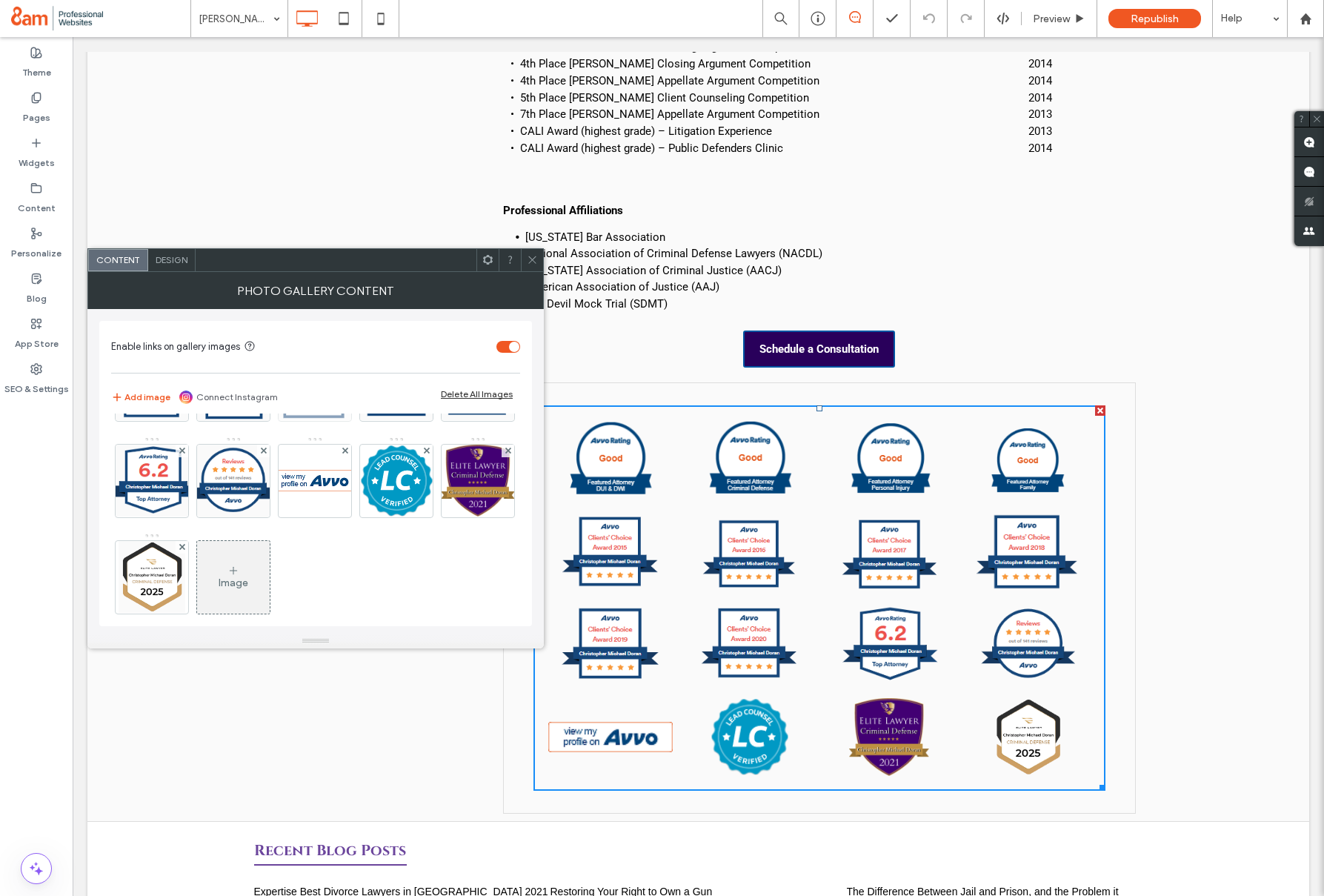
scroll to position [293, 0]
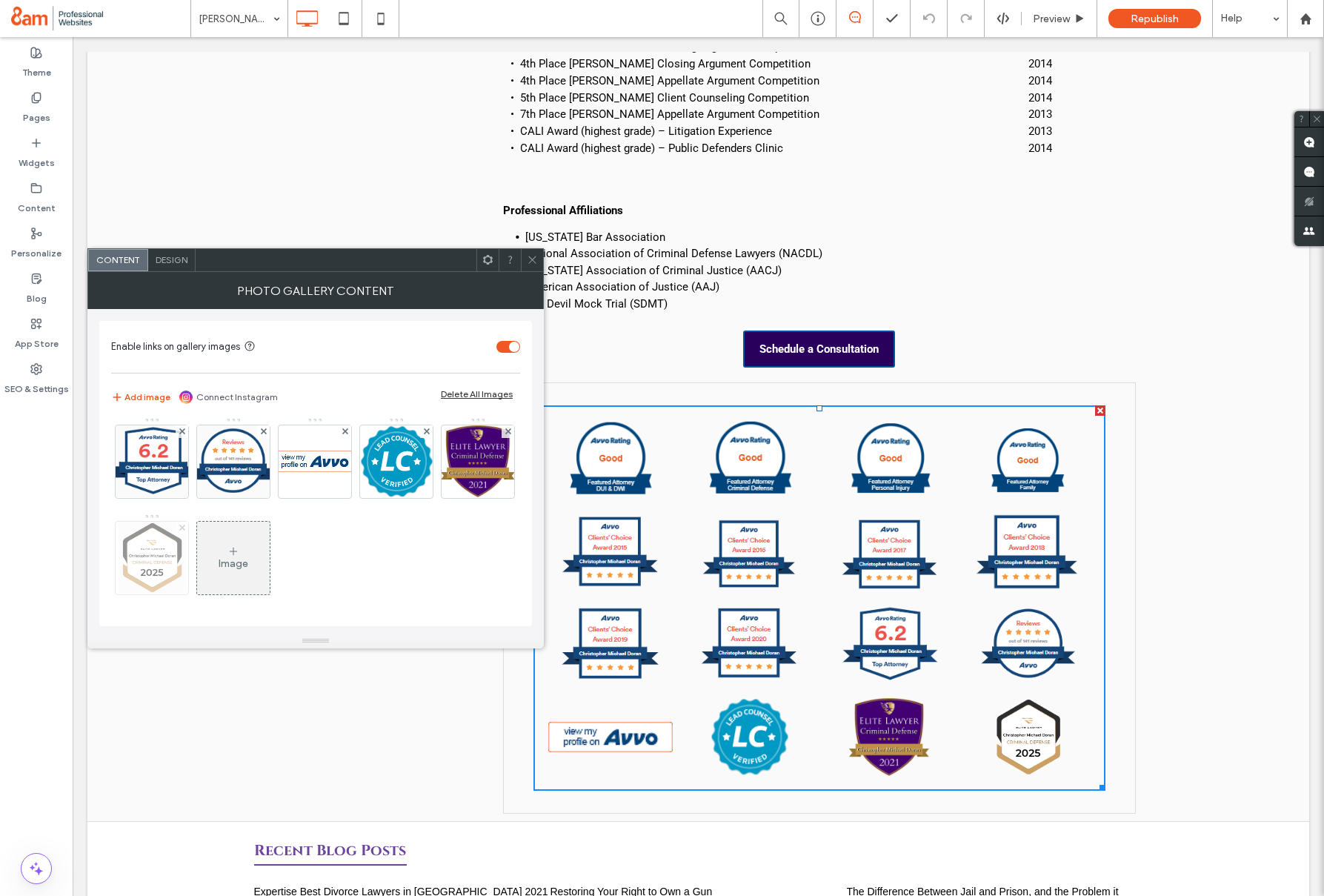
click at [185, 525] on icon at bounding box center [182, 528] width 6 height 6
click at [188, 550] on div "Image" at bounding box center [152, 557] width 72 height 69
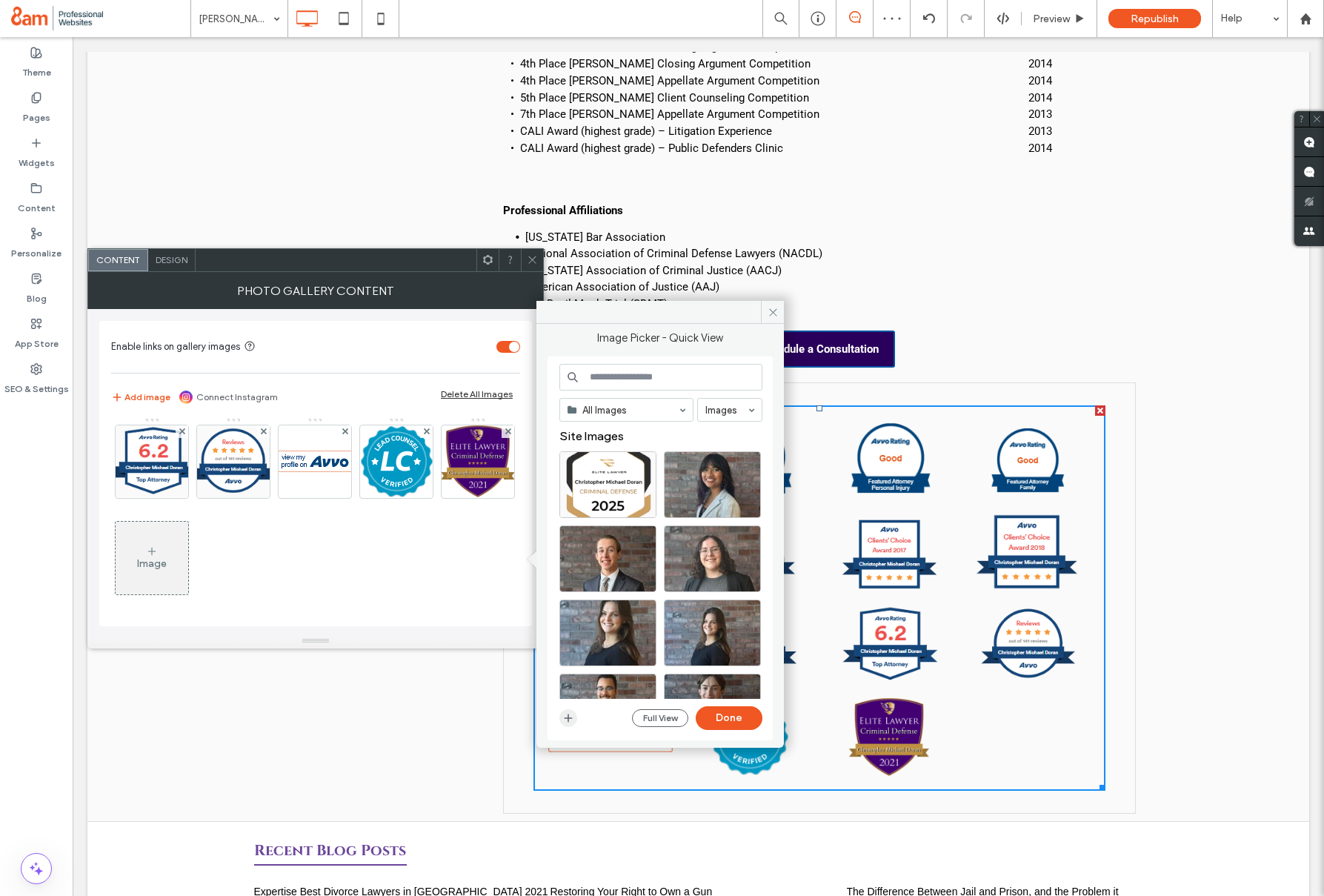
click at [566, 717] on icon "button" at bounding box center [569, 718] width 12 height 12
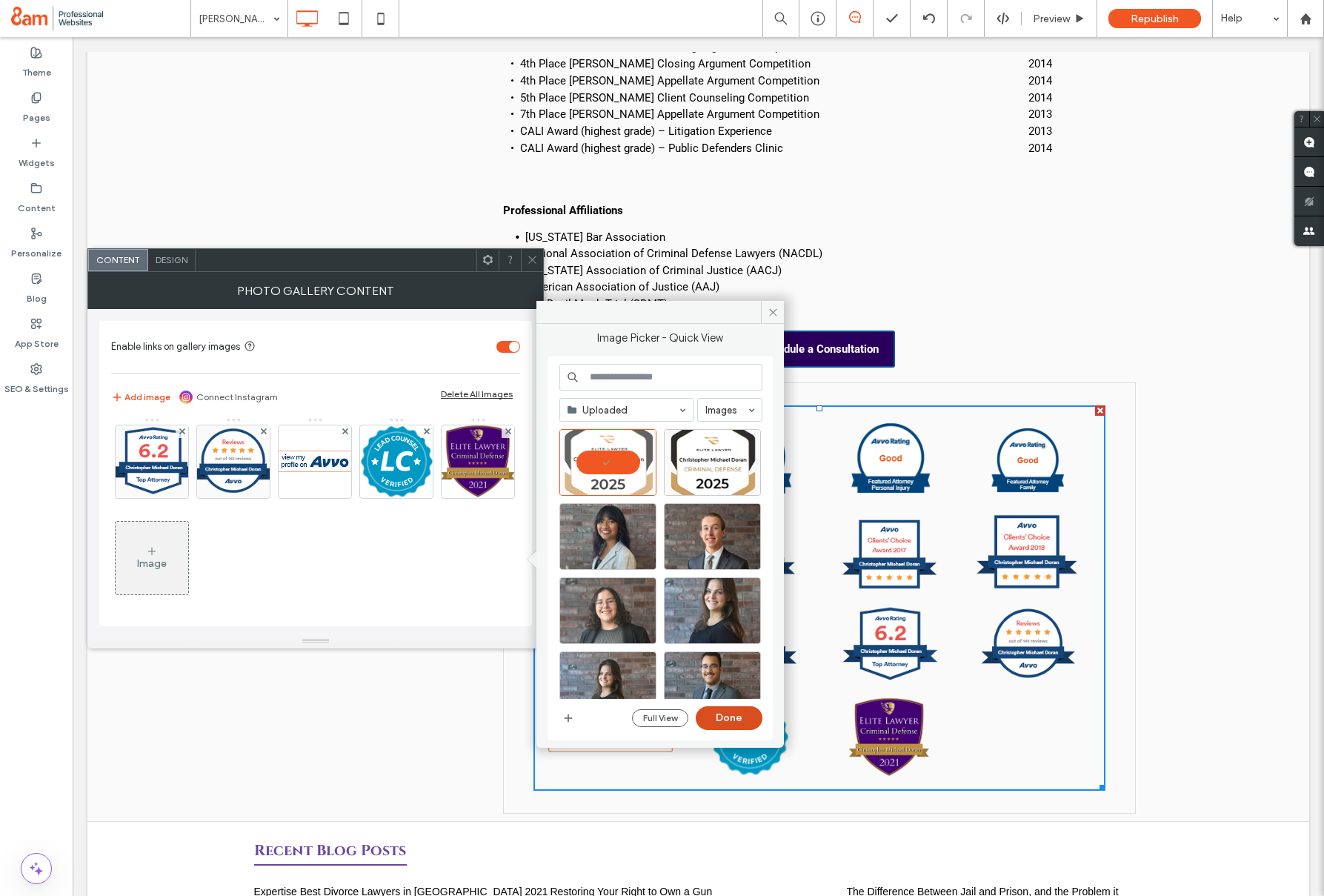
click at [731, 719] on button "Done" at bounding box center [728, 718] width 66 height 24
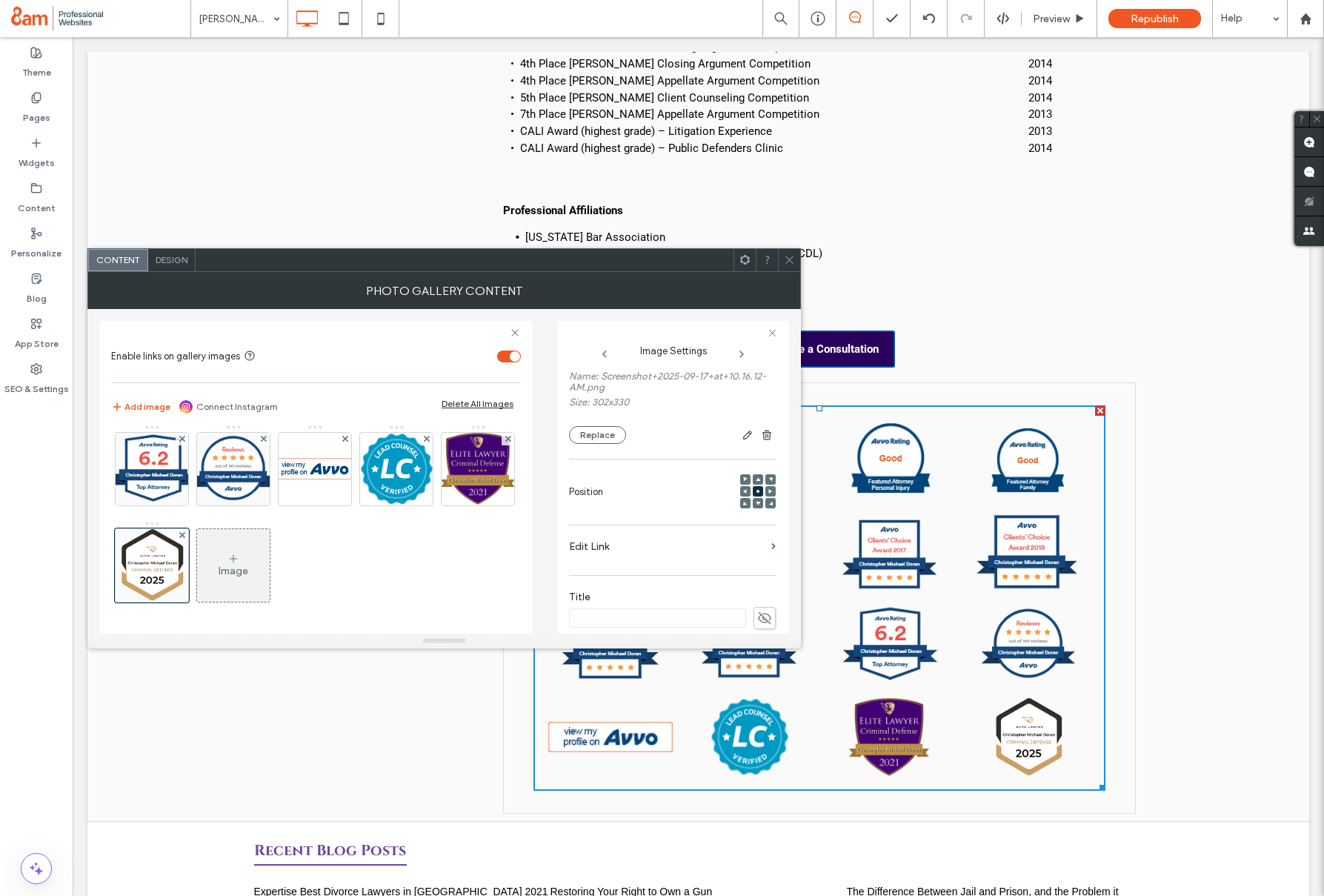
scroll to position [138, 0]
click at [708, 525] on label "Edit Link" at bounding box center [667, 526] width 197 height 28
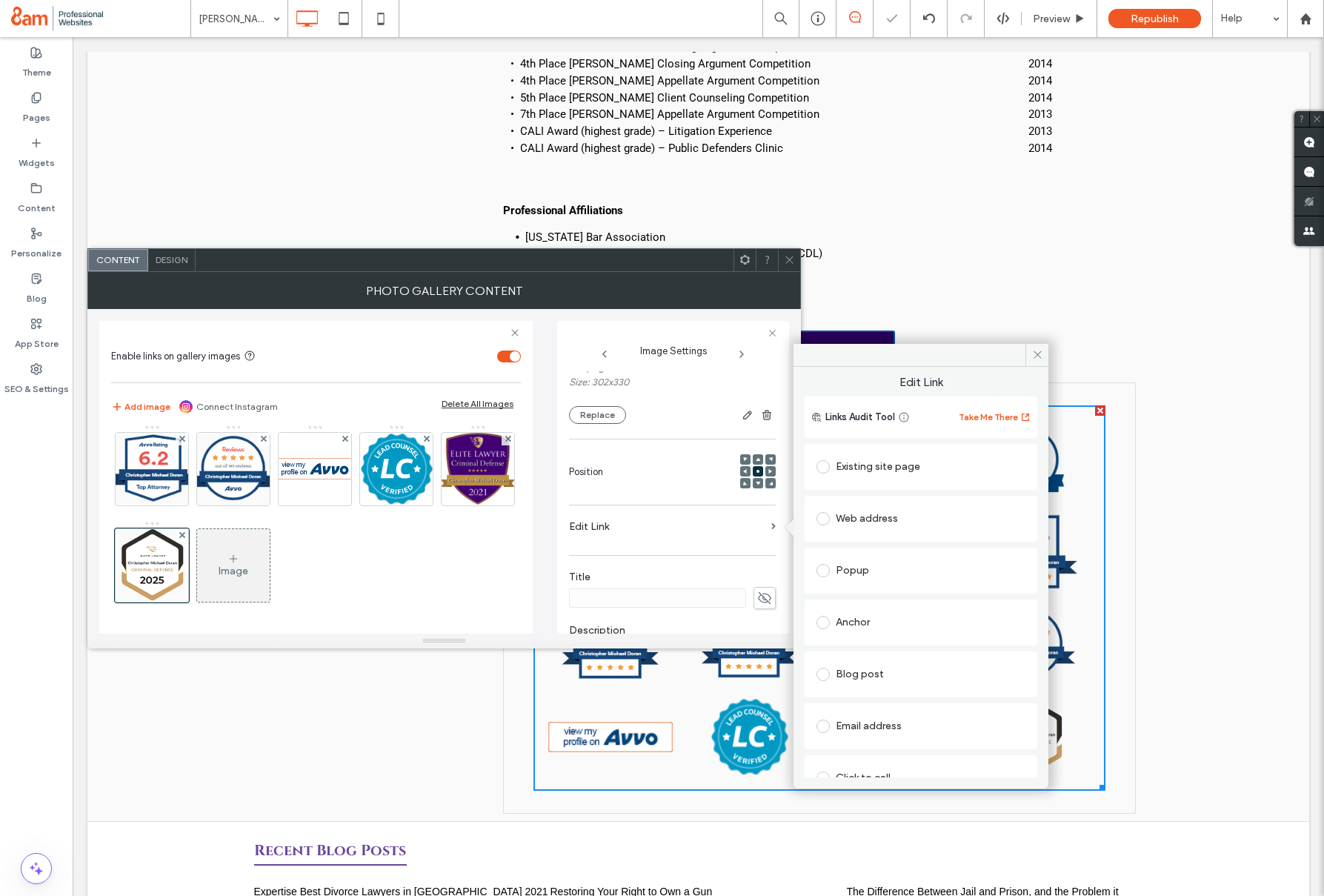
click at [896, 510] on div "Web address" at bounding box center [921, 519] width 209 height 24
click at [904, 546] on input "url" at bounding box center [921, 548] width 209 height 19
paste input "**********"
type input "**********"
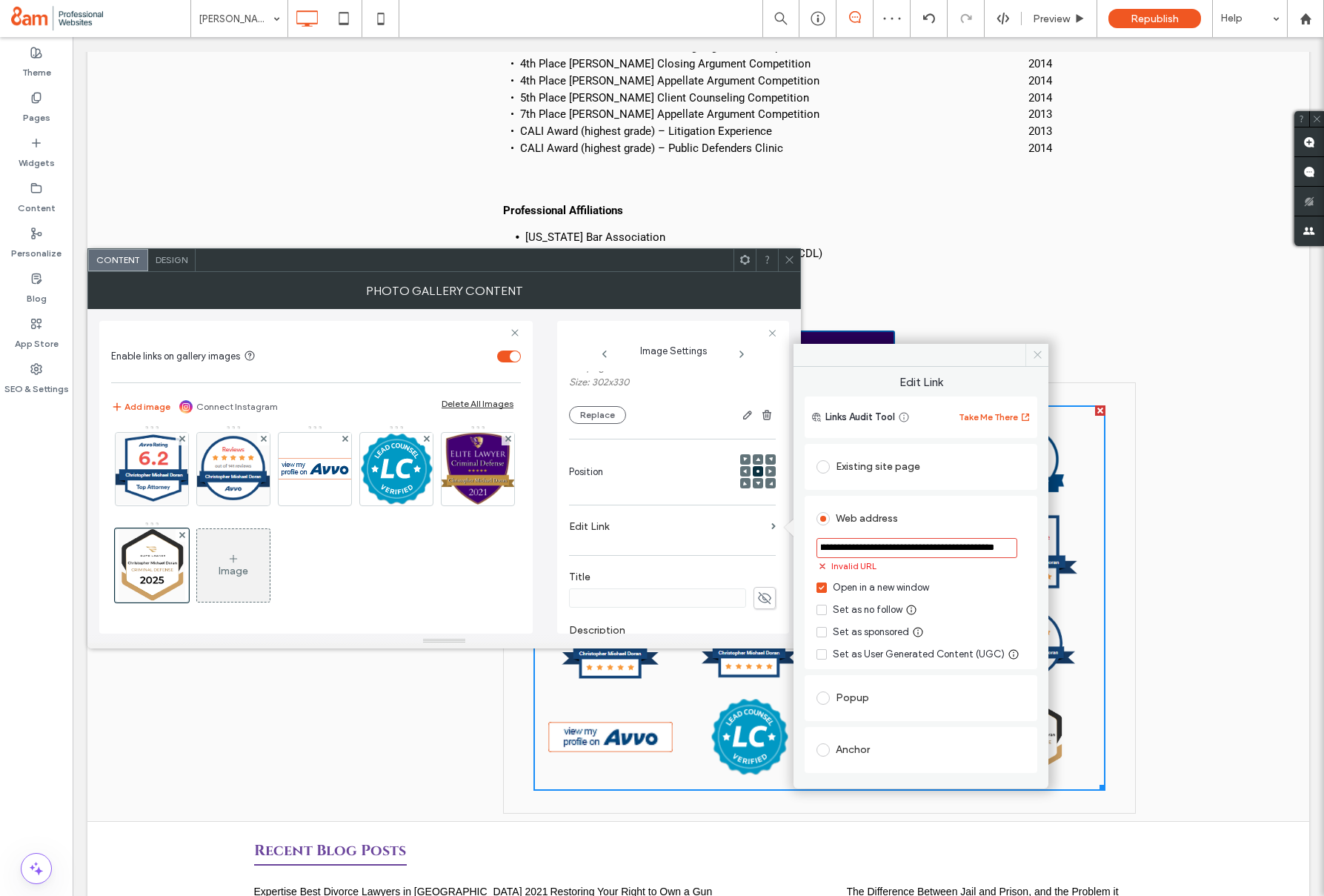
click at [1032, 353] on icon at bounding box center [1037, 354] width 11 height 11
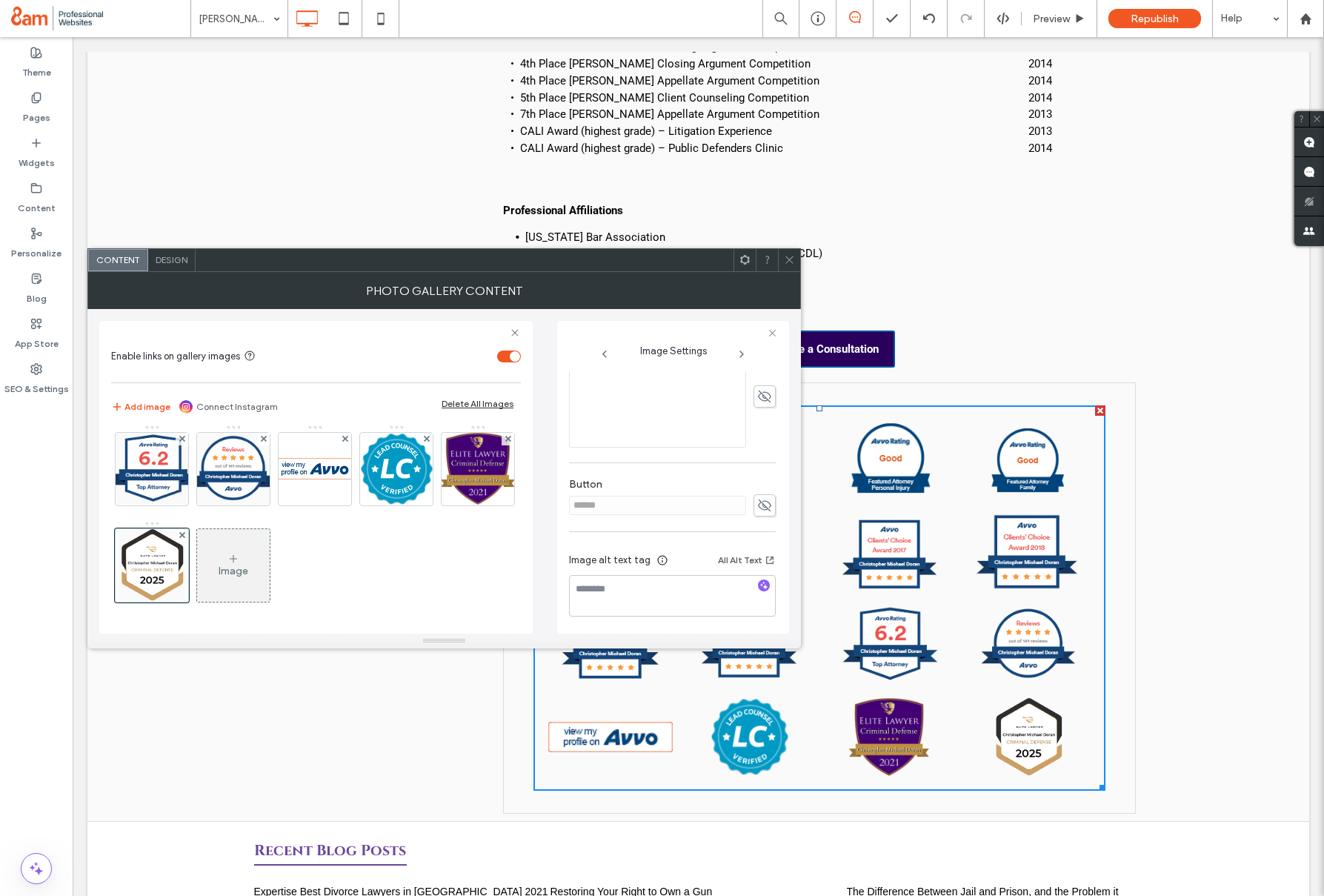
scroll to position [434, 0]
click at [631, 579] on textarea at bounding box center [672, 594] width 207 height 42
type textarea "**********"
click at [790, 256] on icon at bounding box center [789, 259] width 11 height 11
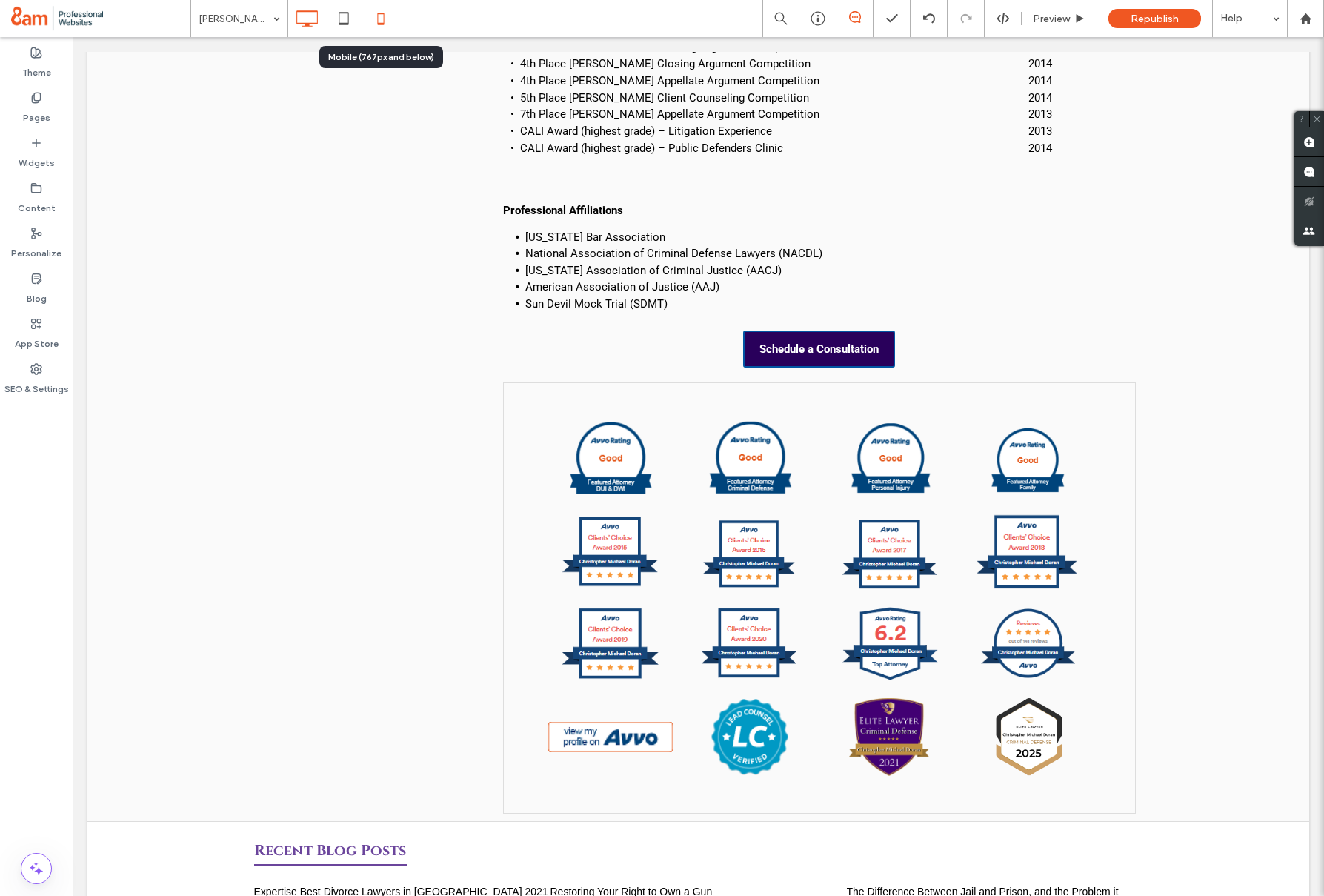
click at [385, 13] on icon at bounding box center [381, 19] width 30 height 30
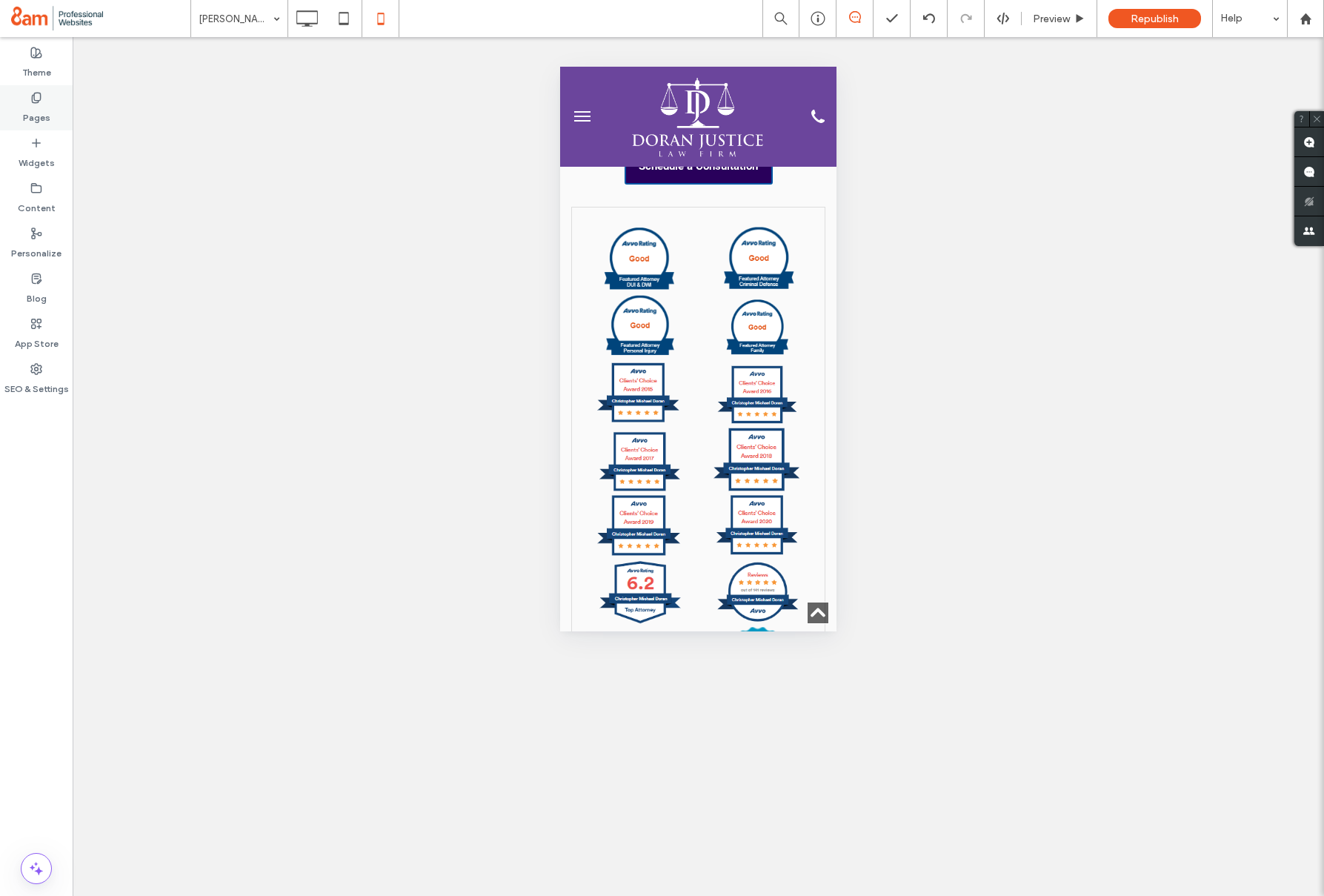
scroll to position [3642, 0]
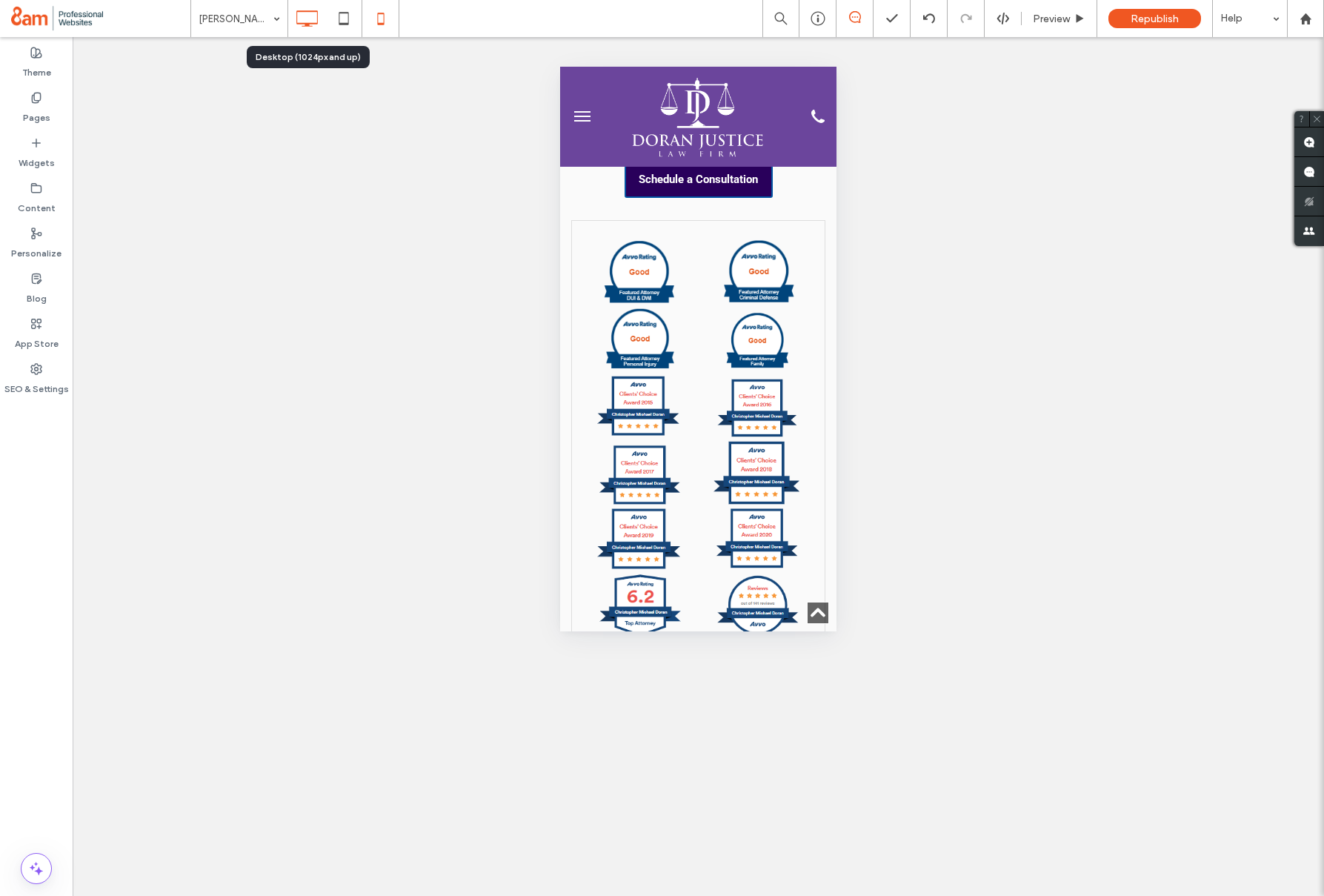
drag, startPoint x: 308, startPoint y: 12, endPoint x: 309, endPoint y: 19, distance: 7.1
click at [308, 12] on icon at bounding box center [307, 19] width 30 height 30
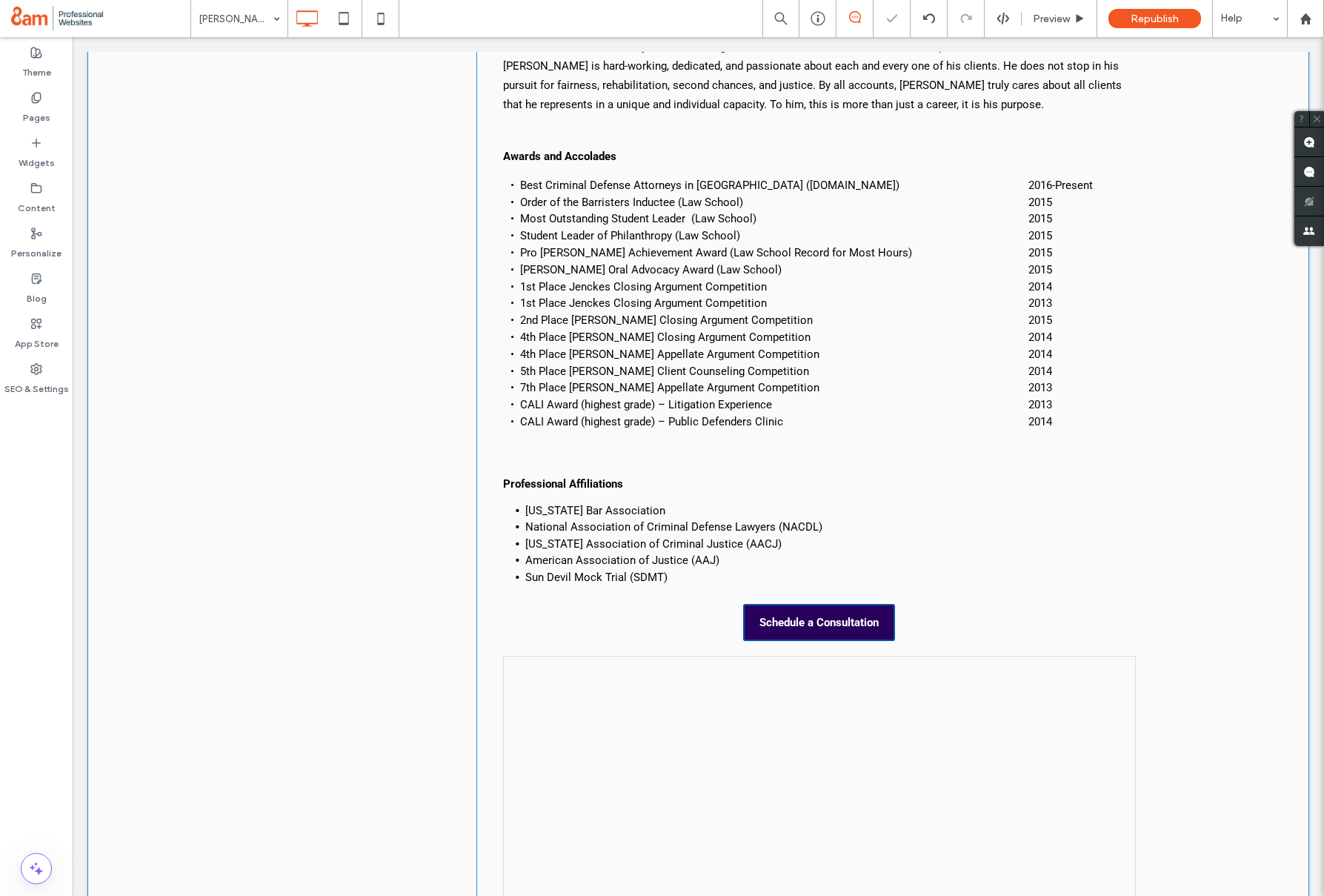
scroll to position [1974, 0]
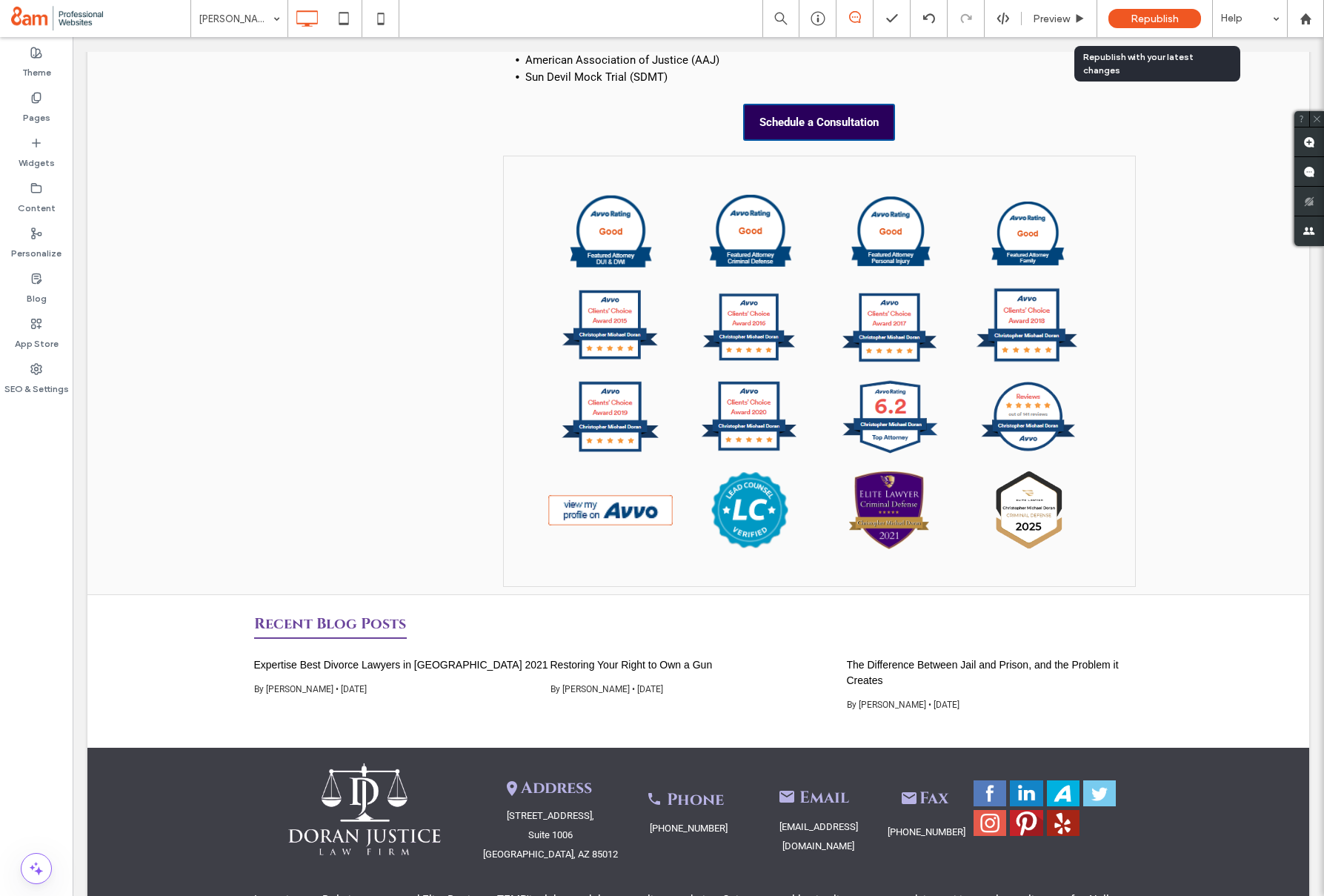
click at [1144, 16] on span "Republish" at bounding box center [1154, 19] width 48 height 13
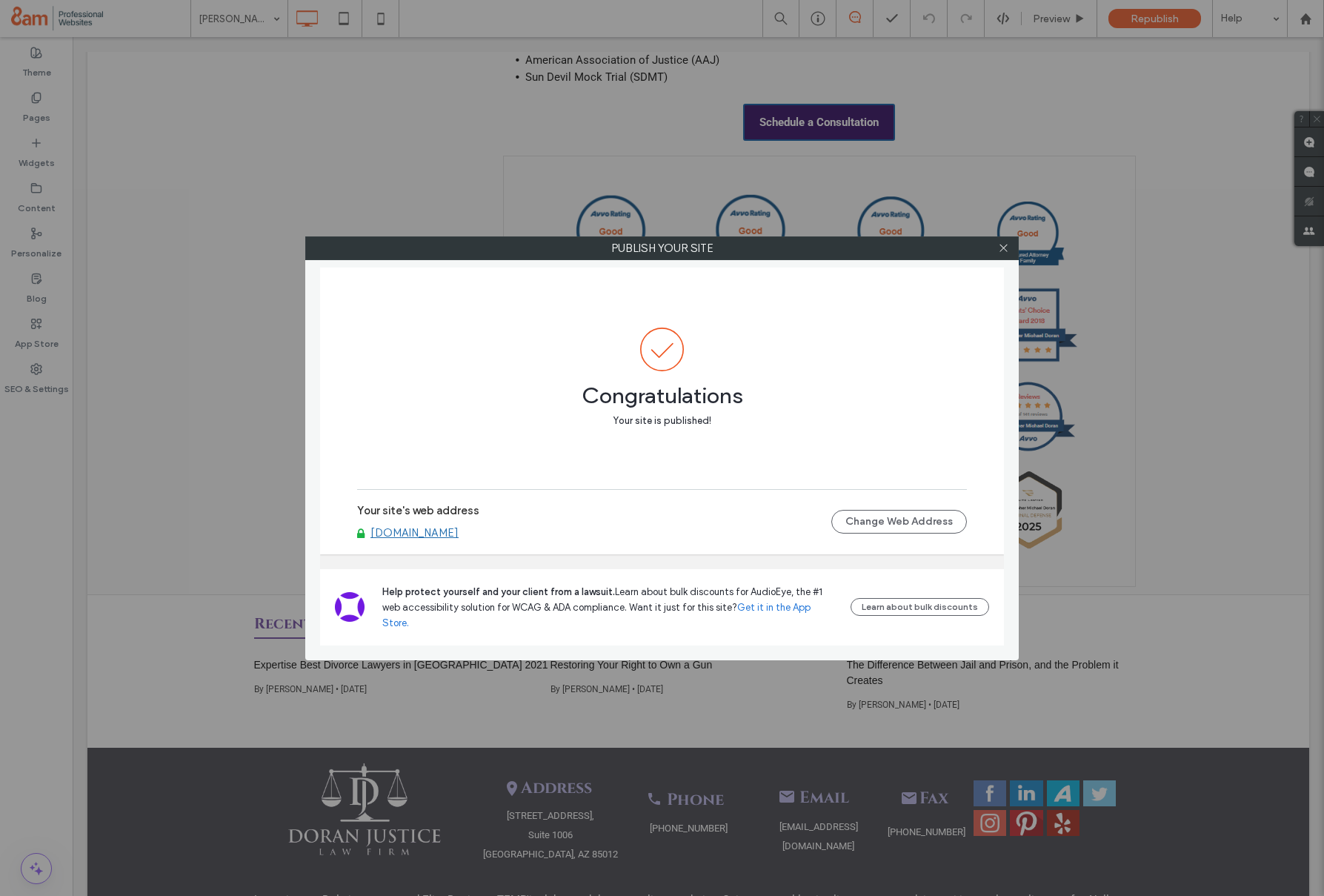
click at [451, 540] on link "www.doranjustice.com" at bounding box center [415, 533] width 88 height 13
